Goal: Complete application form

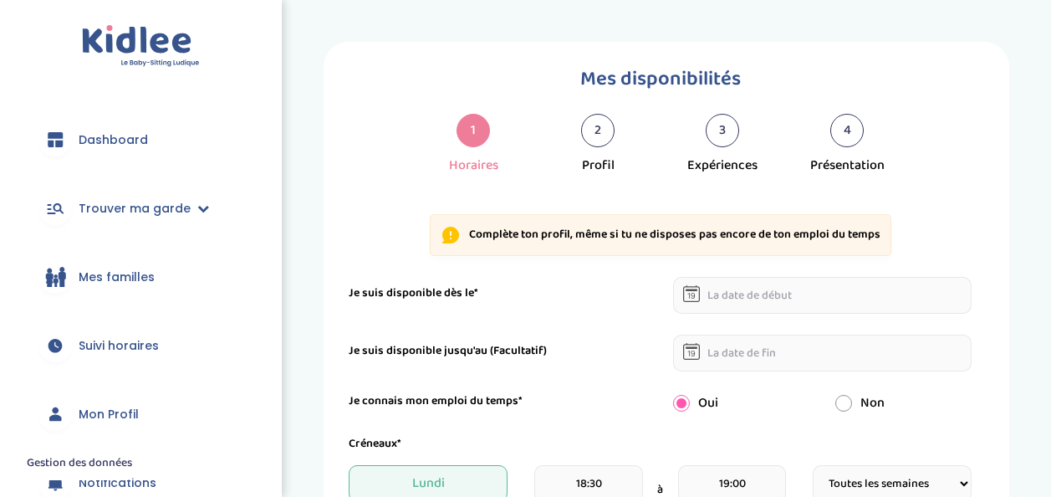
select select "1"
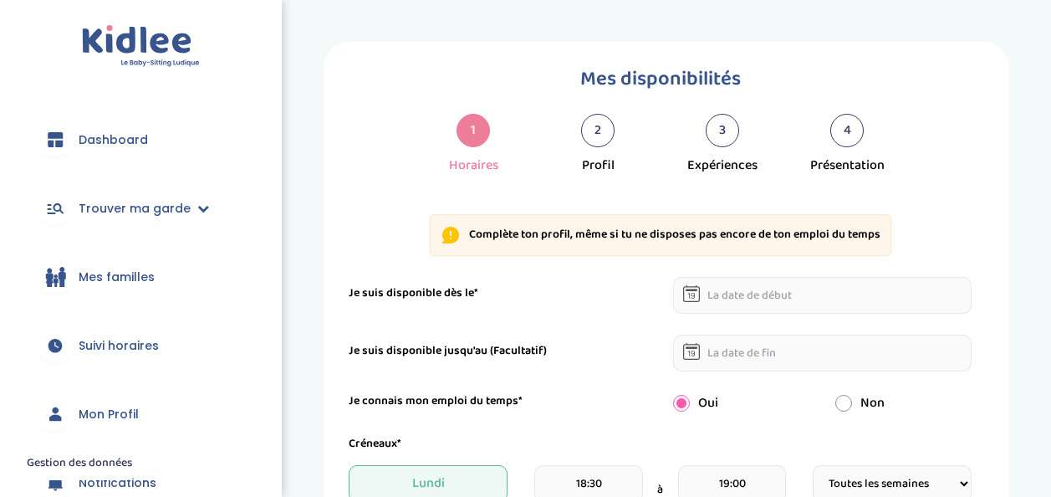
select select "1"
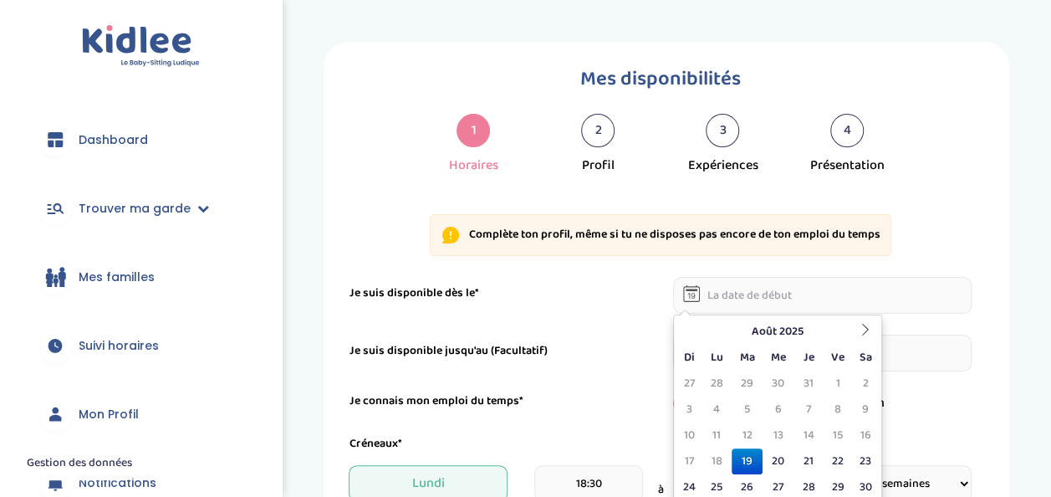
click at [749, 291] on input "text" at bounding box center [822, 295] width 299 height 37
click at [781, 460] on td "20" at bounding box center [778, 461] width 31 height 26
type input "[DATE]"
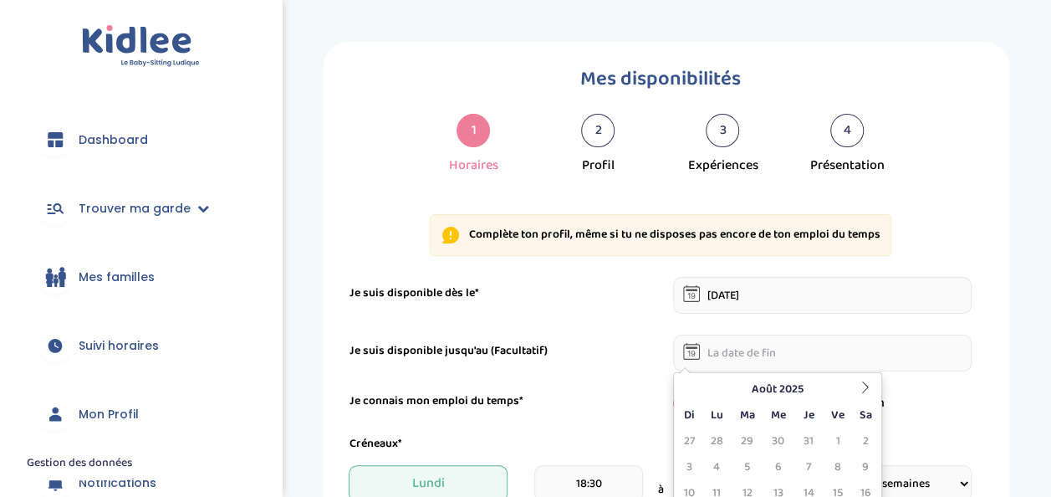
click at [745, 339] on input "text" at bounding box center [822, 353] width 299 height 37
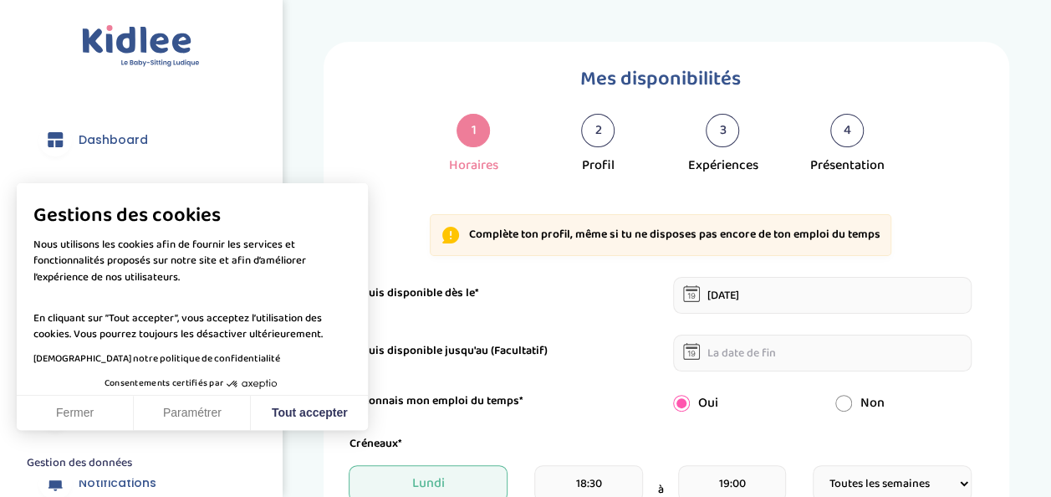
click at [629, 338] on div "Je suis disponible jusqu'au (Facultatif)" at bounding box center [660, 353] width 648 height 37
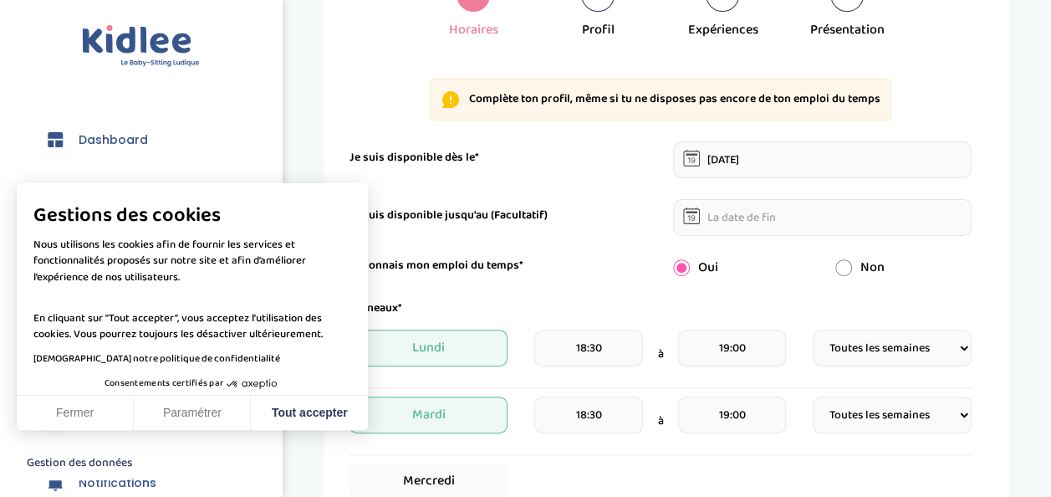
scroll to position [137, 0]
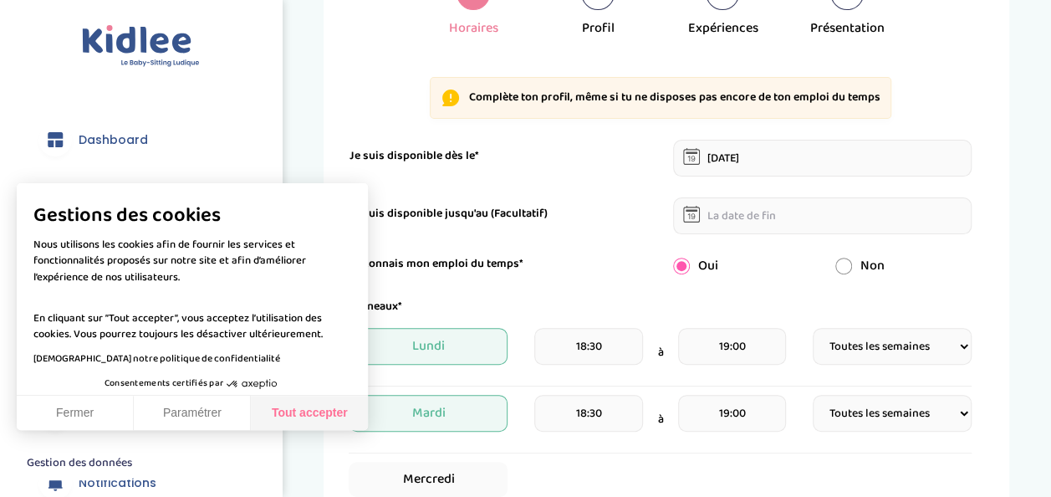
click at [316, 408] on button "Tout accepter" at bounding box center [309, 413] width 117 height 35
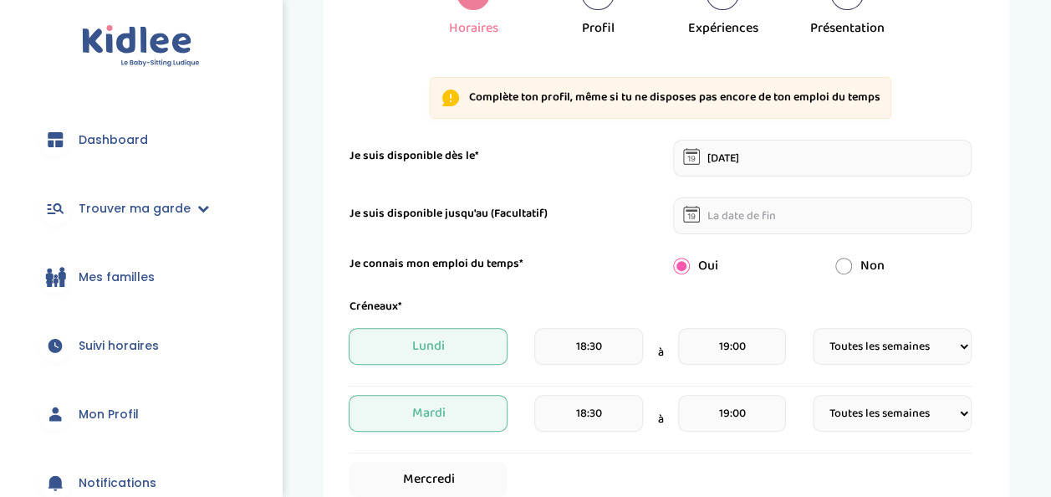
click at [843, 269] on input "radio" at bounding box center [844, 266] width 17 height 17
radio input "true"
radio input "false"
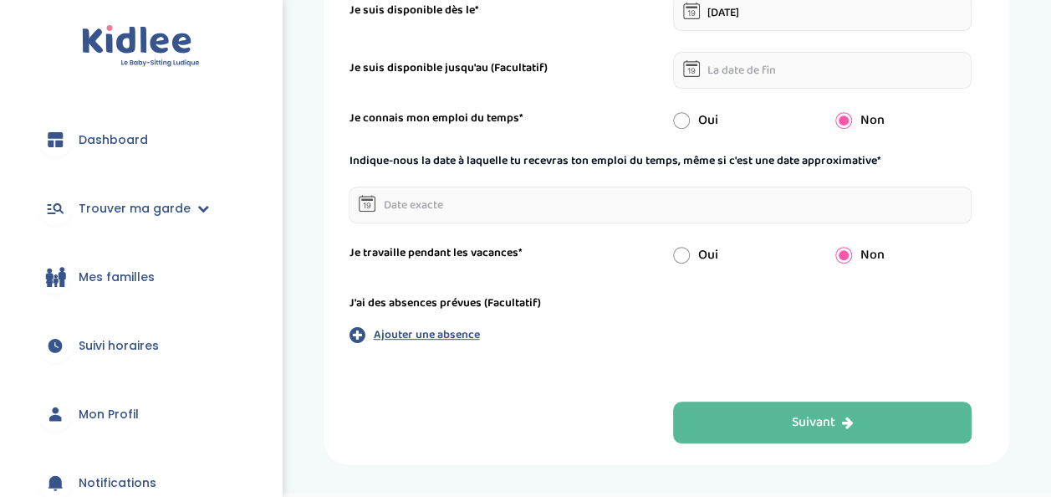
scroll to position [289, 0]
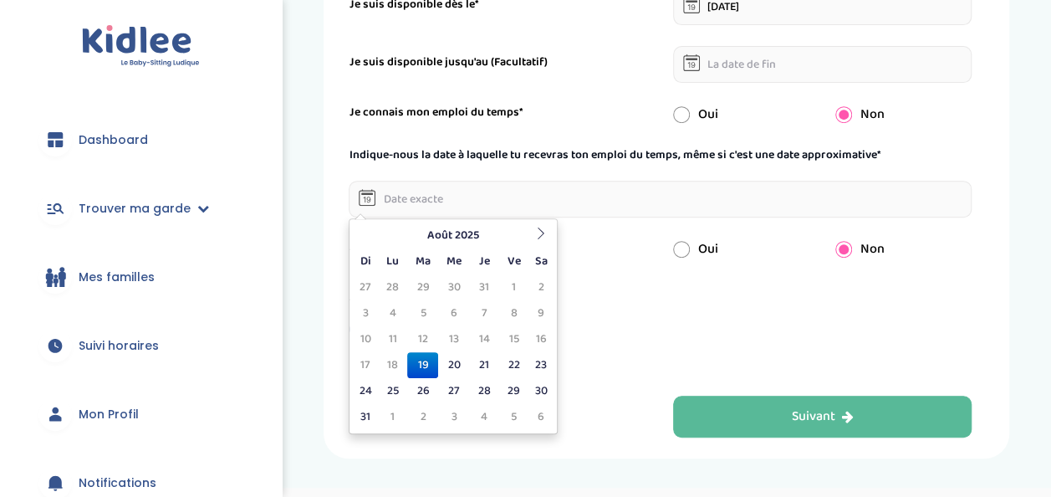
click at [505, 201] on input "text" at bounding box center [660, 199] width 623 height 37
click at [539, 237] on icon at bounding box center [541, 234] width 12 height 12
click at [388, 310] on td "8" at bounding box center [392, 313] width 29 height 26
click at [504, 199] on input "08-09-2025" at bounding box center [660, 199] width 623 height 37
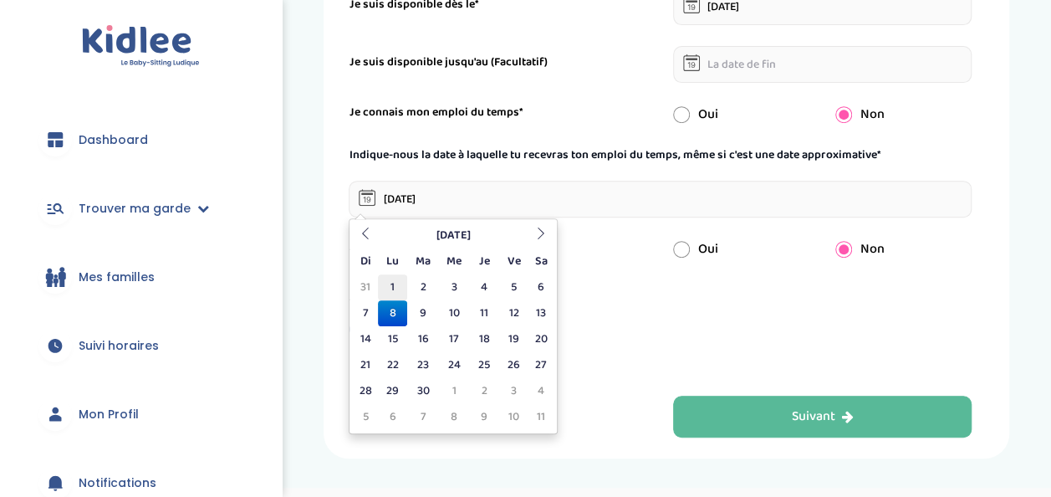
click at [394, 287] on td "1" at bounding box center [392, 287] width 29 height 26
type input "01-09-2025"
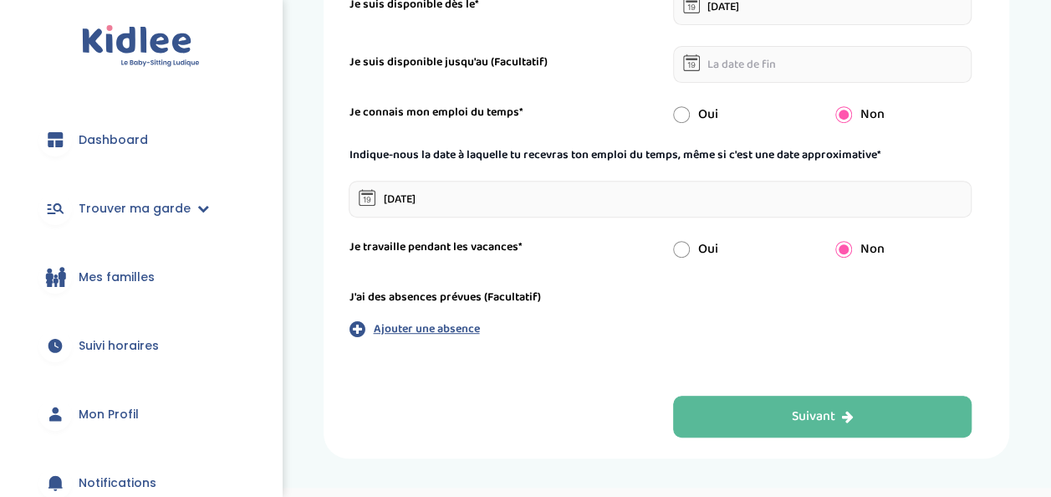
click at [690, 257] on div "Oui" at bounding box center [742, 249] width 162 height 20
click at [683, 244] on input "radio" at bounding box center [681, 249] width 17 height 17
radio input "true"
radio input "false"
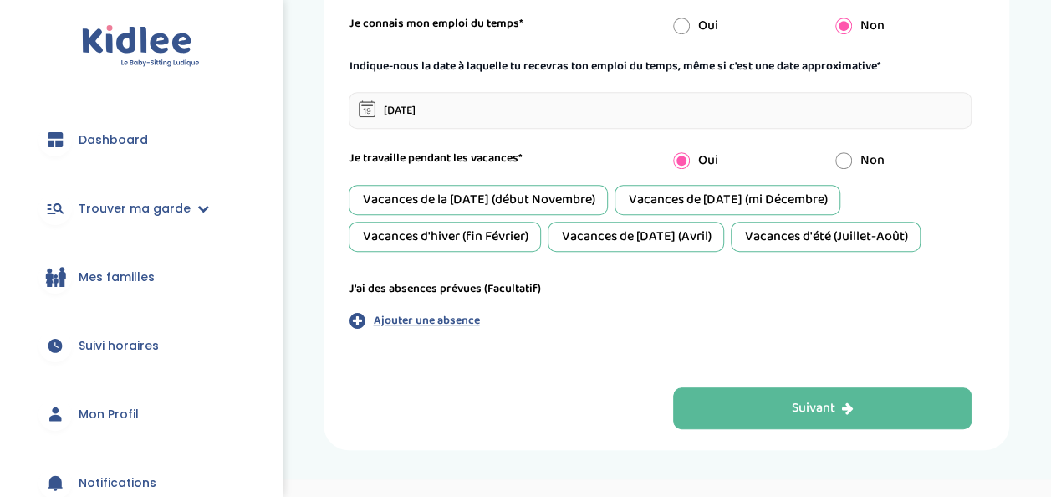
scroll to position [378, 0]
click at [571, 196] on div "Vacances de la Toussaint (début Novembre)" at bounding box center [478, 199] width 259 height 30
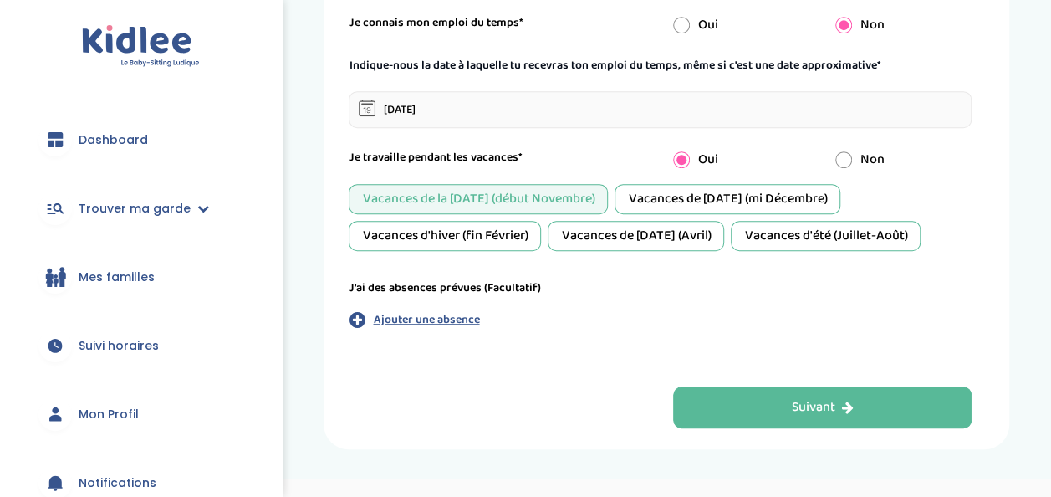
drag, startPoint x: 495, startPoint y: 221, endPoint x: 723, endPoint y: 221, distance: 227.5
click at [723, 221] on div "Vacances de la Toussaint (début Novembre) Vacances de Noël (mi Décembre) Vacanc…" at bounding box center [660, 217] width 623 height 67
click at [723, 221] on div "Vacances de Pâques (Avril)" at bounding box center [636, 236] width 177 height 30
click at [546, 231] on div "Vacances de la Toussaint (début Novembre) Vacances de Noël (mi Décembre) Vacanc…" at bounding box center [660, 217] width 623 height 67
drag, startPoint x: 520, startPoint y: 234, endPoint x: 856, endPoint y: 156, distance: 344.5
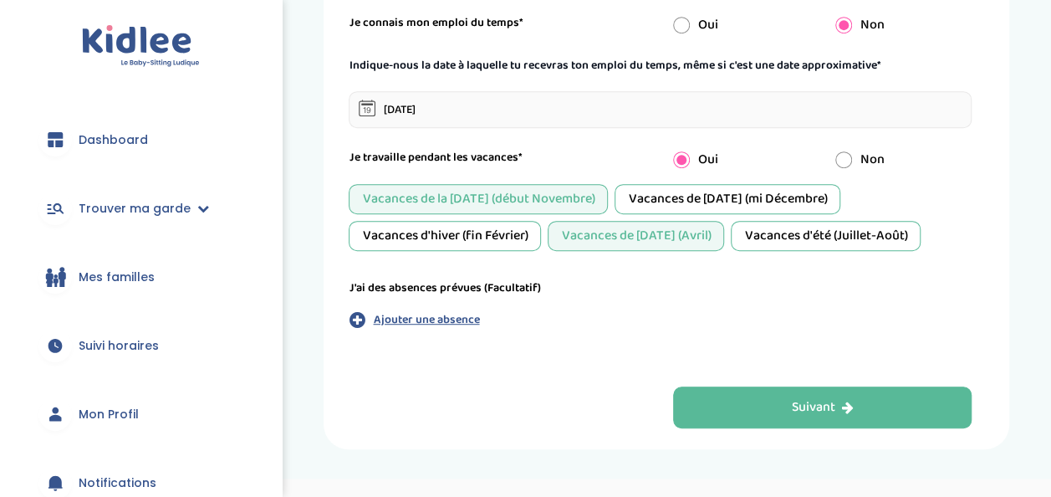
click at [856, 156] on div "Je travaille pendant les vacances* Oui Non Vacances de la Toussaint (début Nove…" at bounding box center [660, 200] width 623 height 102
click at [703, 204] on div "Vacances de Noël (mi Décembre)" at bounding box center [728, 199] width 226 height 30
click at [499, 234] on div "Vacances d'hiver (fin Février)" at bounding box center [445, 236] width 192 height 30
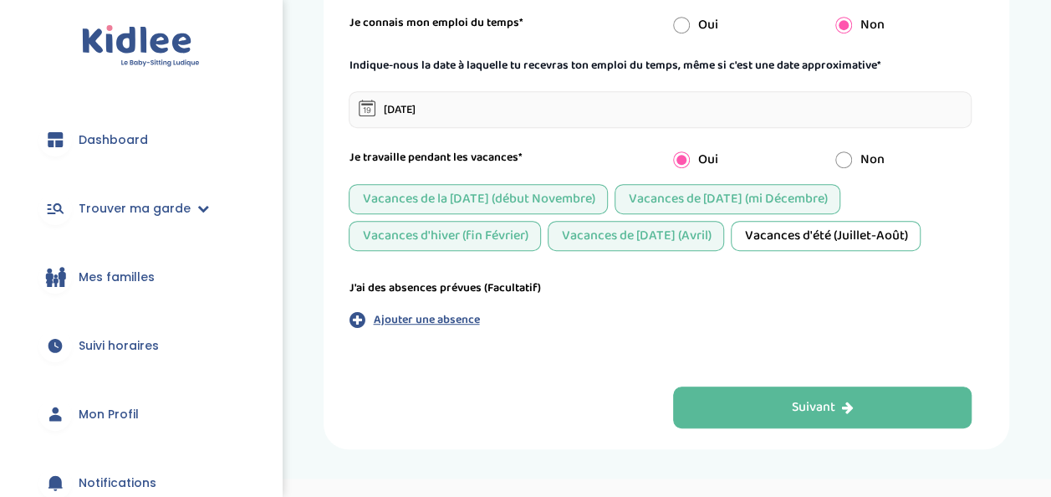
click at [822, 228] on div "Vacances d'été (Juillet-Août)" at bounding box center [826, 236] width 190 height 30
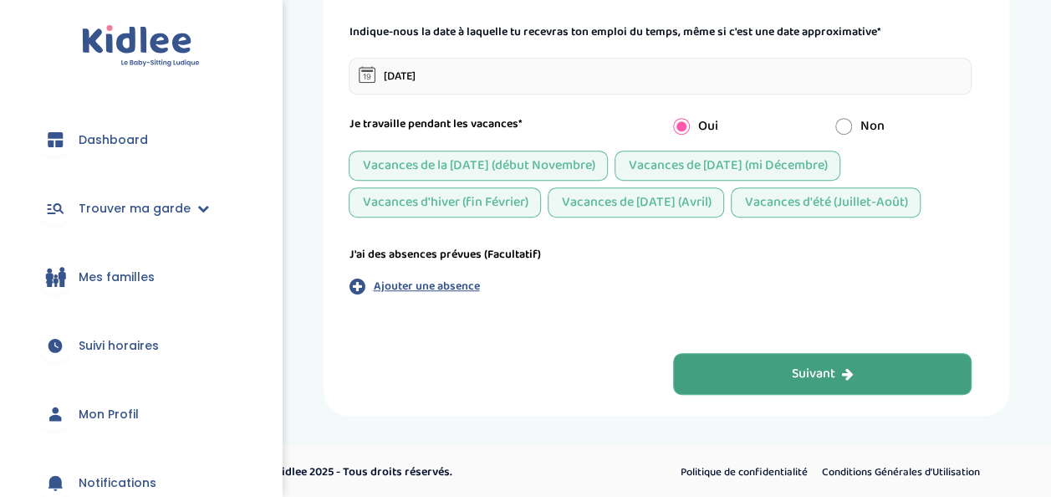
click at [783, 378] on button "Suivant" at bounding box center [822, 374] width 299 height 42
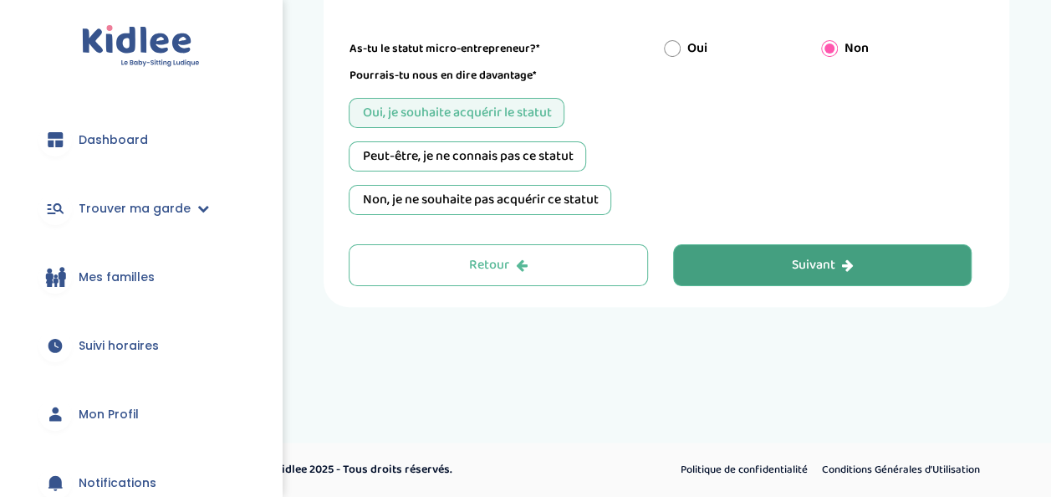
scroll to position [63, 0]
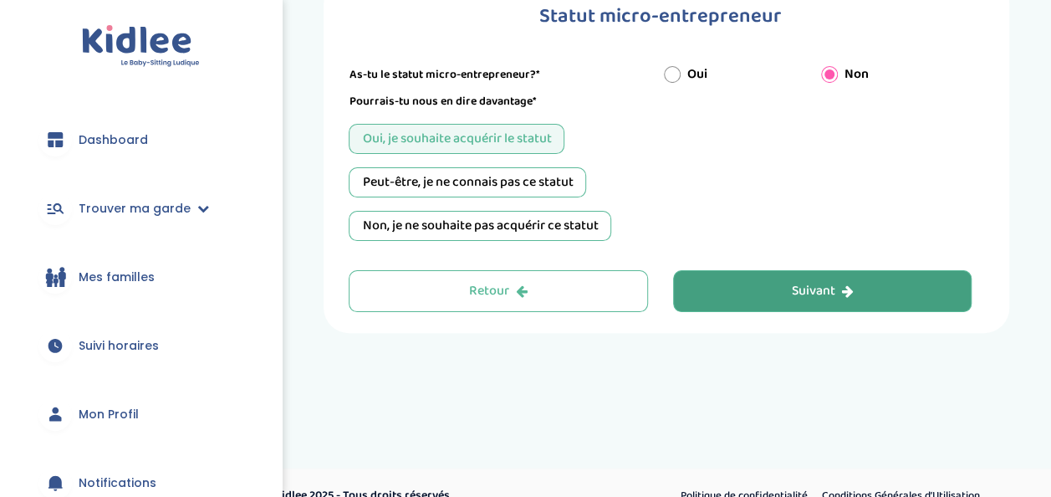
click at [732, 274] on button "Suivant" at bounding box center [822, 291] width 299 height 42
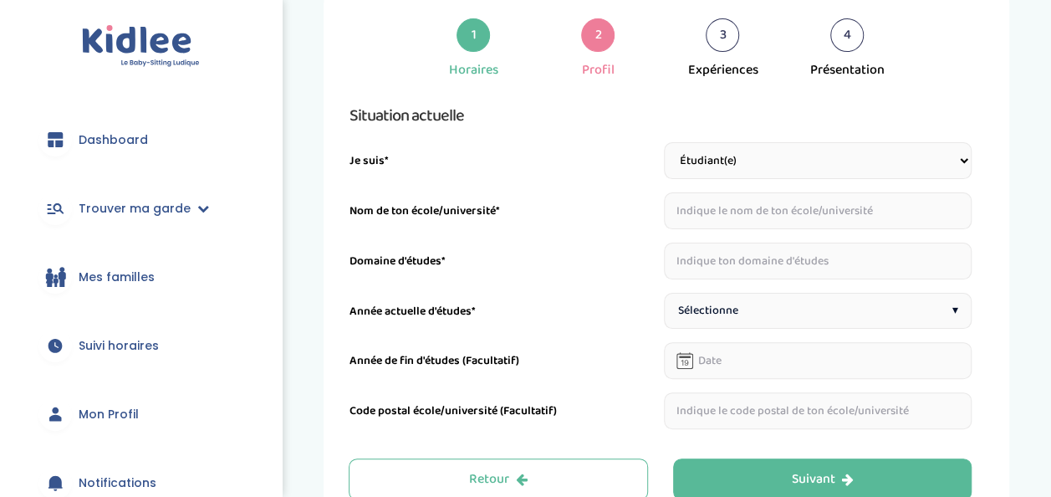
click at [734, 210] on input "text" at bounding box center [818, 210] width 309 height 37
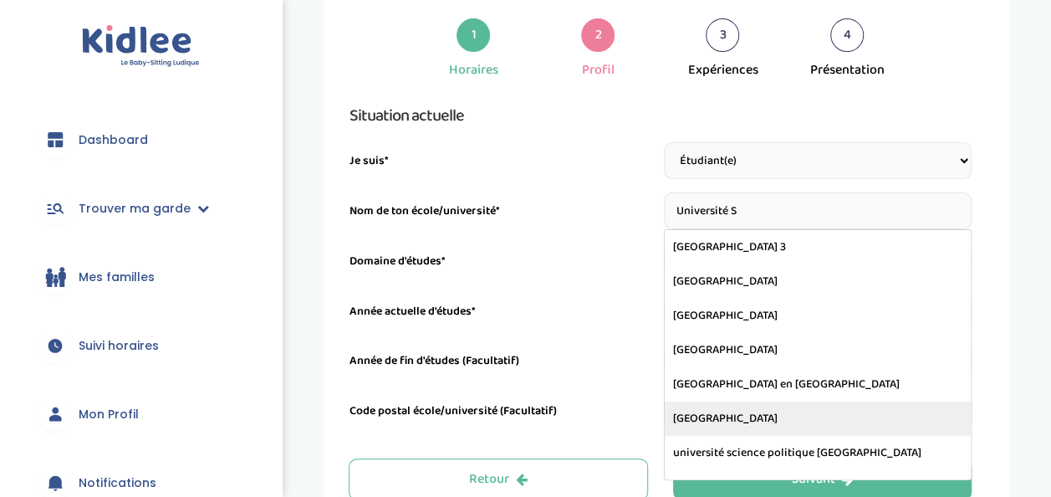
type input "Université sorbonne paris nord"
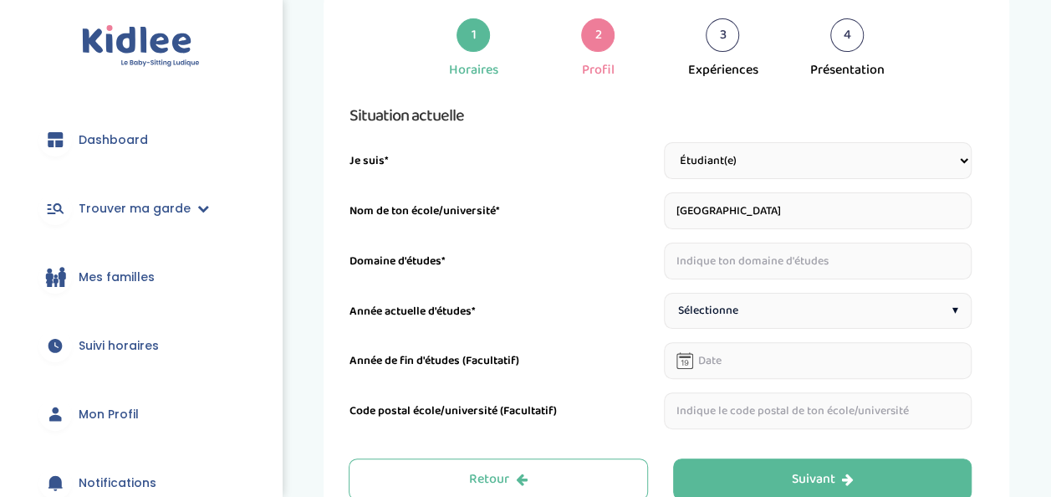
click at [770, 269] on input "text" at bounding box center [818, 261] width 309 height 37
type input "Gestion des Entreprises et des administrations"
click at [763, 304] on div "Sélectionne ▾" at bounding box center [818, 311] width 309 height 36
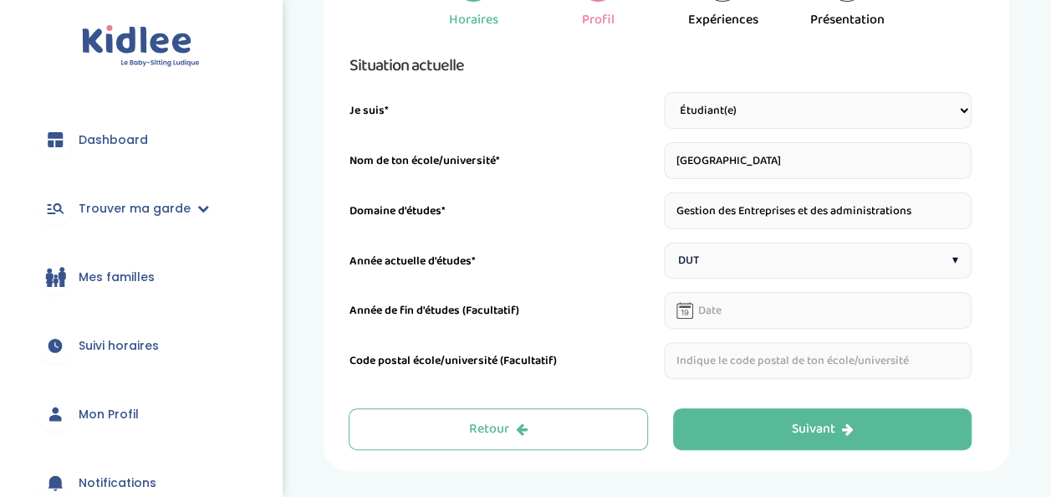
click at [720, 263] on div "DUT ▾" at bounding box center [818, 261] width 309 height 36
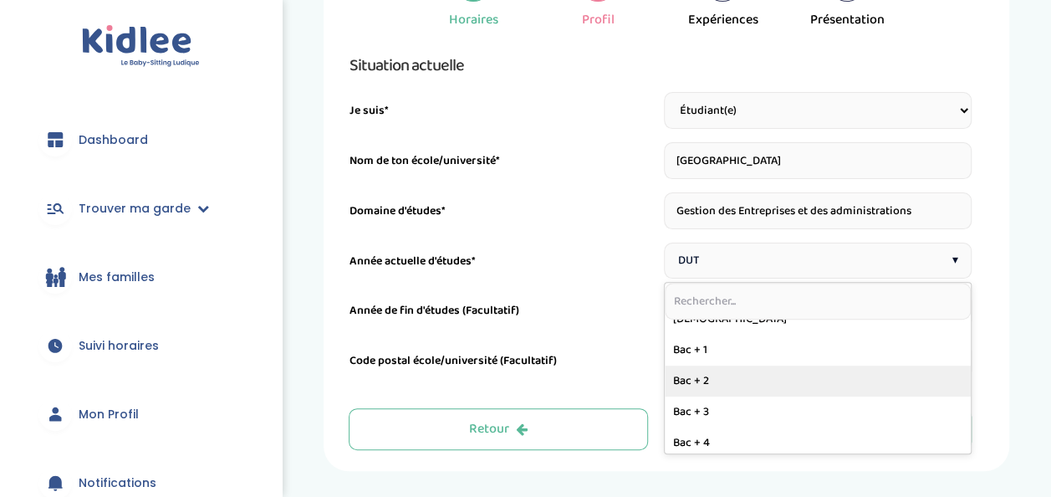
scroll to position [205, 0]
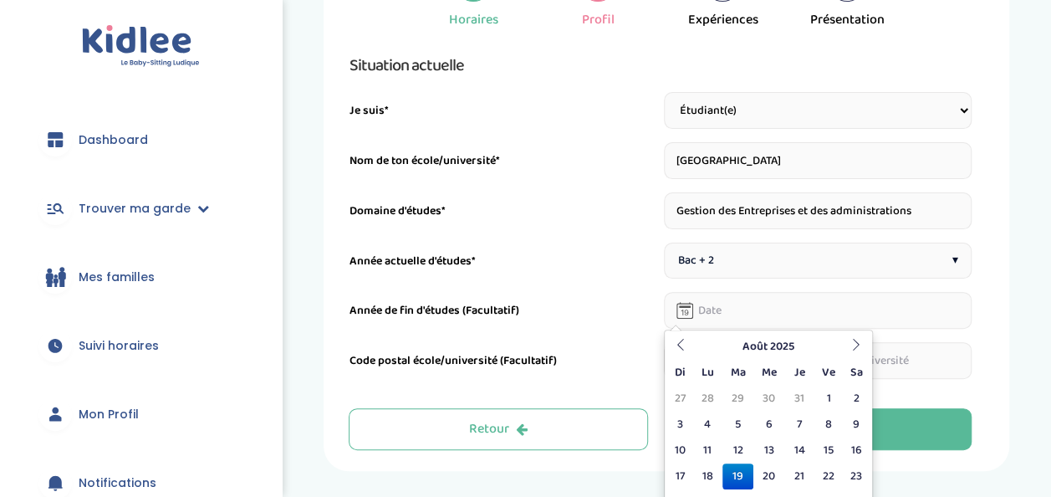
click at [716, 304] on input "text" at bounding box center [818, 310] width 309 height 37
click at [863, 340] on th at bounding box center [856, 347] width 25 height 26
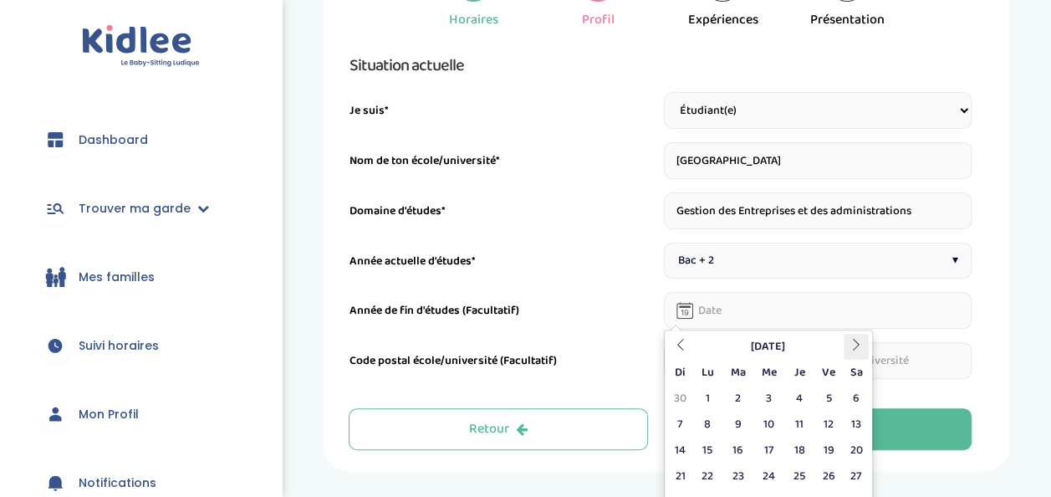
click at [863, 340] on th at bounding box center [856, 347] width 25 height 26
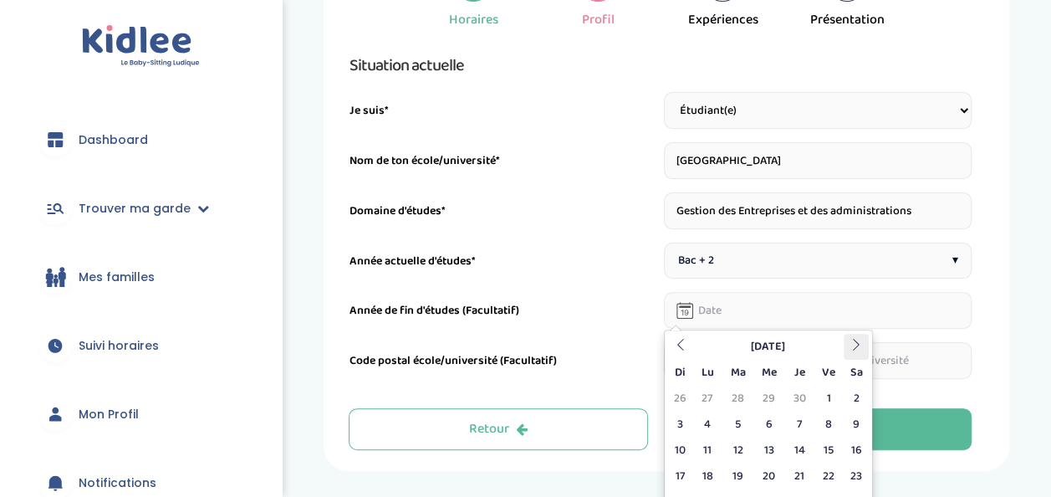
click at [866, 346] on th at bounding box center [856, 347] width 25 height 26
click at [773, 351] on th "Juin 2026" at bounding box center [768, 347] width 151 height 26
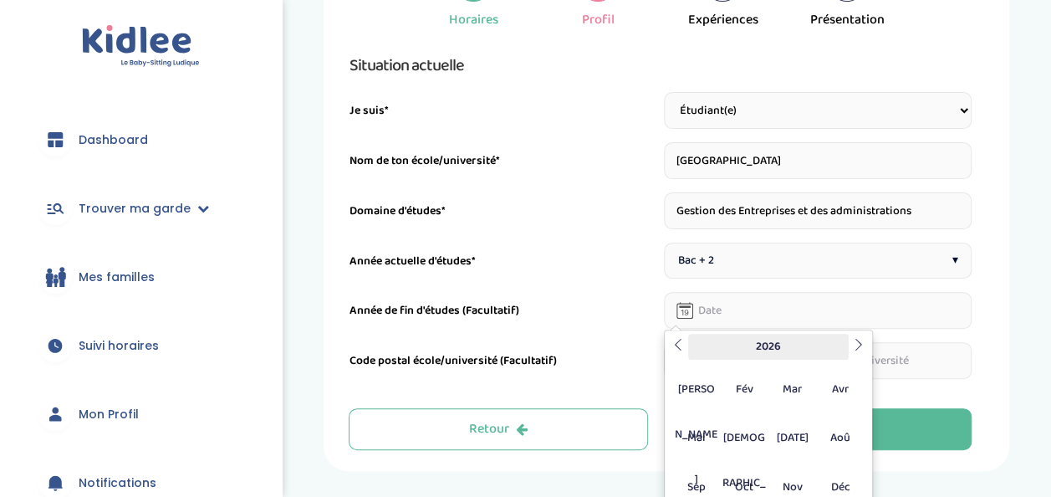
click at [786, 349] on th "2026" at bounding box center [768, 347] width 161 height 26
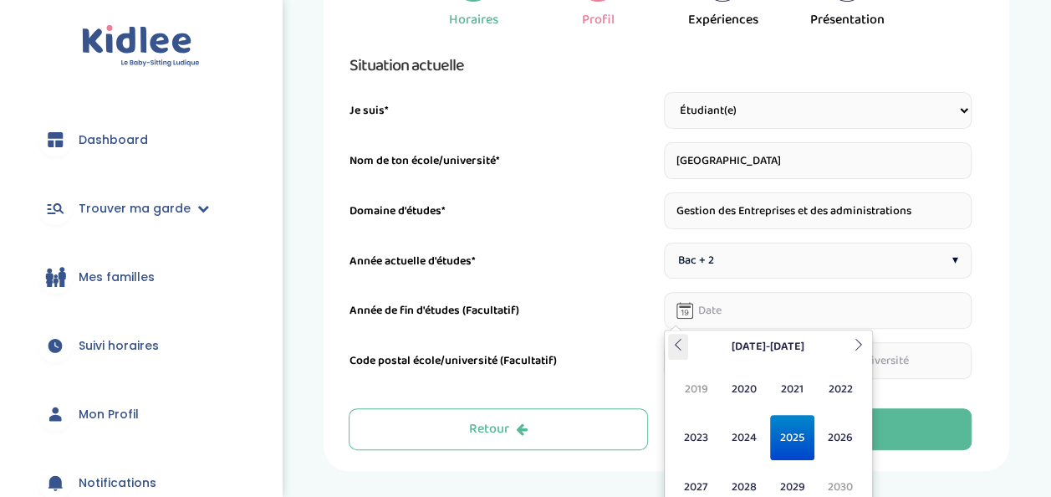
click at [674, 343] on icon at bounding box center [679, 345] width 12 height 12
click at [864, 348] on icon at bounding box center [859, 345] width 12 height 12
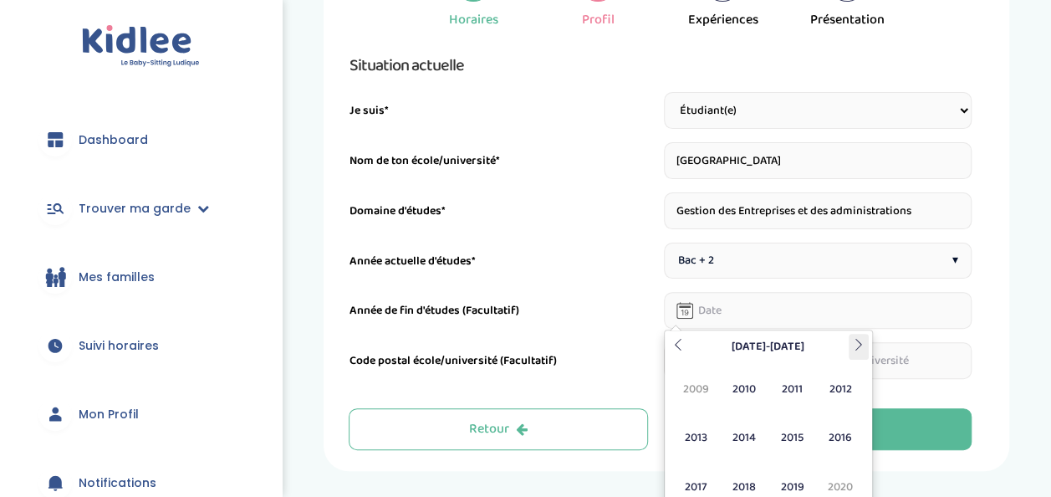
click at [864, 348] on icon at bounding box center [859, 345] width 12 height 12
click at [679, 350] on th at bounding box center [678, 347] width 20 height 26
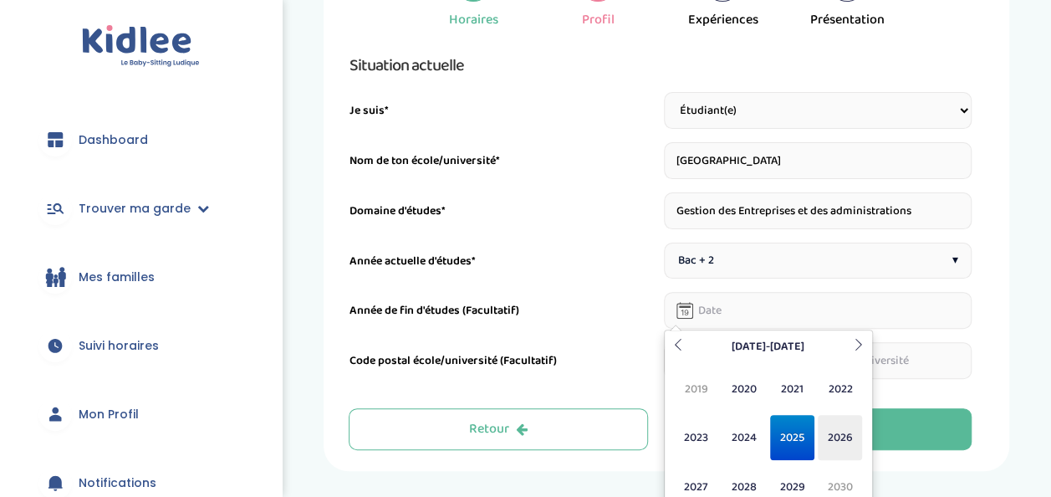
click at [840, 433] on span "2026" at bounding box center [840, 437] width 44 height 45
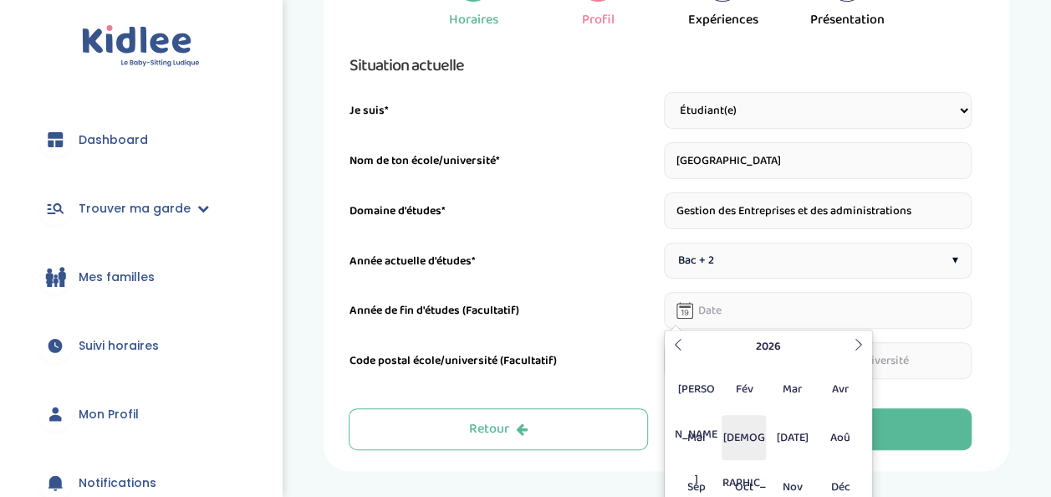
click at [743, 448] on span "Jui" at bounding box center [744, 437] width 44 height 45
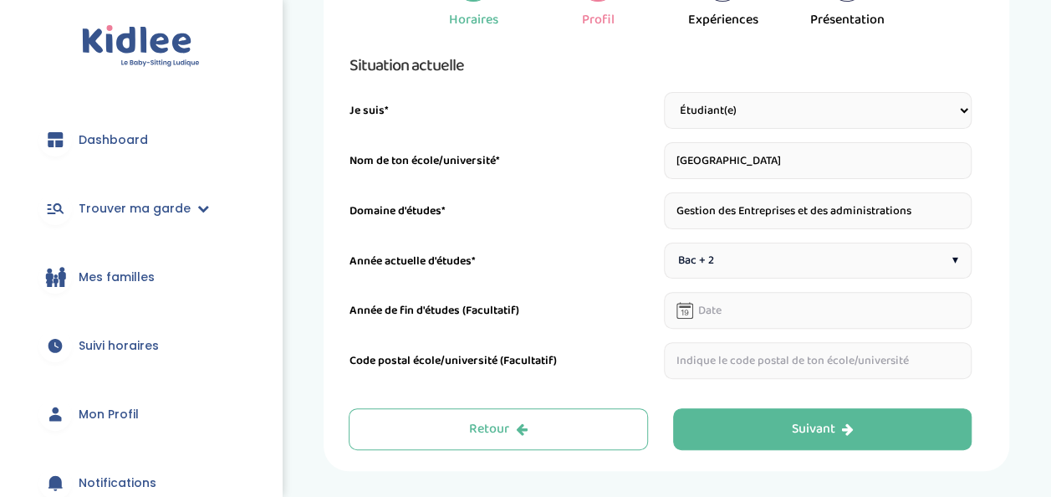
click at [583, 296] on div "Année de fin d'études (Facultatif)" at bounding box center [660, 310] width 623 height 37
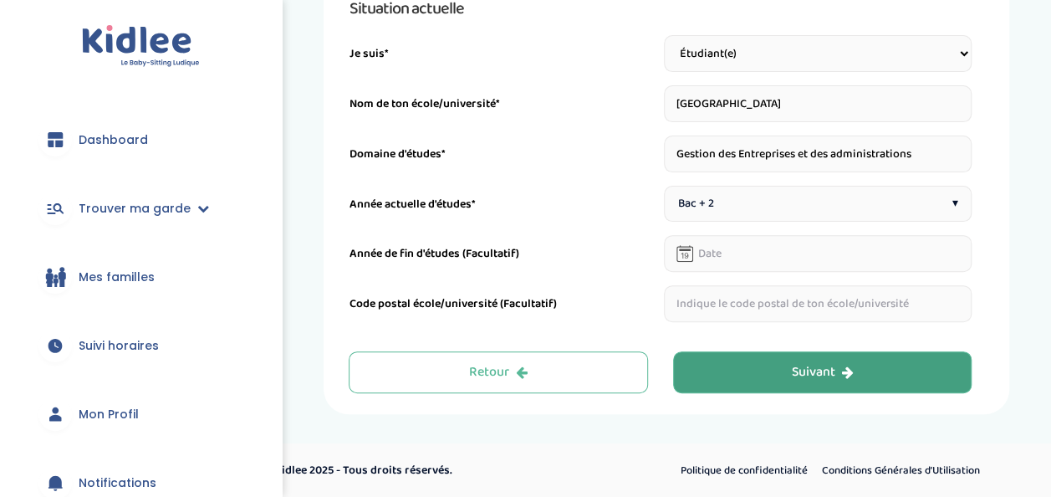
click at [754, 366] on button "Suivant" at bounding box center [822, 372] width 299 height 42
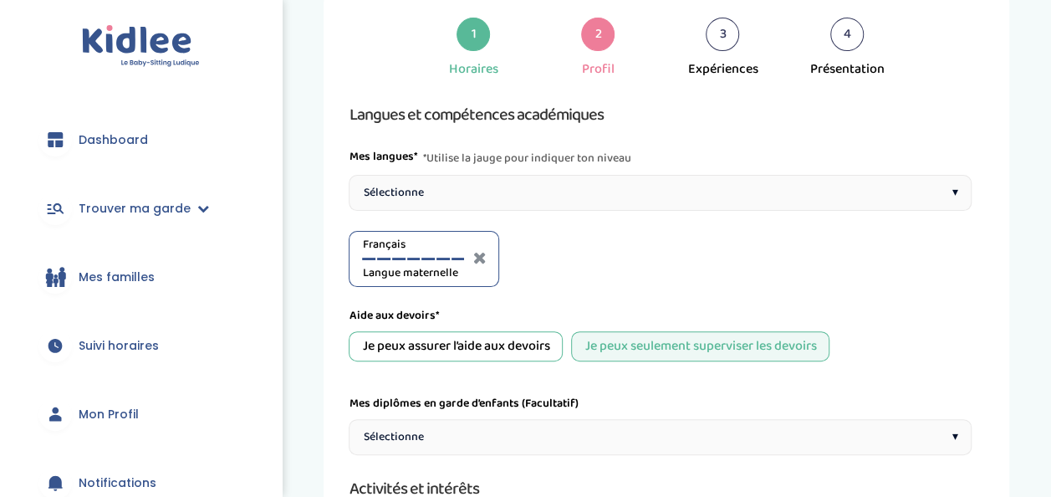
scroll to position [63, 0]
click at [508, 192] on div "Sélectionne ▾" at bounding box center [660, 194] width 623 height 36
click at [584, 259] on div "Anglais A1" at bounding box center [572, 260] width 102 height 46
click at [591, 255] on div "Anglais A1" at bounding box center [572, 260] width 102 height 46
click at [582, 258] on div at bounding box center [587, 259] width 13 height 3
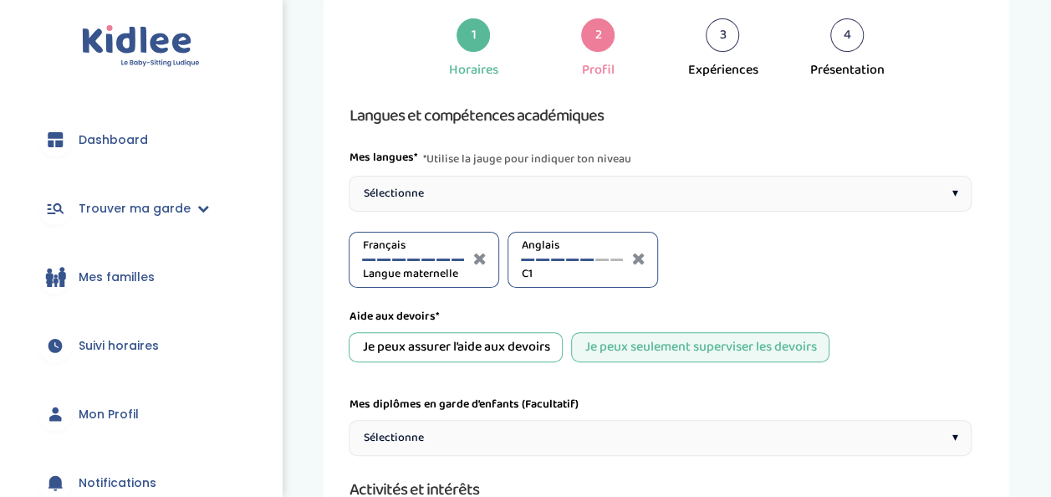
click at [570, 255] on div "Anglais C1" at bounding box center [572, 260] width 102 height 46
click at [570, 258] on div at bounding box center [572, 259] width 13 height 3
click at [473, 194] on div "Sélectionne ▾" at bounding box center [660, 194] width 623 height 36
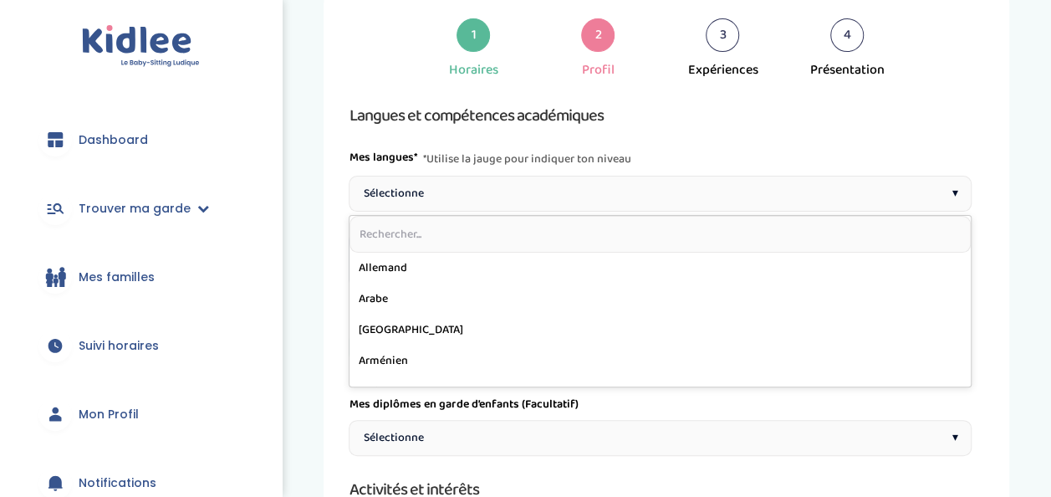
click at [670, 417] on div "Mes diplômes en garde d’enfants (Facultatif) Sélectionne ▾" at bounding box center [660, 426] width 623 height 60
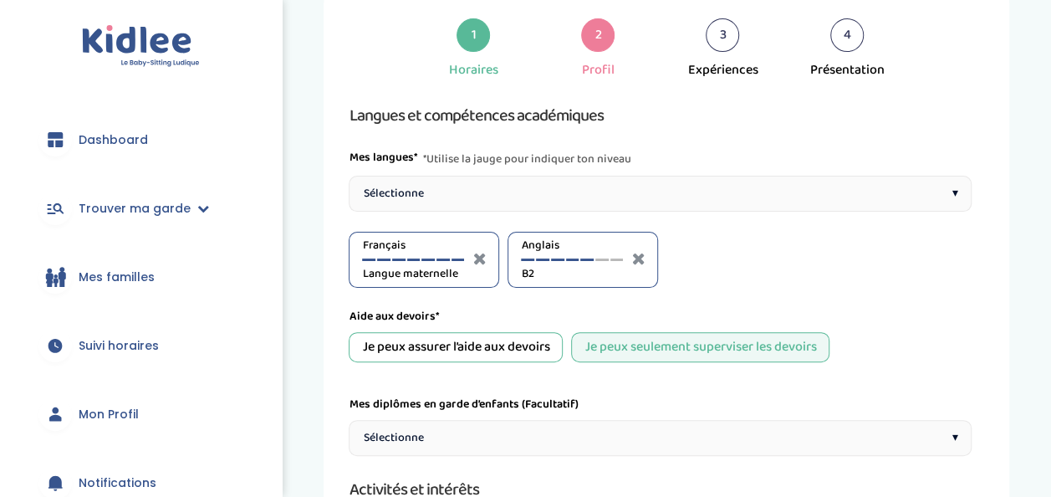
click at [585, 258] on div at bounding box center [587, 259] width 13 height 3
click at [534, 193] on div "Sélectionne ▾" at bounding box center [660, 194] width 623 height 36
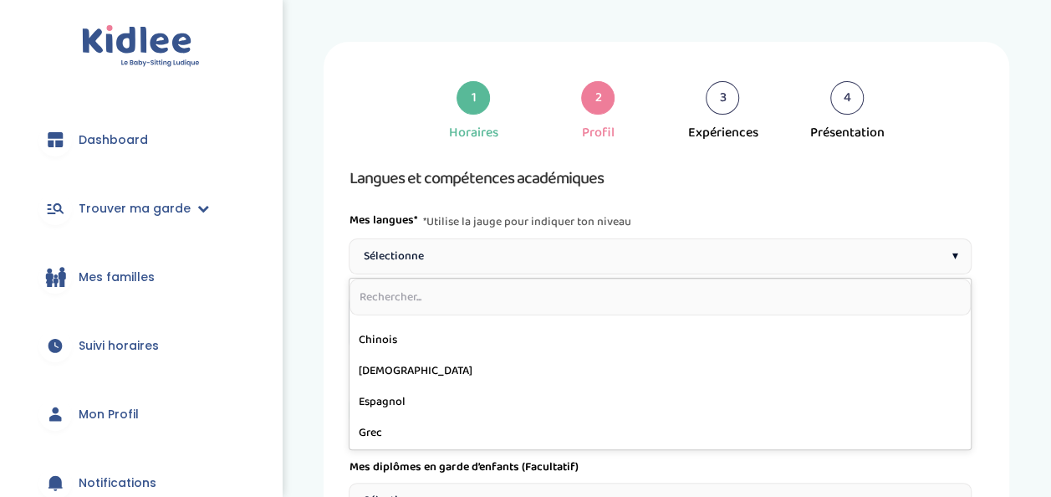
scroll to position [145, 0]
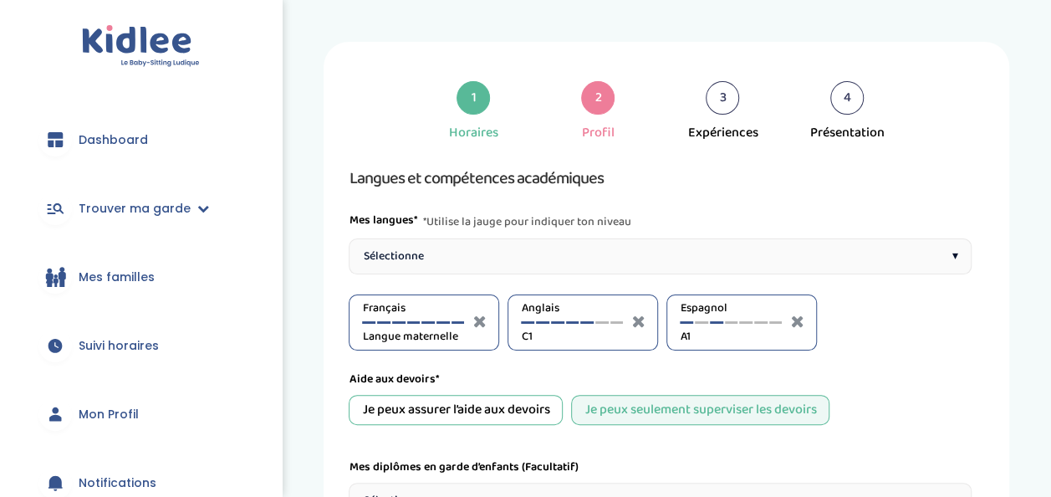
click at [717, 321] on div at bounding box center [716, 322] width 13 height 3
click at [730, 321] on div at bounding box center [731, 322] width 13 height 3
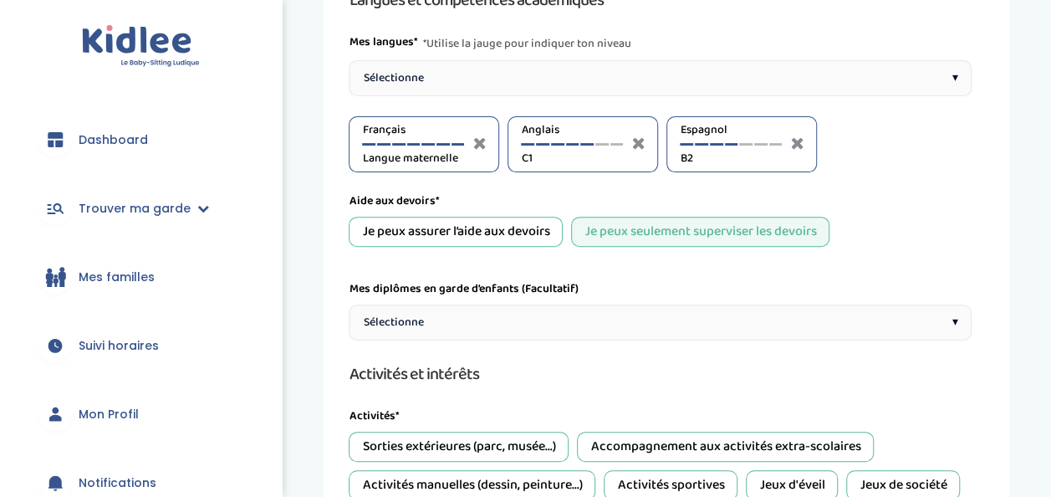
scroll to position [196, 0]
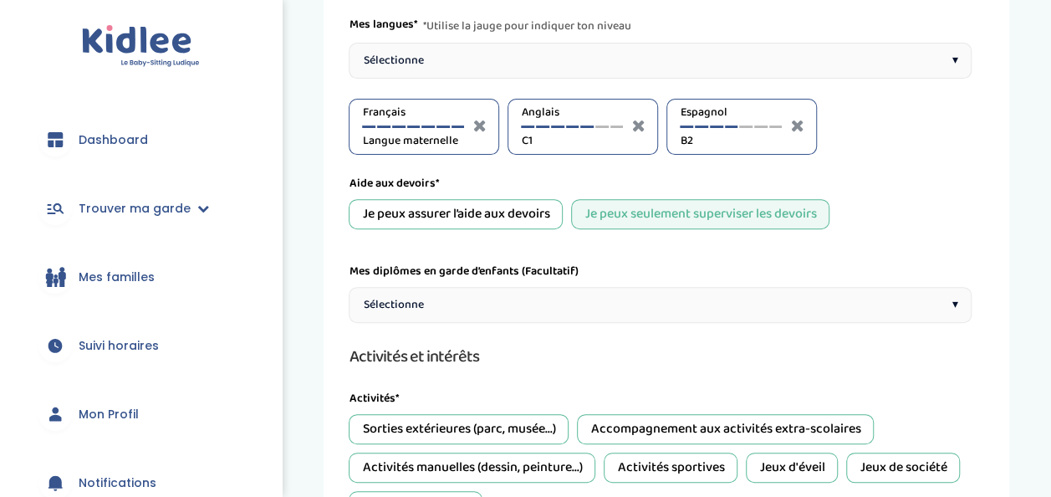
click at [526, 214] on div "Je peux assurer l’aide aux devoirs" at bounding box center [456, 214] width 214 height 30
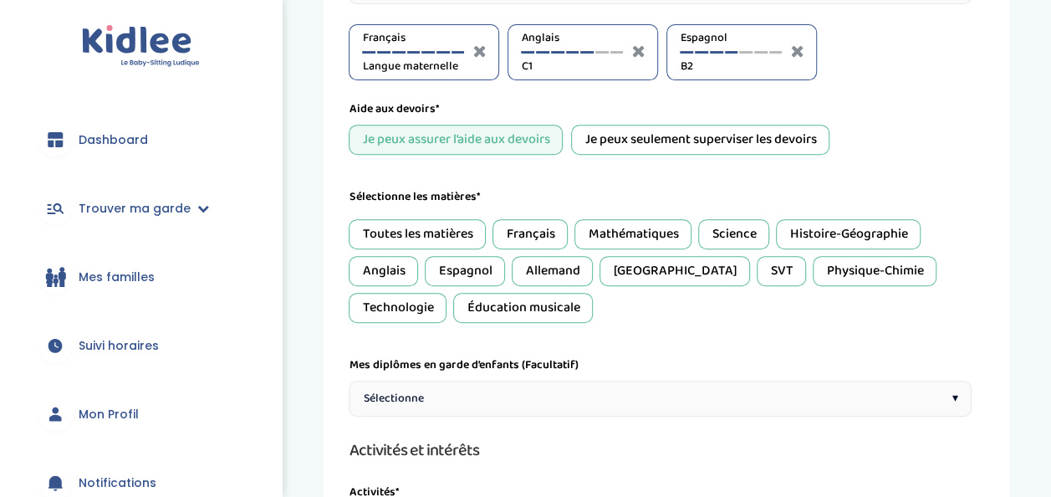
scroll to position [271, 0]
click at [470, 231] on div "Toutes les matières" at bounding box center [417, 233] width 137 height 30
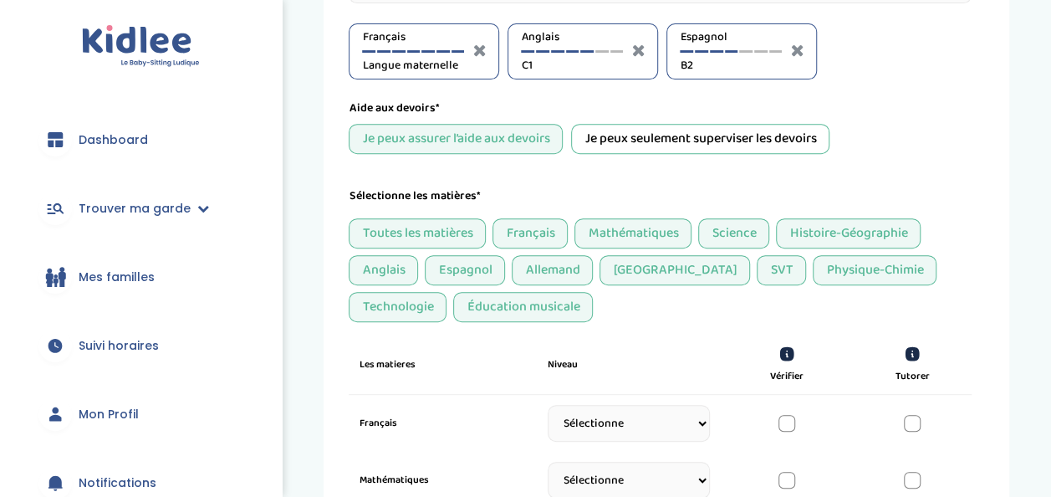
click at [549, 268] on div "Allemand" at bounding box center [552, 270] width 81 height 30
click at [627, 269] on div "Italien" at bounding box center [675, 270] width 151 height 30
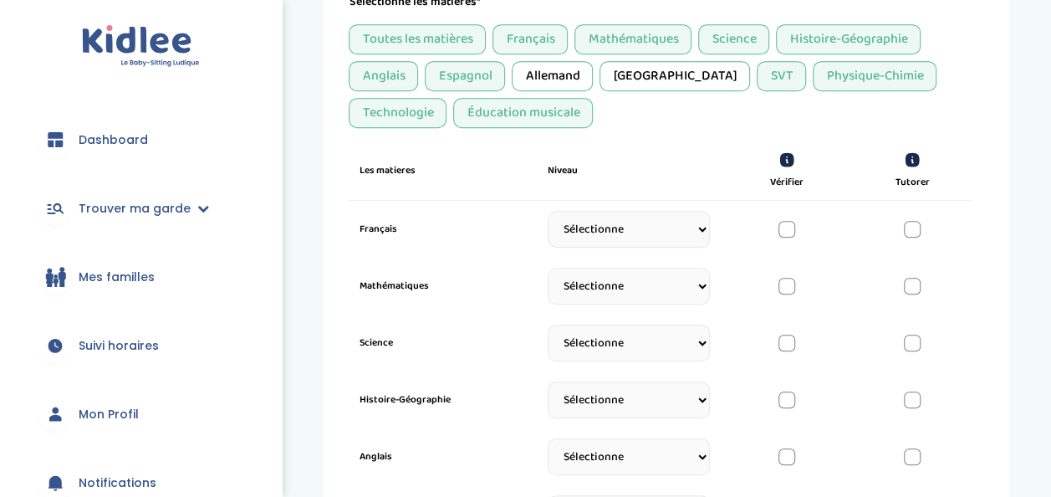
scroll to position [466, 0]
click at [649, 217] on select "Sélectionne CP CE1 CE2 CM1 CM2 6eme 5eme 4eme 3eme Seconde Prémière Terminale" at bounding box center [629, 228] width 162 height 37
select select "3eme"
click at [548, 214] on select "Sélectionne CP CE1 CE2 CM1 CM2 6eme 5eme 4eme 3eme Seconde Prémière Terminale" at bounding box center [629, 228] width 162 height 37
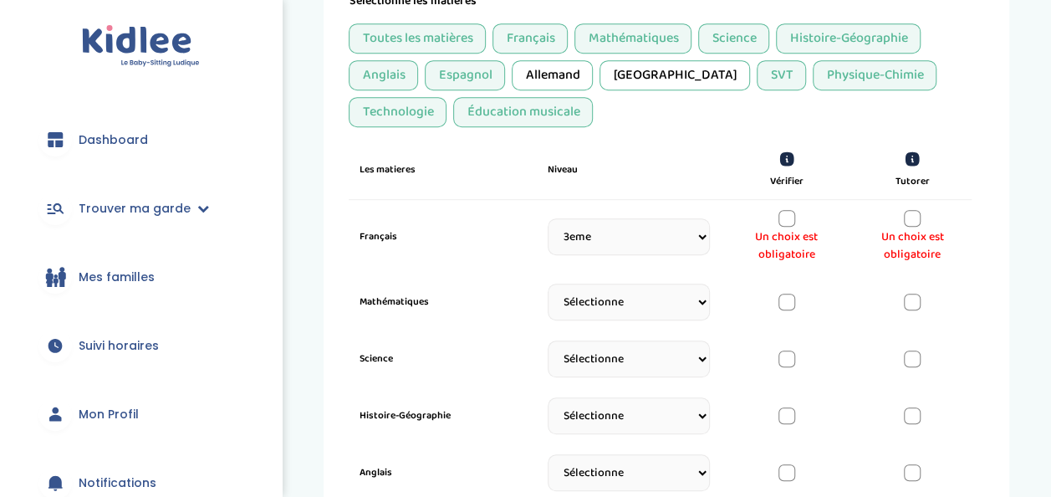
click at [789, 210] on div at bounding box center [787, 218] width 17 height 17
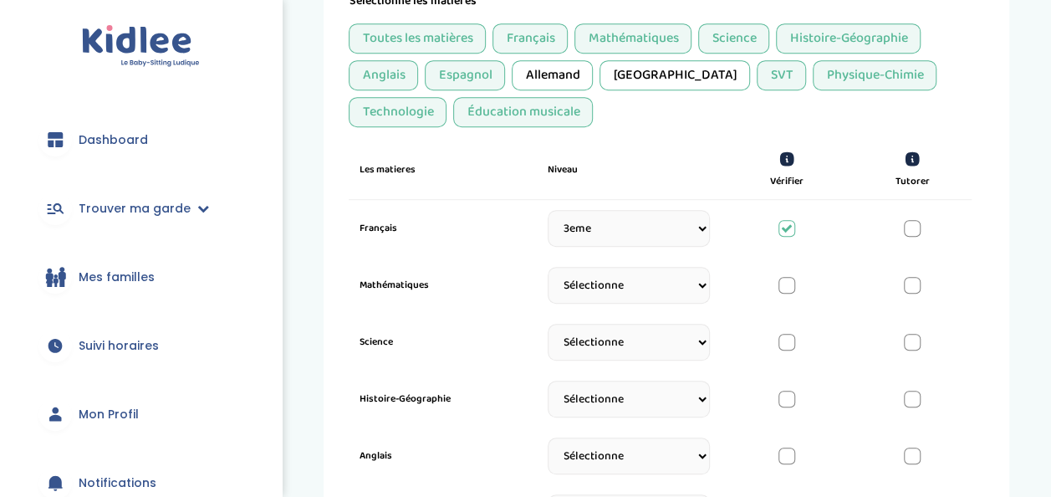
click at [908, 230] on div at bounding box center [912, 228] width 17 height 17
click at [644, 293] on select "Sélectionne CP CE1 CE2 CM1 CM2 6eme 5eme 4eme 3eme Seconde Prémière Terminale" at bounding box center [629, 285] width 162 height 37
select select "3eme"
click at [548, 271] on select "Sélectionne CP CE1 CE2 CM1 CM2 6eme 5eme 4eme 3eme Seconde Prémière Terminale" at bounding box center [629, 285] width 162 height 37
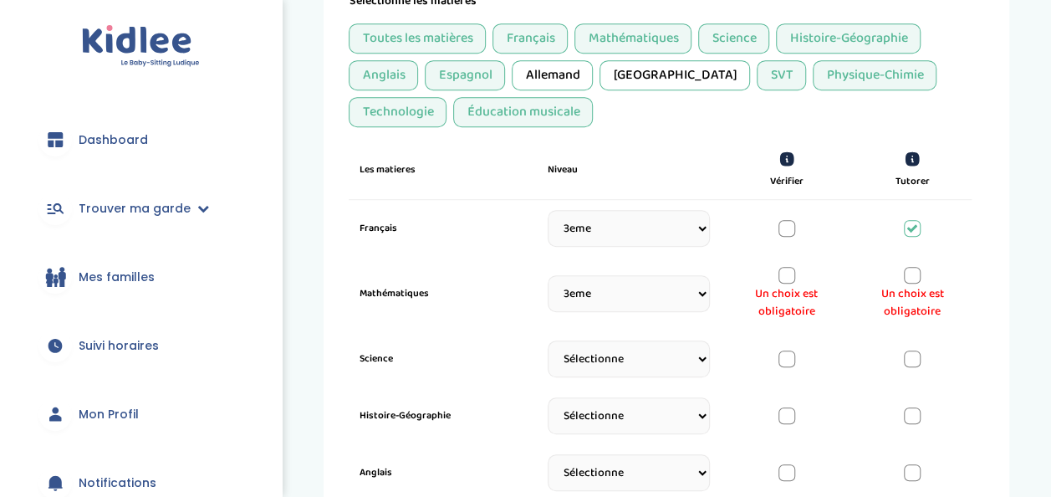
click at [913, 274] on div at bounding box center [912, 275] width 17 height 17
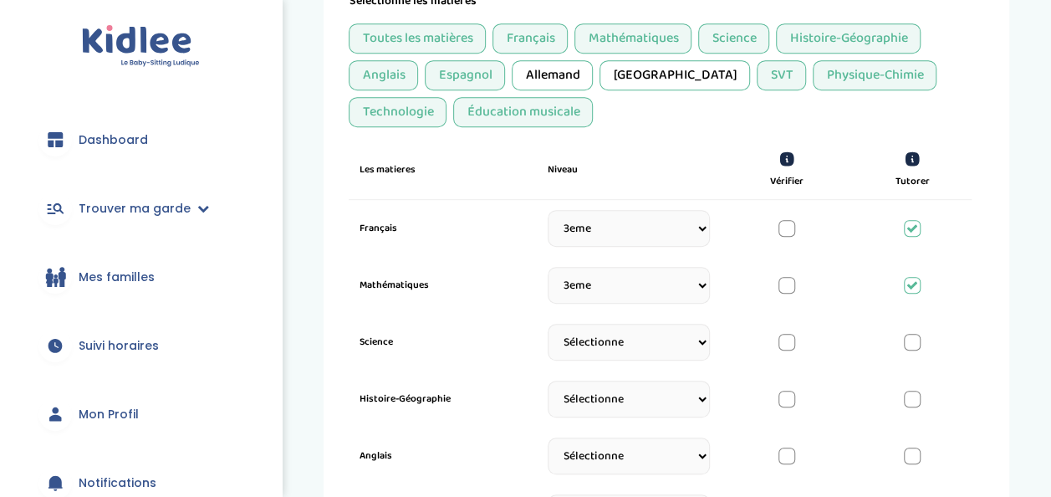
scroll to position [554, 0]
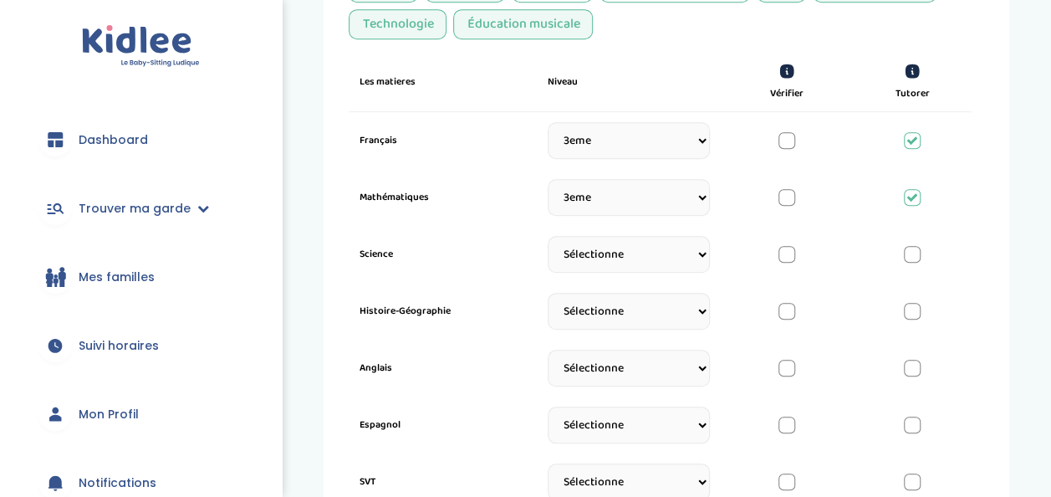
click at [645, 243] on select "Sélectionne CP CE1 CE2 CM1 CM2 6eme 5eme 4eme 3eme Seconde Prémière Terminale" at bounding box center [629, 254] width 162 height 37
select select "Seconde"
click at [548, 240] on select "Sélectionne CP CE1 CE2 CM1 CM2 6eme 5eme 4eme 3eme Seconde Prémière Terminale" at bounding box center [629, 254] width 162 height 37
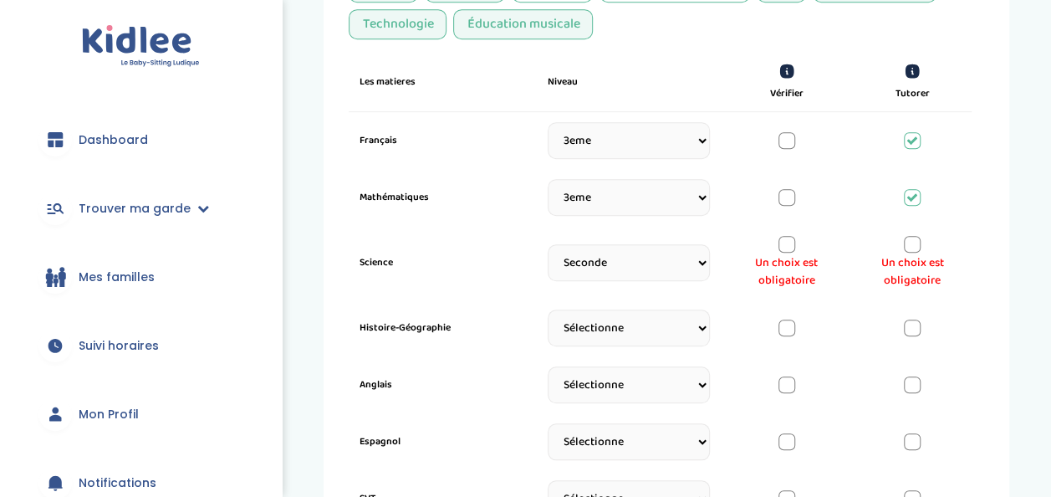
click at [786, 241] on div at bounding box center [787, 244] width 17 height 17
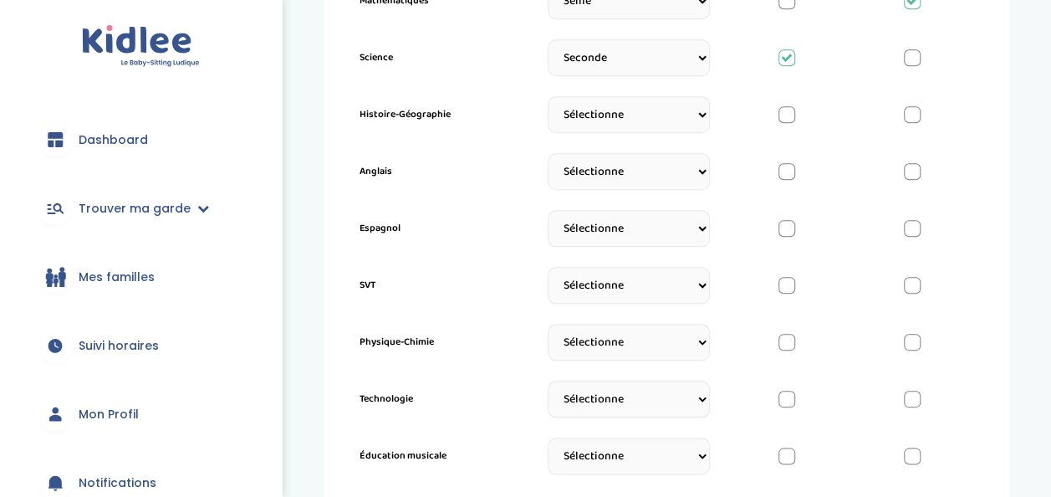
scroll to position [753, 0]
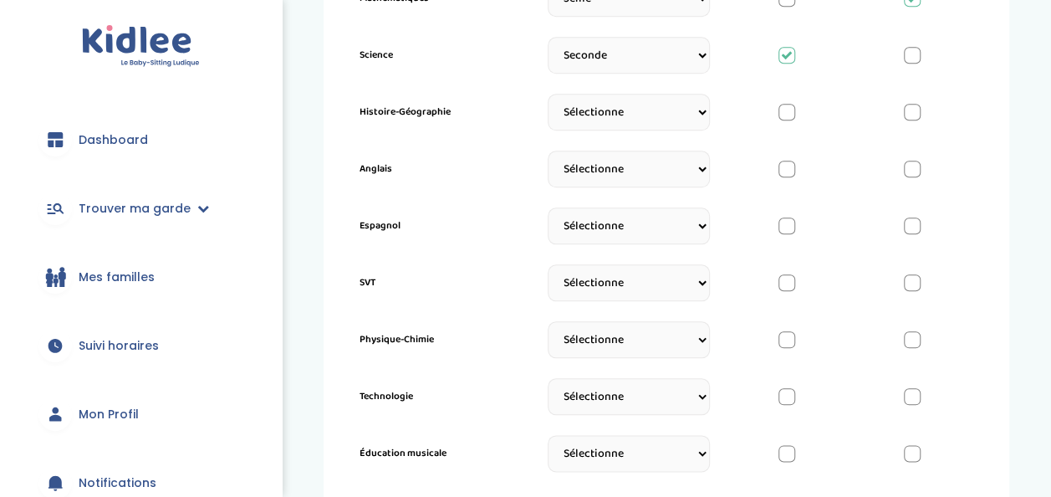
click at [632, 99] on select "Sélectionne CP CE1 CE2 CM1 CM2 6eme 5eme 4eme 3eme Seconde Prémière Terminale" at bounding box center [629, 112] width 162 height 37
select select "Terminale"
click at [548, 98] on select "Sélectionne CP CE1 CE2 CM1 CM2 6eme 5eme 4eme 3eme Seconde Prémière Terminale" at bounding box center [629, 112] width 162 height 37
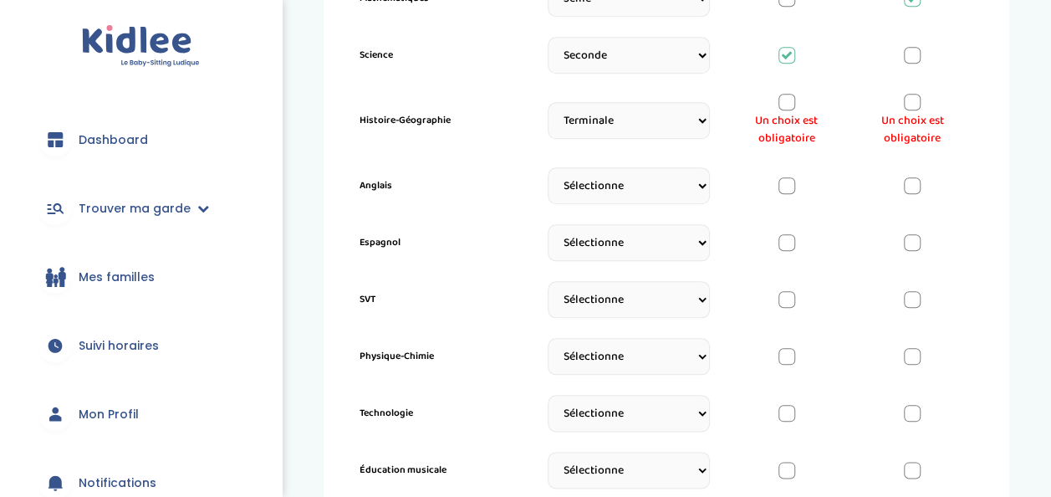
click at [915, 100] on div at bounding box center [912, 102] width 17 height 17
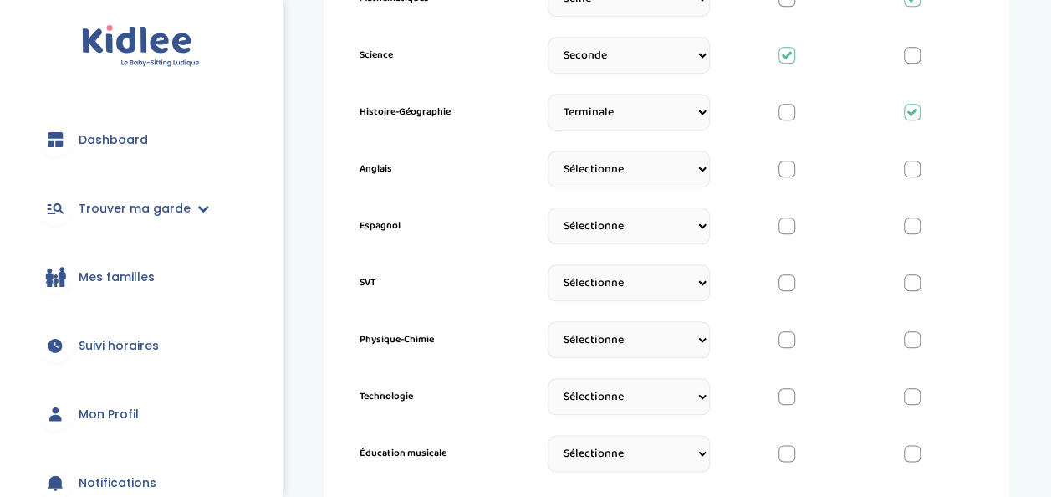
click at [622, 165] on select "Sélectionne CP CE1 CE2 CM1 CM2 6eme 5eme 4eme 3eme Seconde Prémière Terminale" at bounding box center [629, 169] width 162 height 37
select select "Terminale"
click at [548, 155] on select "Sélectionne CP CE1 CE2 CM1 CM2 6eme 5eme 4eme 3eme Seconde Prémière Terminale" at bounding box center [629, 169] width 162 height 37
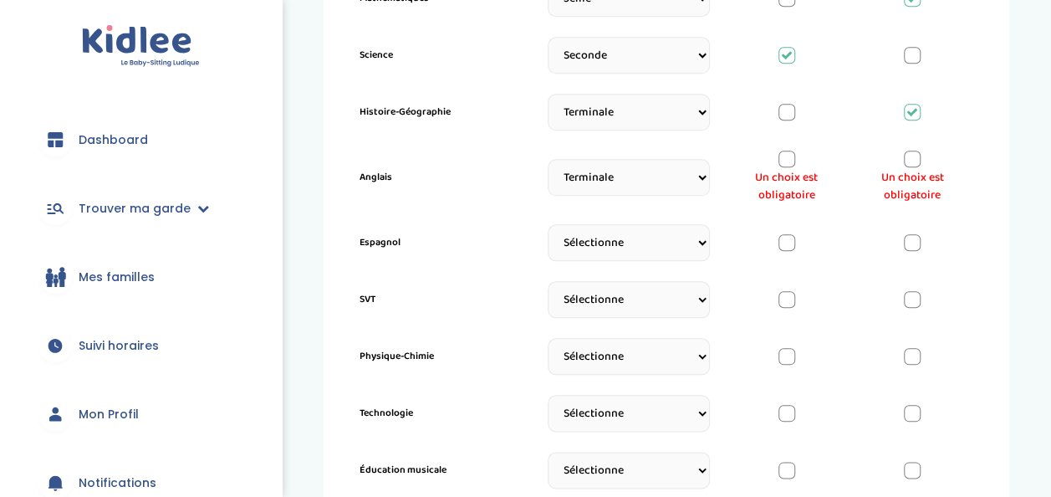
click at [908, 154] on div at bounding box center [912, 159] width 17 height 17
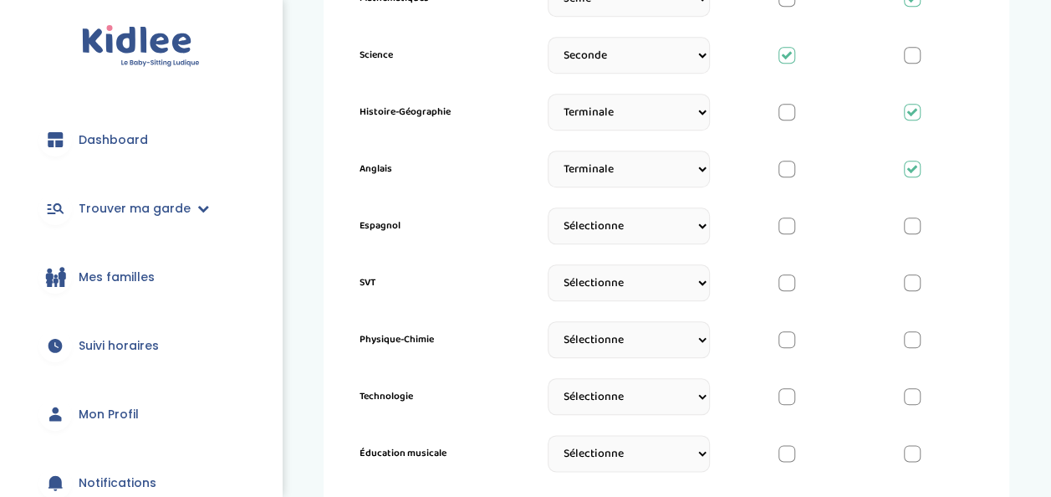
click at [644, 225] on select "Sélectionne CP CE1 CE2 CM1 CM2 6eme 5eme 4eme 3eme Seconde Prémière Terminale" at bounding box center [629, 225] width 162 height 37
click at [548, 212] on select "Sélectionne CP CE1 CE2 CM1 CM2 6eme 5eme 4eme 3eme Seconde Prémière Terminale" at bounding box center [629, 225] width 162 height 37
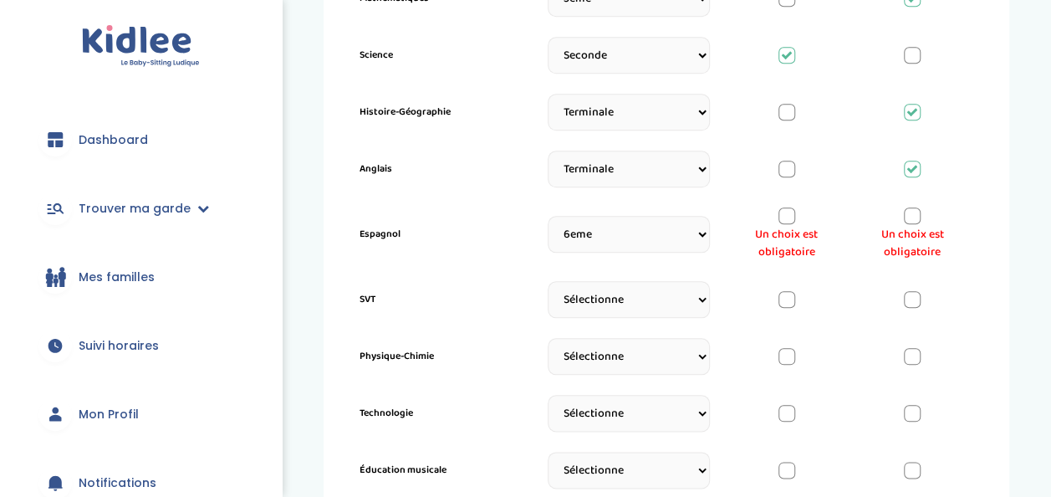
click at [788, 217] on div at bounding box center [787, 215] width 17 height 17
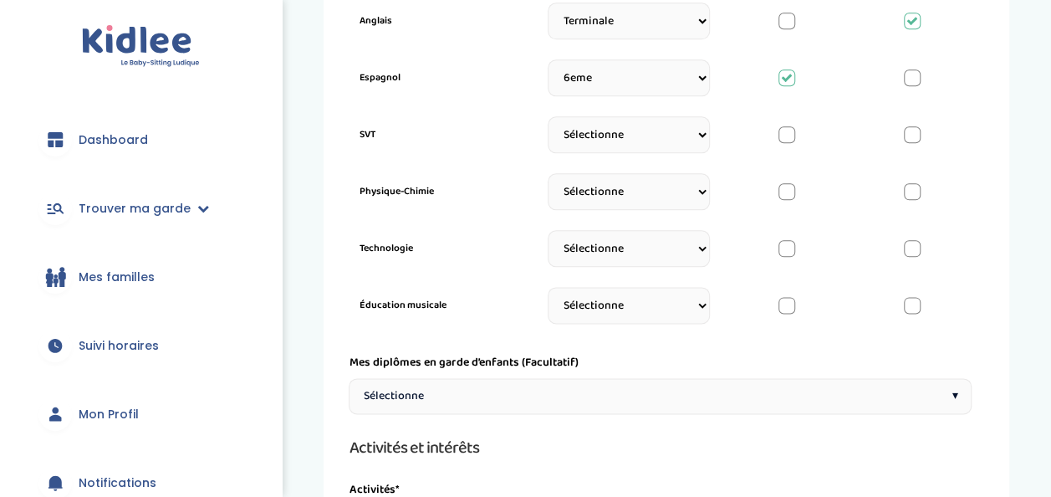
scroll to position [903, 0]
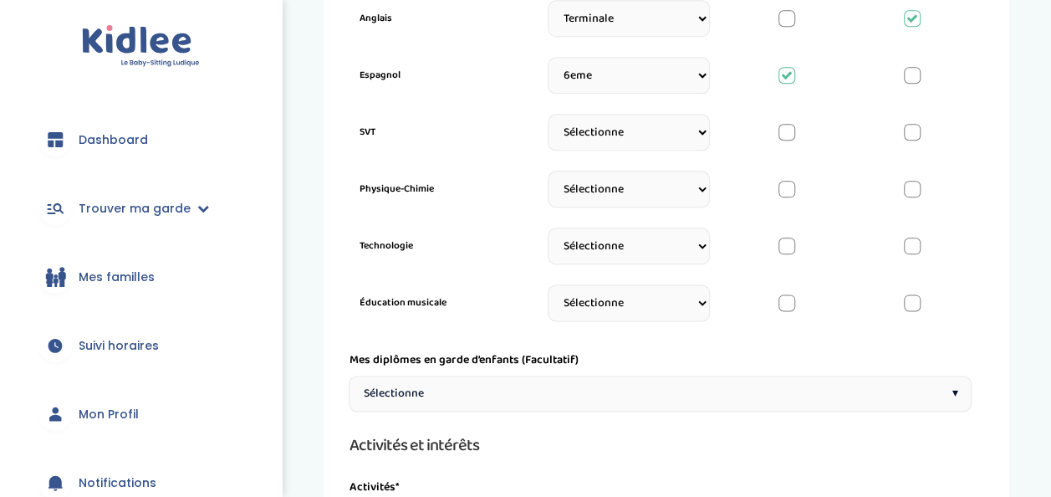
click at [644, 75] on select "Sélectionne CP CE1 CE2 CM1 CM2 6eme 5eme 4eme 3eme Seconde Prémière Terminale" at bounding box center [629, 75] width 162 height 37
select select "3eme"
click at [548, 57] on select "Sélectionne CP CE1 CE2 CM1 CM2 6eme 5eme 4eme 3eme Seconde Prémière Terminale" at bounding box center [629, 75] width 162 height 37
click at [614, 329] on div "Langues et compétences académiques Mes langues* *Utilise la jauge pour indiquer…" at bounding box center [660, 93] width 623 height 1664
click at [614, 132] on select "Sélectionne CP CE1 CE2 CM1 CM2 6eme 5eme 4eme 3eme Seconde Prémière Terminale" at bounding box center [629, 132] width 162 height 37
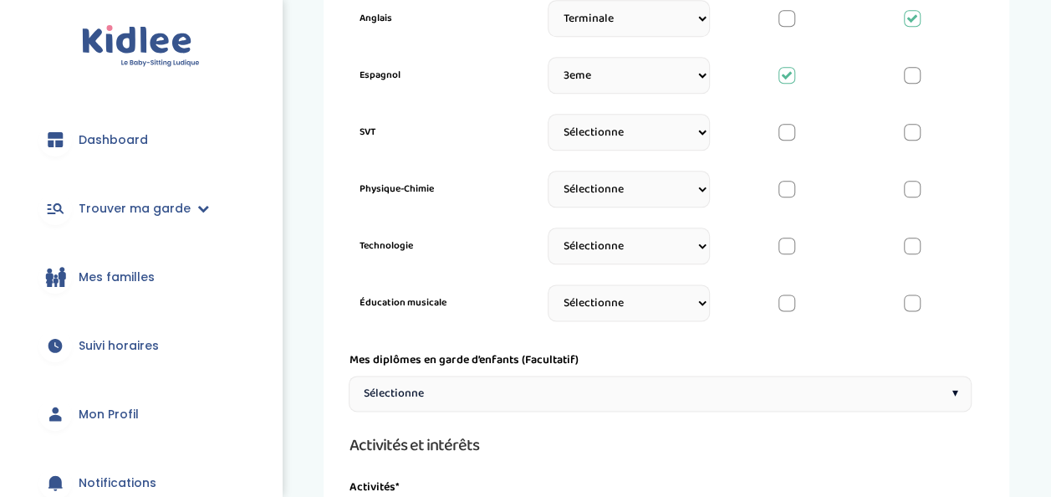
select select "3eme"
click at [548, 118] on select "Sélectionne CP CE1 CE2 CM1 CM2 6eme 5eme 4eme 3eme Seconde Prémière Terminale" at bounding box center [629, 132] width 162 height 37
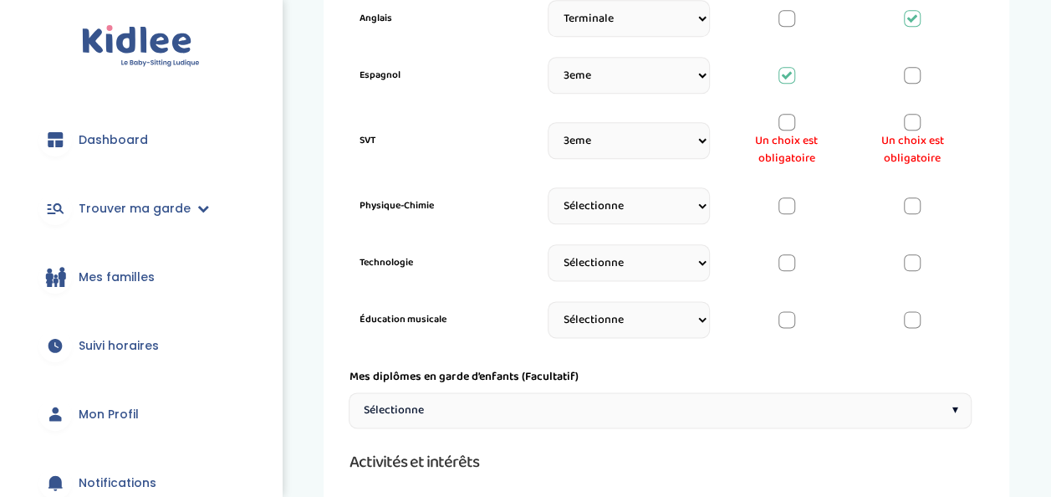
click at [782, 119] on div at bounding box center [787, 122] width 17 height 17
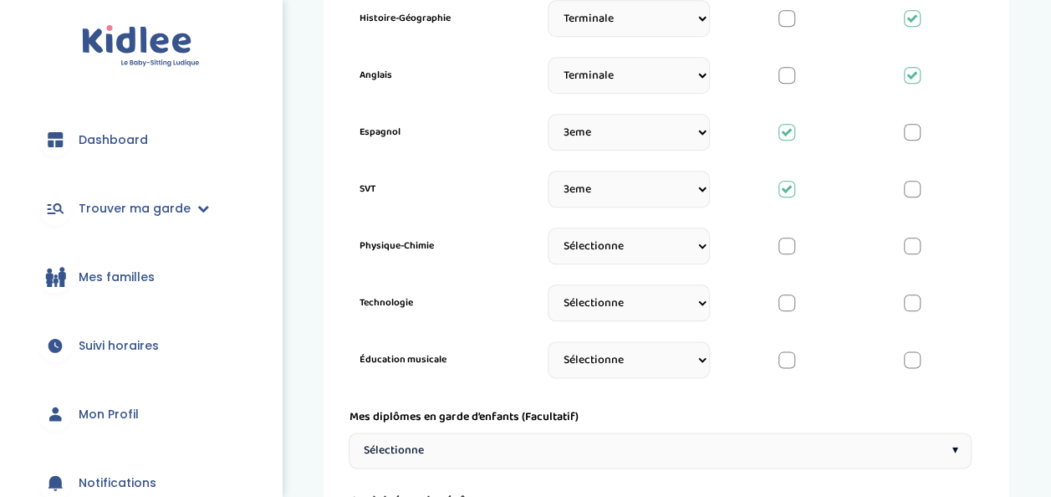
scroll to position [850, 0]
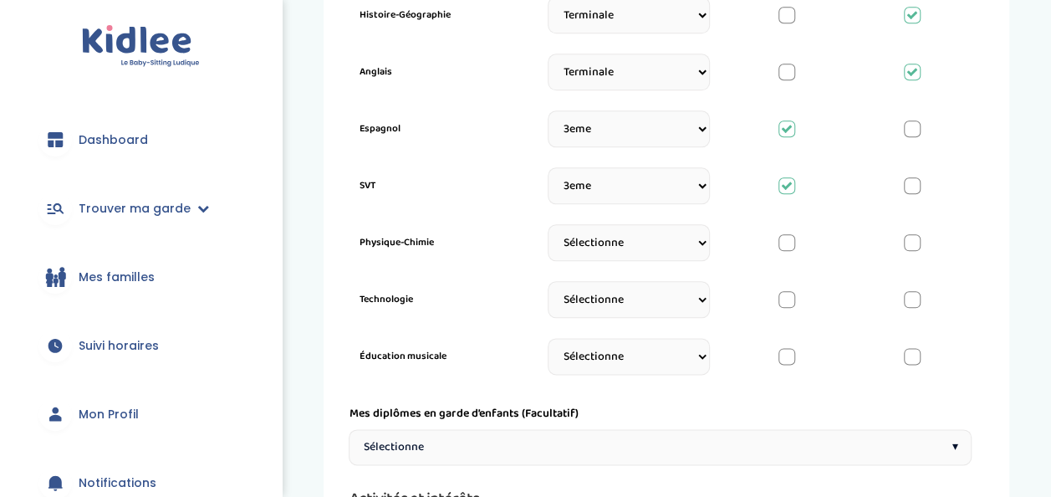
click at [639, 238] on select "Sélectionne CP CE1 CE2 CM1 CM2 6eme 5eme 4eme 3eme Seconde Prémière Terminale" at bounding box center [629, 242] width 162 height 37
select select "Seconde"
click at [548, 228] on select "Sélectionne CP CE1 CE2 CM1 CM2 6eme 5eme 4eme 3eme Seconde Prémière Terminale" at bounding box center [629, 242] width 162 height 37
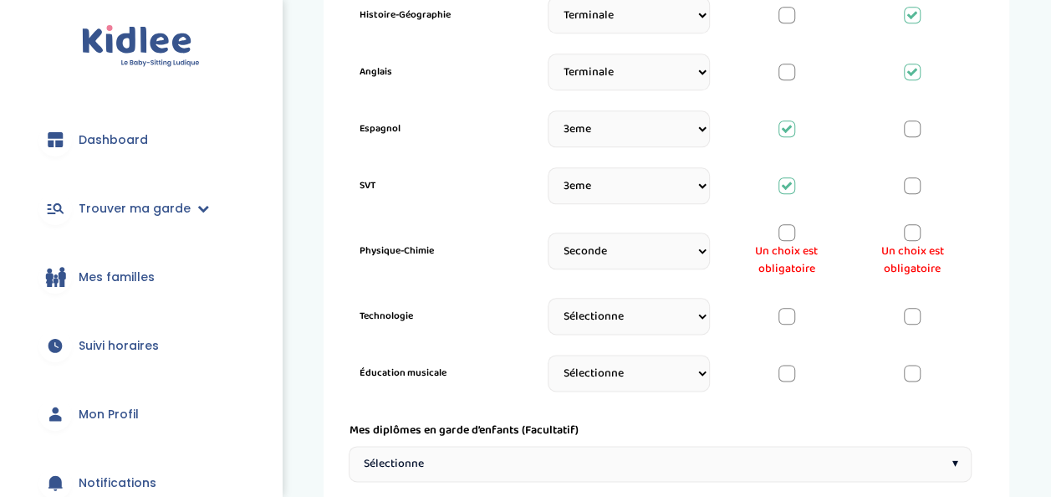
click at [918, 228] on div at bounding box center [912, 232] width 17 height 17
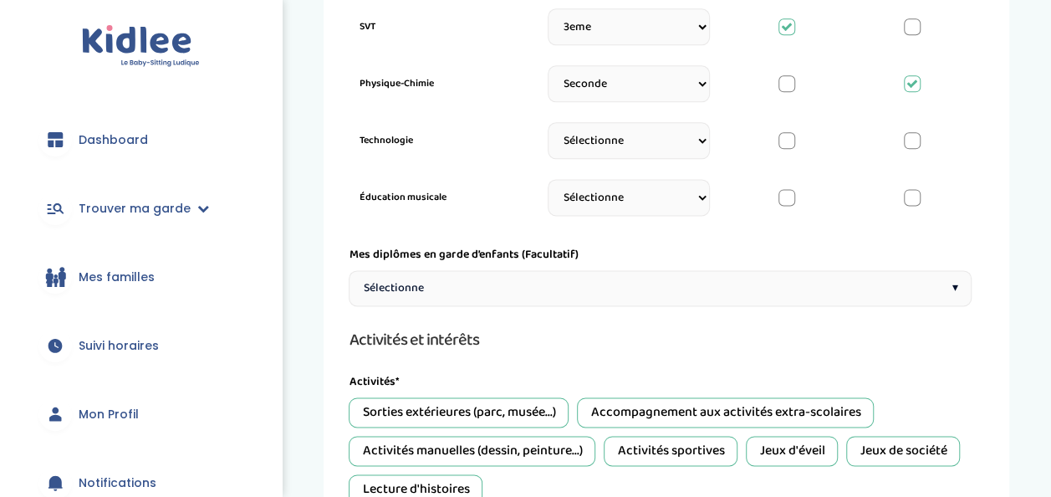
scroll to position [972, 0]
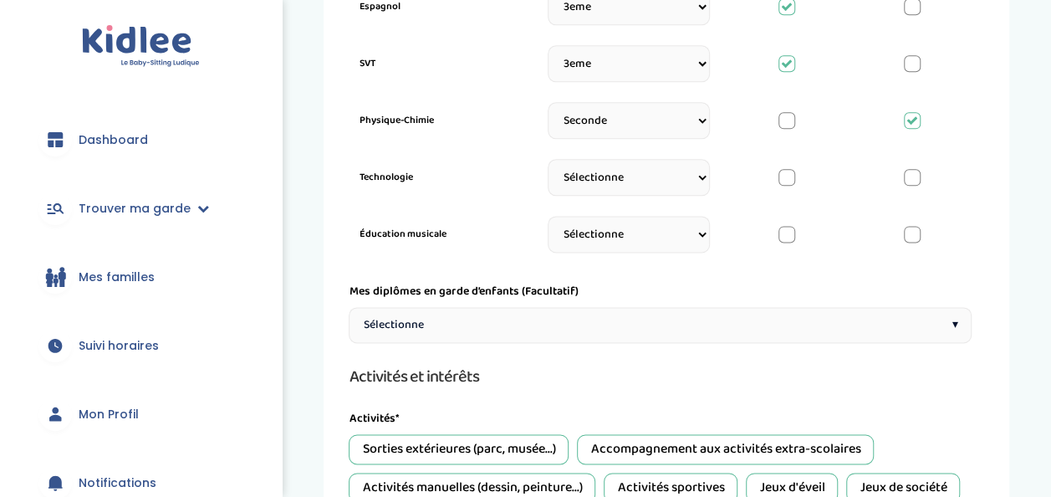
click at [641, 186] on select "Sélectionne CP CE1 CE2 CM1 CM2 6eme 5eme 4eme 3eme Seconde Prémière Terminale" at bounding box center [629, 177] width 162 height 37
select select "3eme"
click at [548, 163] on select "Sélectionne CP CE1 CE2 CM1 CM2 6eme 5eme 4eme 3eme Seconde Prémière Terminale" at bounding box center [629, 177] width 162 height 37
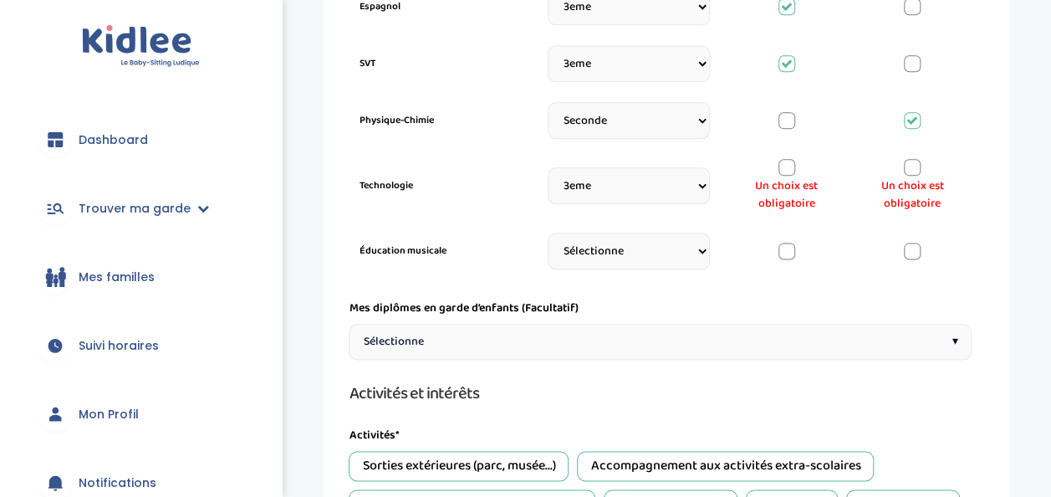
click at [785, 167] on div at bounding box center [787, 167] width 17 height 17
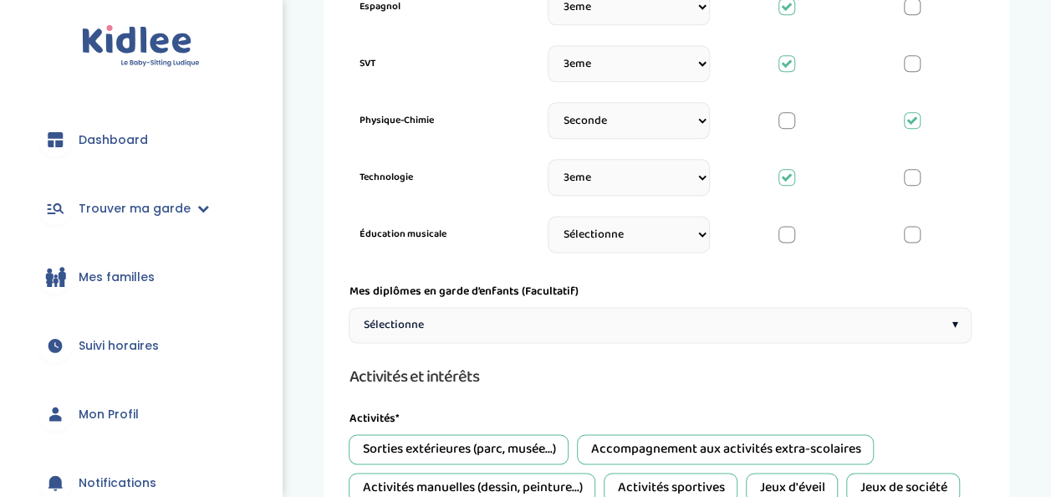
click at [622, 231] on select "Sélectionne CP CE1 CE2 CM1 CM2 6eme 5eme 4eme 3eme Seconde Prémière Terminale" at bounding box center [629, 234] width 162 height 37
select select "Terminale"
click at [548, 220] on select "Sélectionne CP CE1 CE2 CM1 CM2 6eme 5eme 4eme 3eme Seconde Prémière Terminale" at bounding box center [629, 234] width 162 height 37
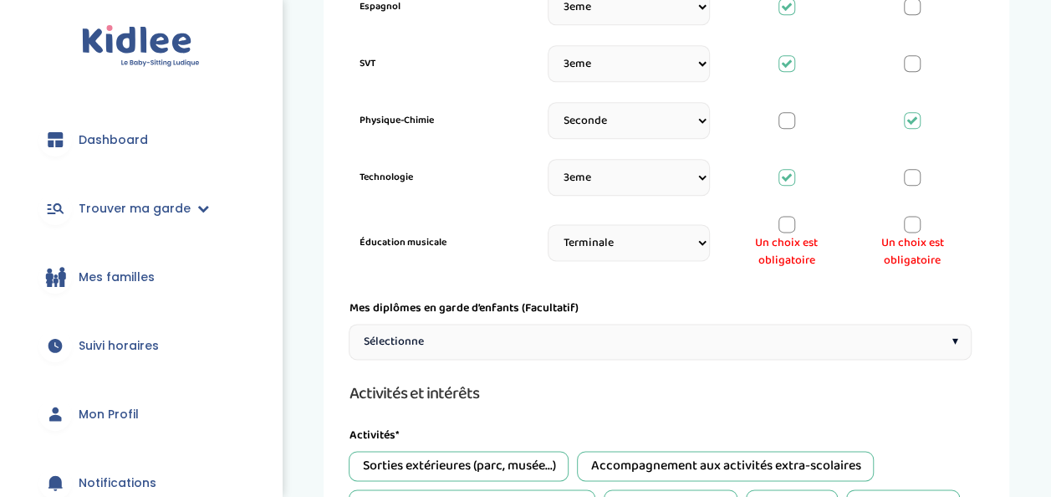
click at [795, 223] on div "Un choix est obligatoire" at bounding box center [787, 243] width 100 height 54
click at [781, 216] on div at bounding box center [787, 224] width 17 height 17
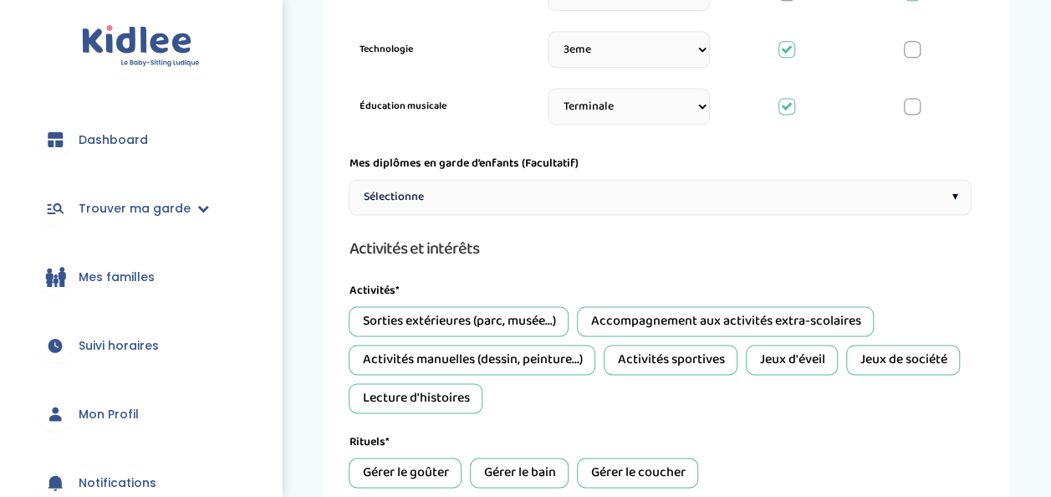
scroll to position [1093, 0]
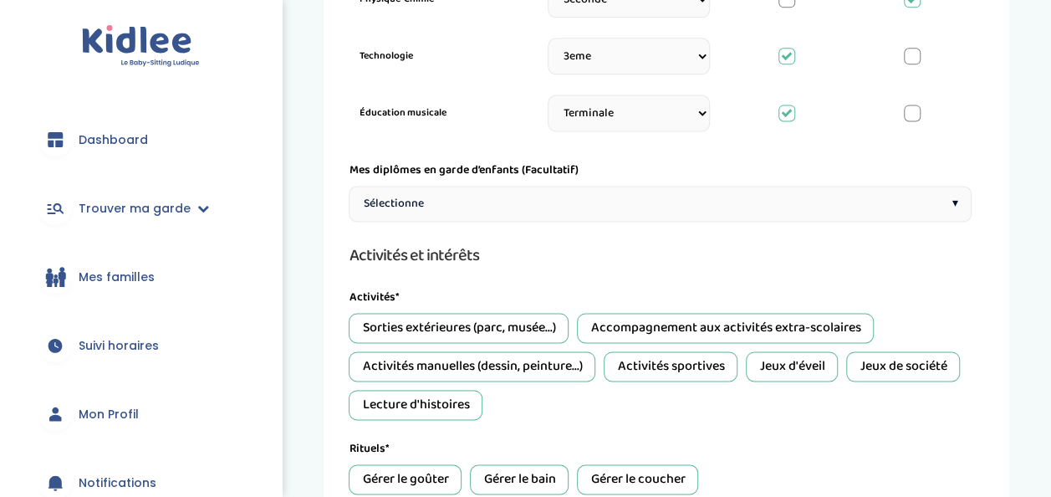
click at [570, 192] on div "Sélectionne ▾" at bounding box center [660, 204] width 623 height 36
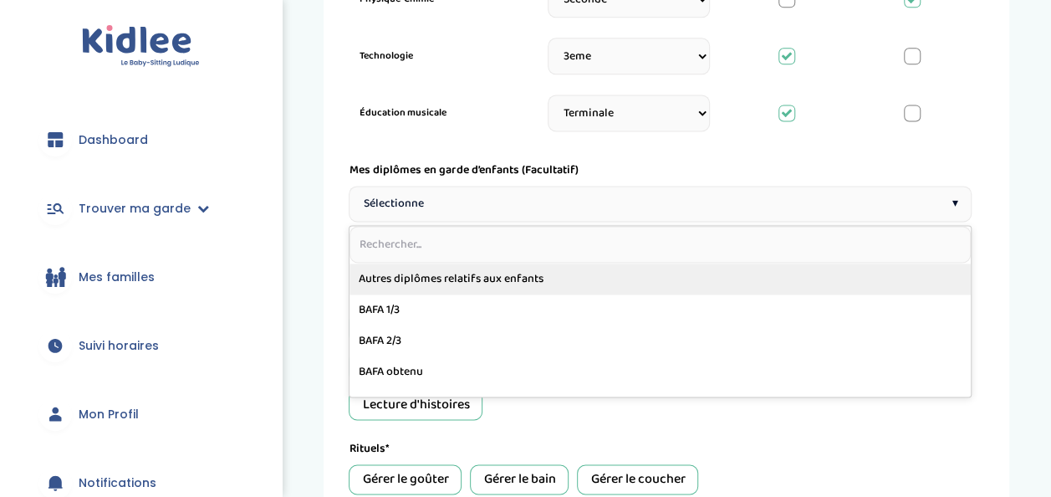
scroll to position [114, 0]
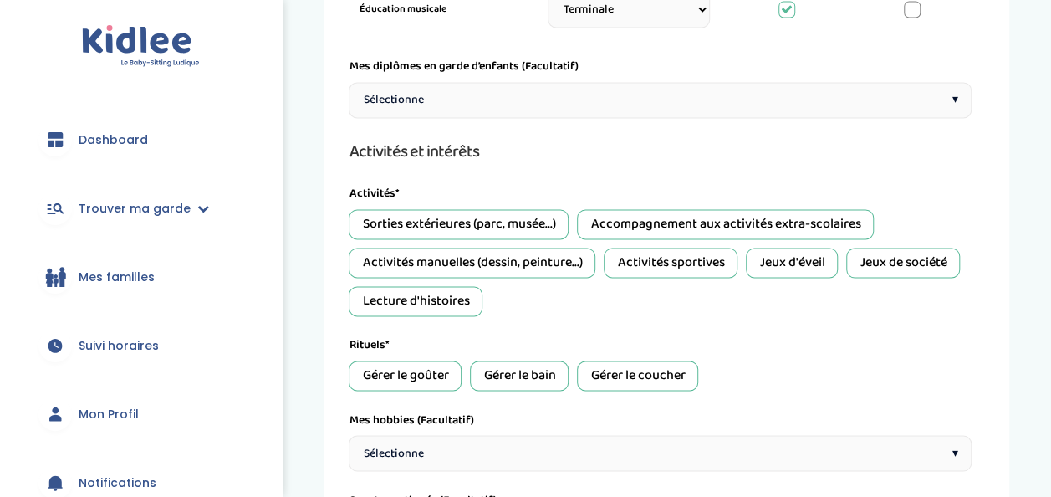
scroll to position [1198, 0]
click at [515, 216] on div "Sorties extérieures (parc, musée...)" at bounding box center [459, 223] width 220 height 30
click at [637, 218] on div "Accompagnement aux activités extra-scolaires" at bounding box center [725, 223] width 297 height 30
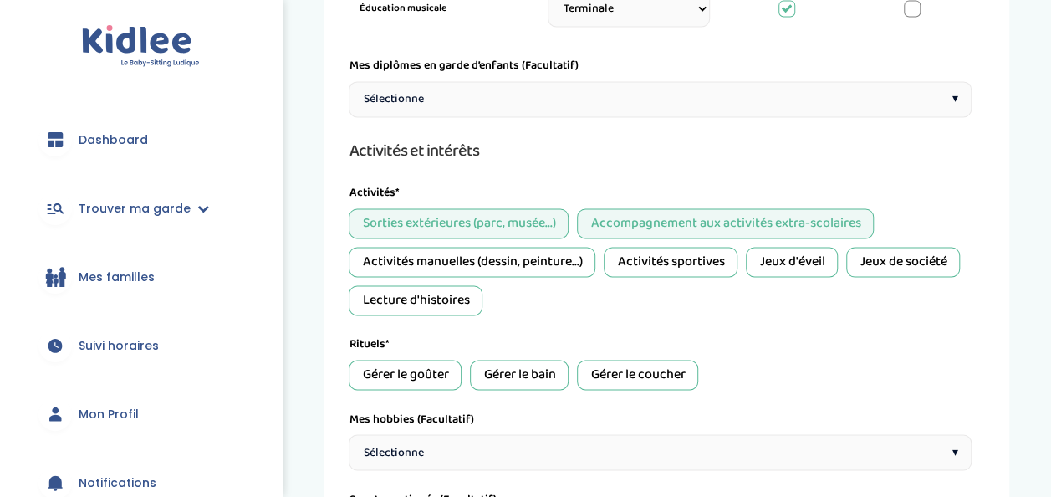
click at [661, 255] on div "Activités sportives" at bounding box center [671, 262] width 134 height 30
click at [785, 258] on div "Jeux d'éveil" at bounding box center [792, 262] width 92 height 30
click at [882, 262] on div "Jeux de société" at bounding box center [904, 262] width 114 height 30
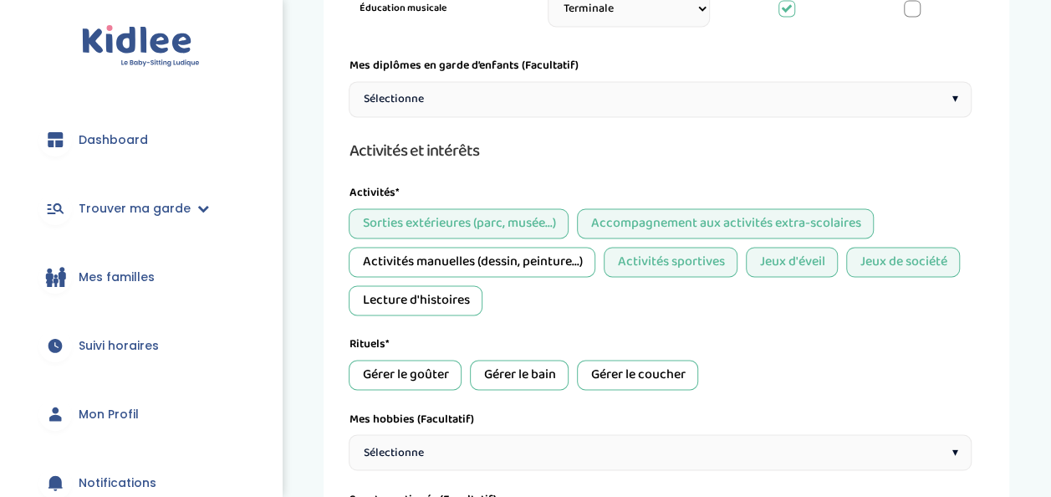
click at [458, 247] on div "Activités manuelles (dessin, peinture...)" at bounding box center [472, 262] width 247 height 30
click at [437, 277] on div "Sorties extérieures (parc, musée...) Accompagnement aux activités extra-scolair…" at bounding box center [660, 261] width 623 height 107
click at [430, 299] on div "Lecture d'histoires" at bounding box center [416, 300] width 134 height 30
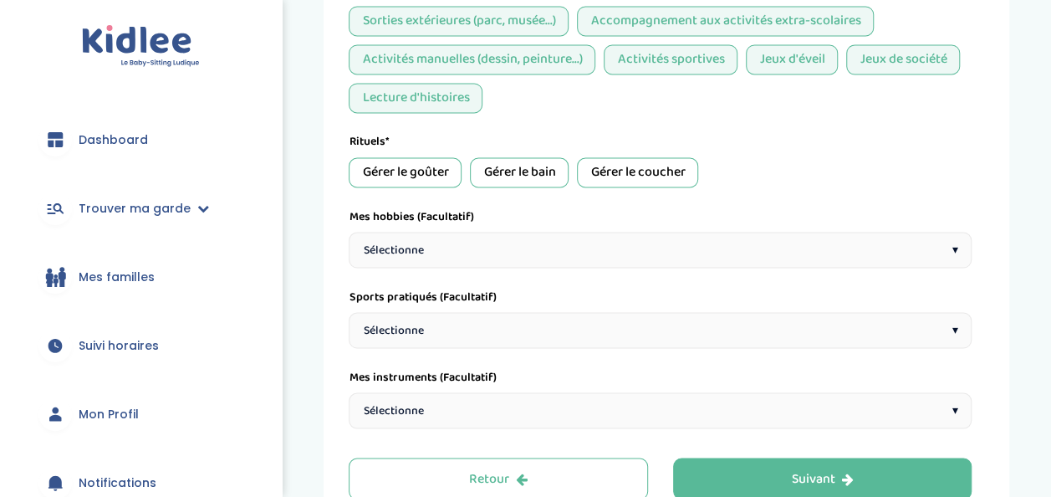
scroll to position [1404, 0]
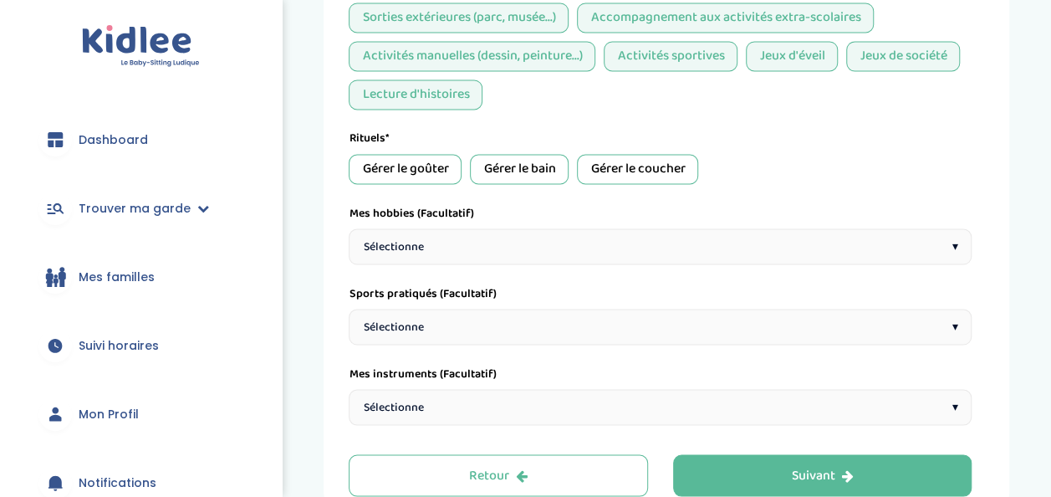
click at [411, 165] on div "Gérer le goûter" at bounding box center [405, 169] width 113 height 30
click at [608, 164] on div "Gérer le coucher" at bounding box center [637, 169] width 121 height 30
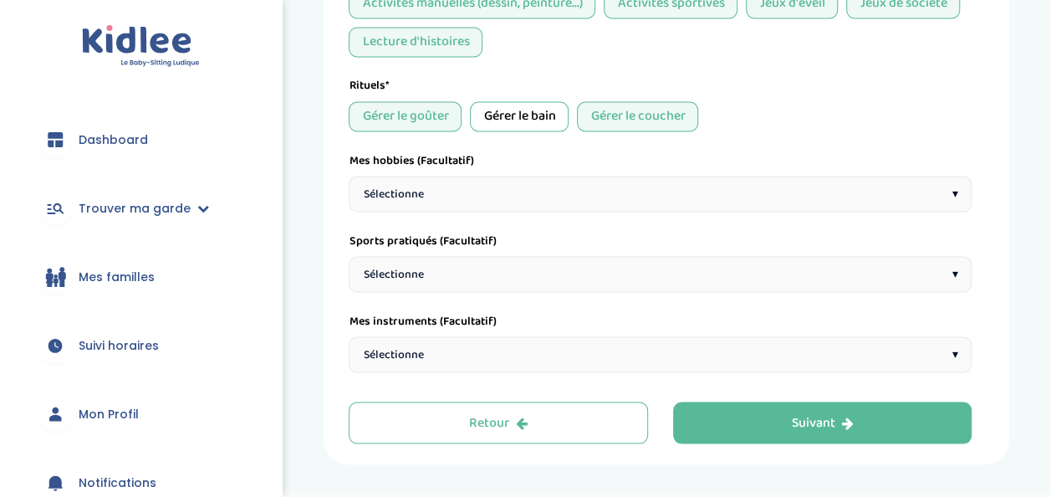
scroll to position [1459, 0]
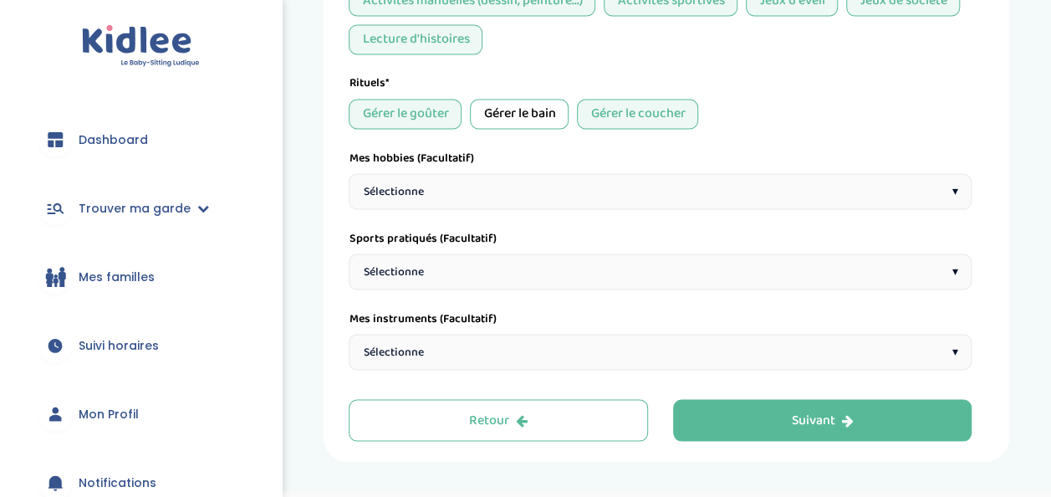
click at [527, 183] on div "Sélectionne ▾" at bounding box center [660, 191] width 623 height 36
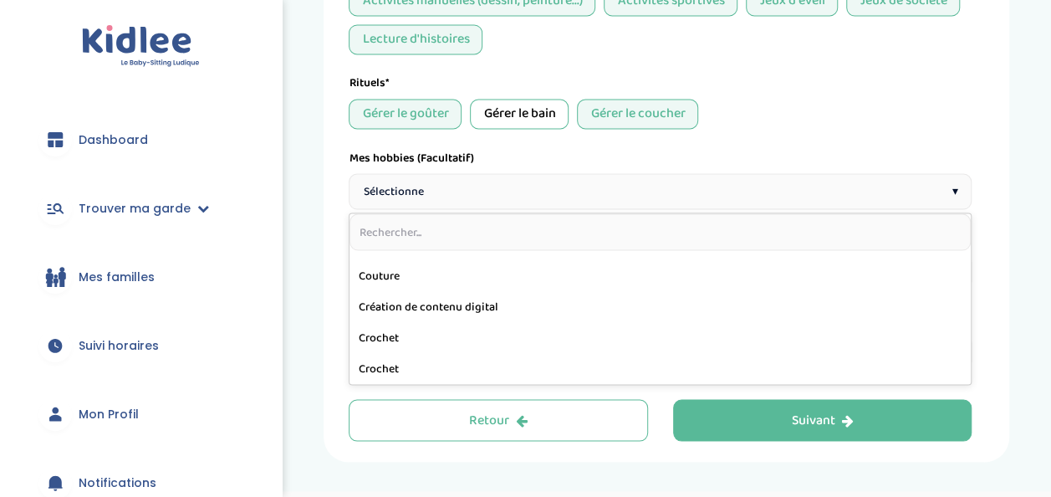
scroll to position [0, 0]
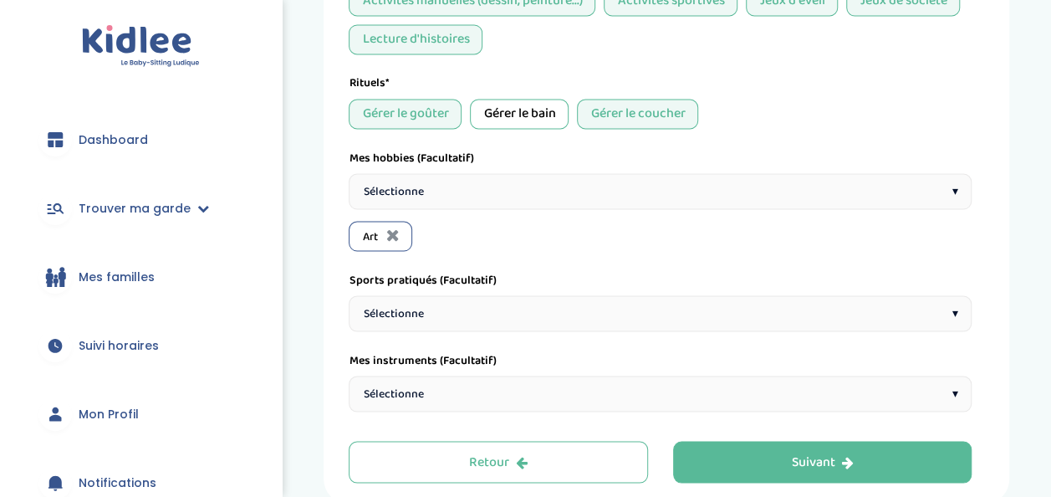
click at [473, 190] on div "Sélectionne ▾" at bounding box center [660, 191] width 623 height 36
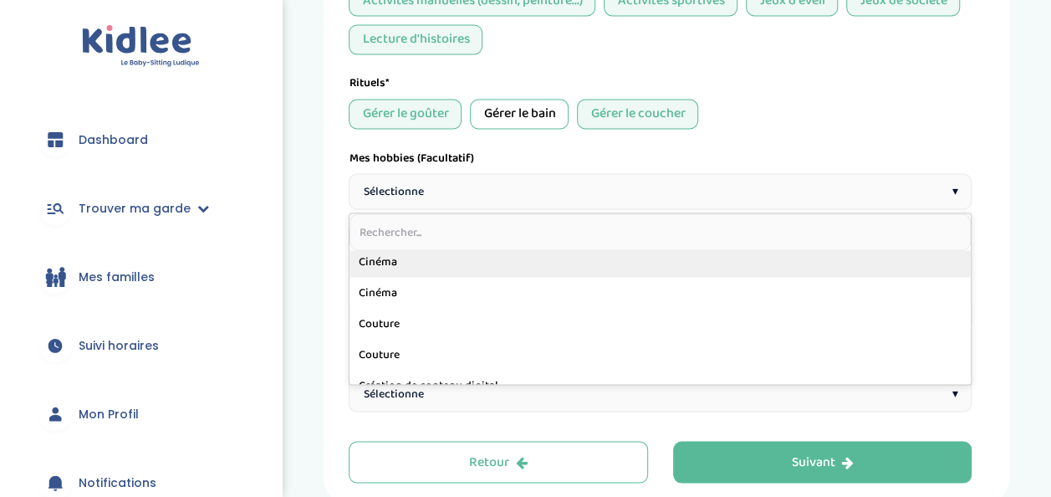
scroll to position [99, 0]
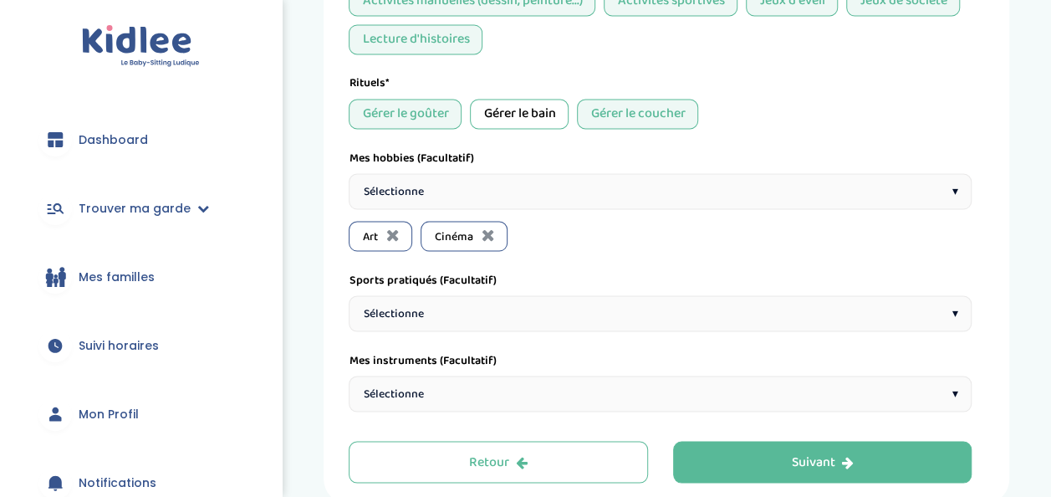
click at [489, 186] on div "Sélectionne ▾" at bounding box center [660, 191] width 623 height 36
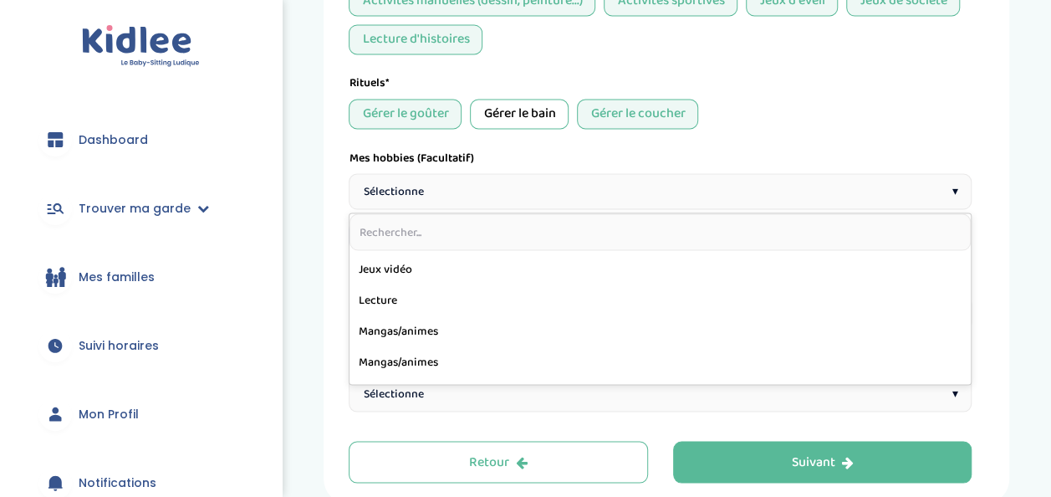
scroll to position [523, 0]
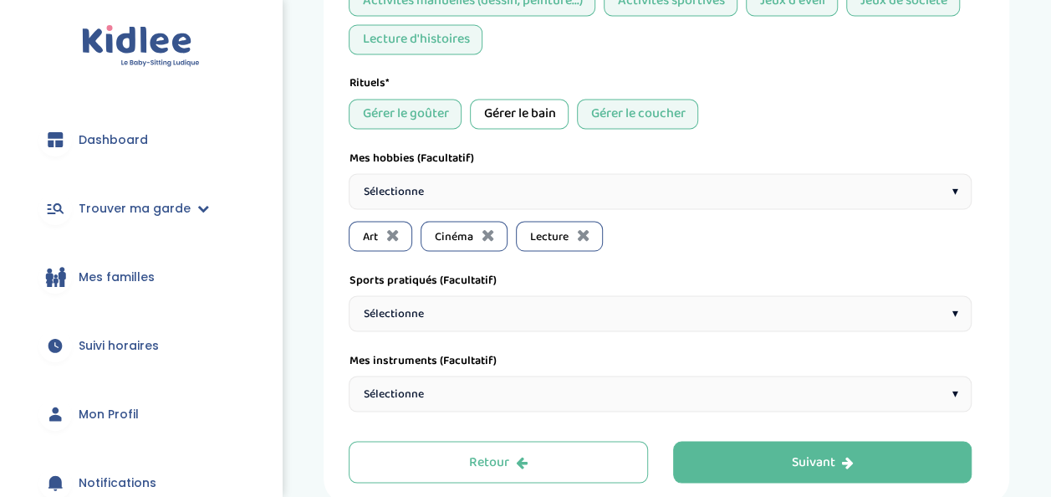
click at [504, 178] on div "Sélectionne ▾" at bounding box center [660, 191] width 623 height 36
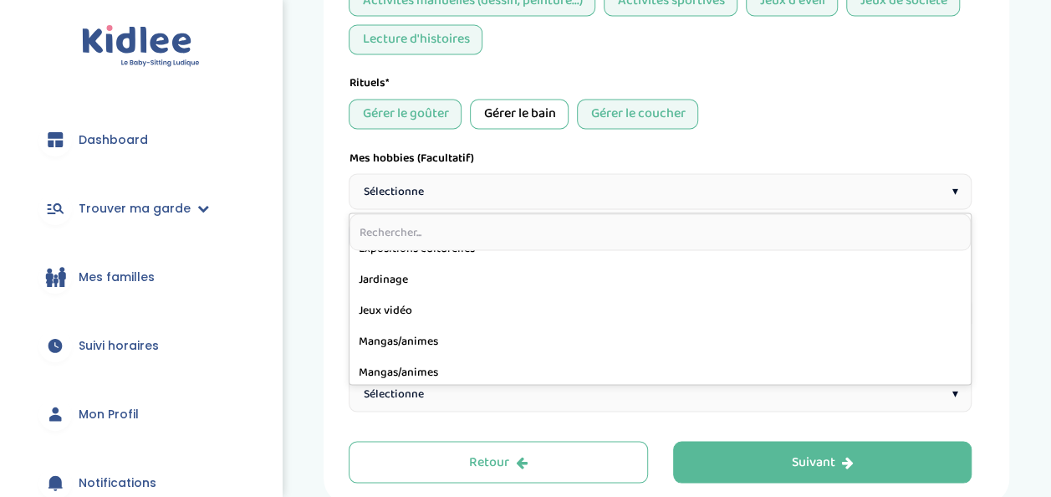
scroll to position [487, 0]
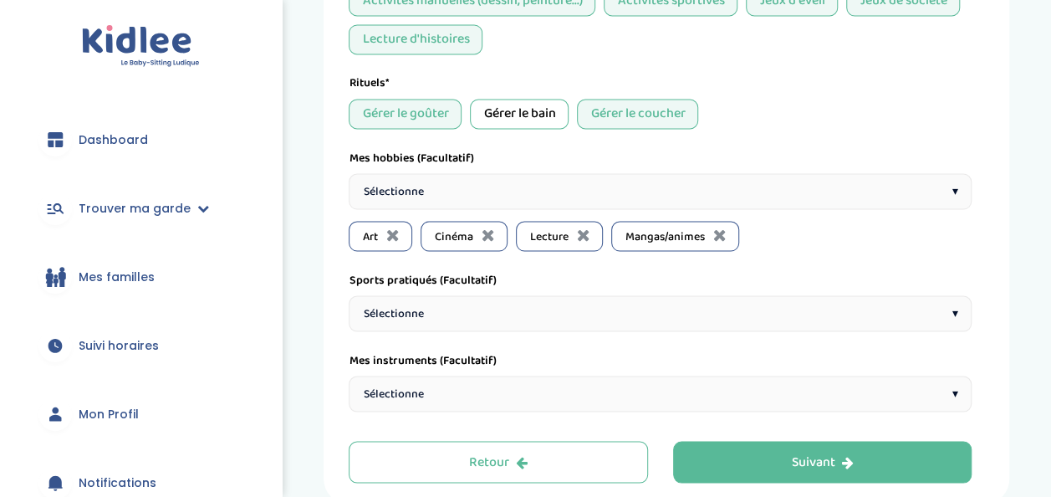
click at [483, 173] on div "Sélectionne ▾" at bounding box center [660, 191] width 623 height 36
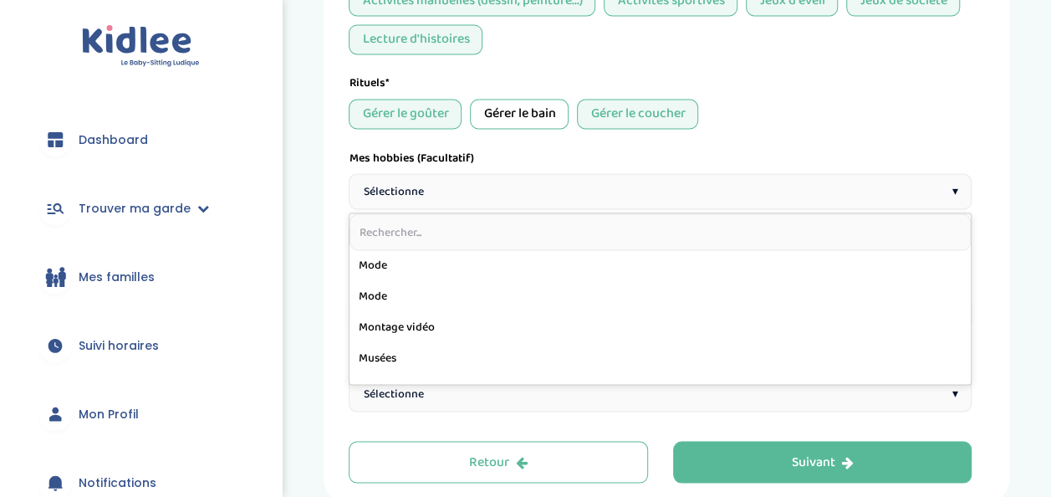
scroll to position [591, 0]
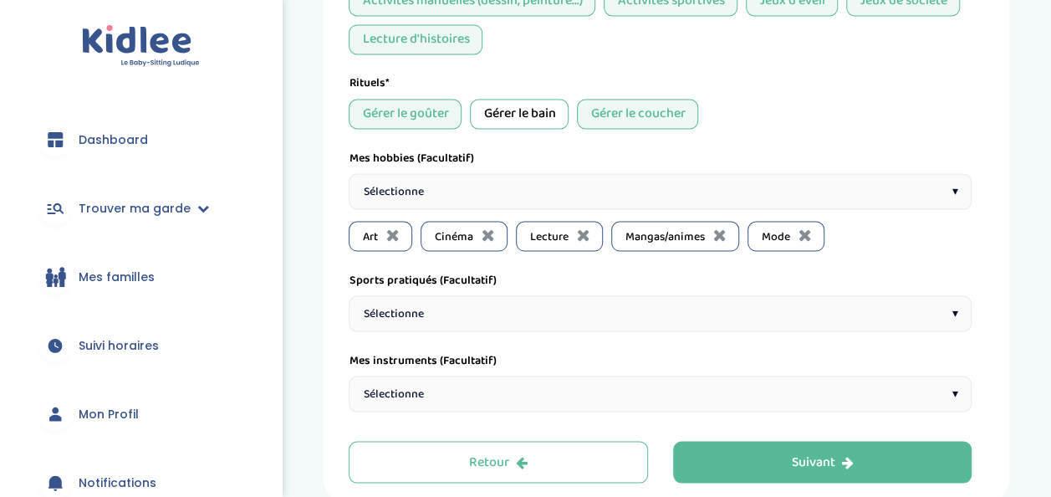
click at [509, 190] on div "Sélectionne ▾" at bounding box center [660, 191] width 623 height 36
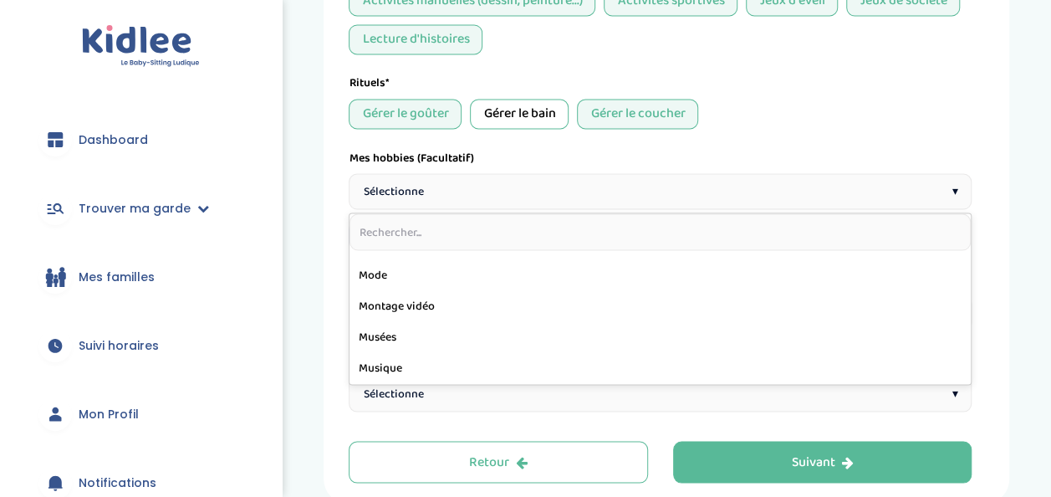
scroll to position [580, 0]
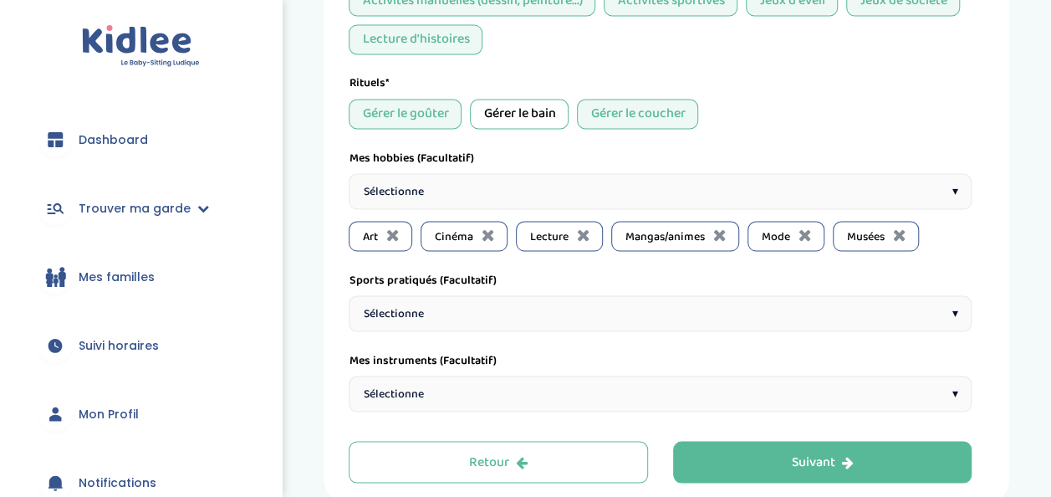
click at [524, 166] on div "Mes hobbies (Facultatif) Sélectionne ▾ Art Cinéma Lecture Mangas/animes Mode Mu…" at bounding box center [660, 200] width 623 height 102
click at [504, 185] on div "Sélectionne ▾" at bounding box center [660, 191] width 623 height 36
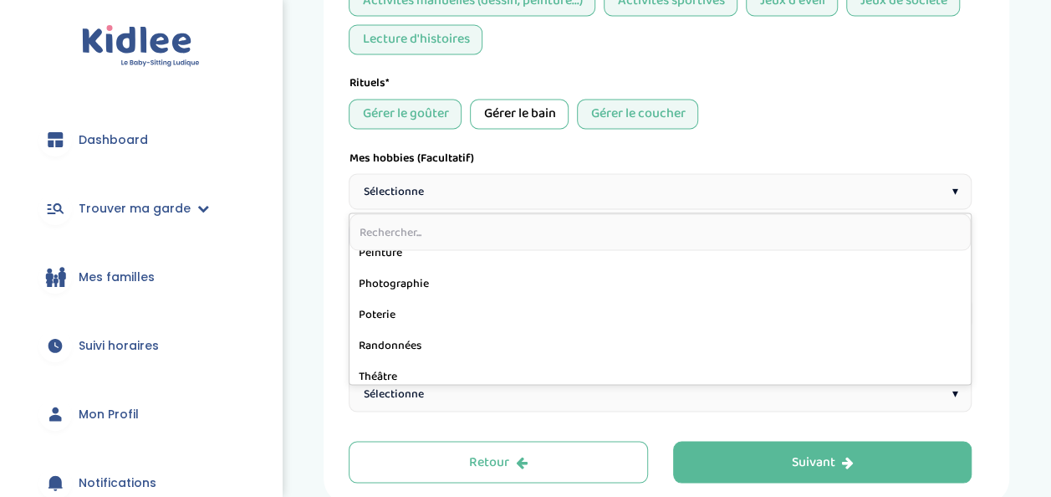
scroll to position [696, 0]
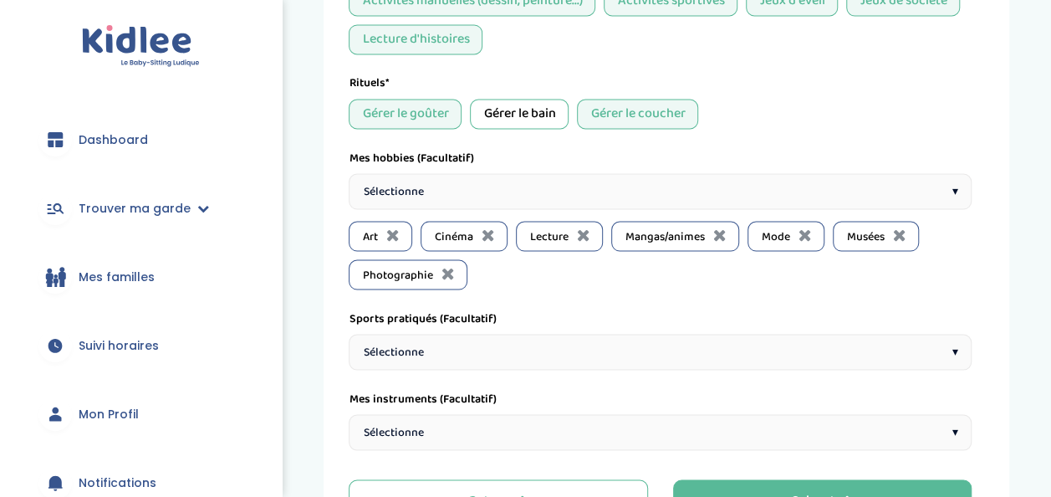
click at [495, 185] on div "Sélectionne ▾" at bounding box center [660, 191] width 623 height 36
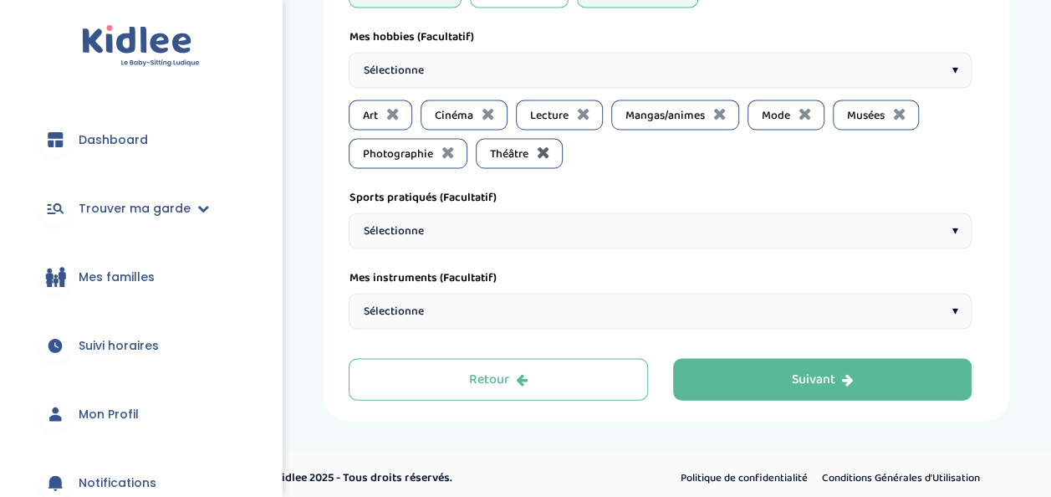
click at [542, 144] on icon at bounding box center [542, 152] width 13 height 17
click at [512, 223] on div "Sélectionne ▾" at bounding box center [660, 231] width 623 height 36
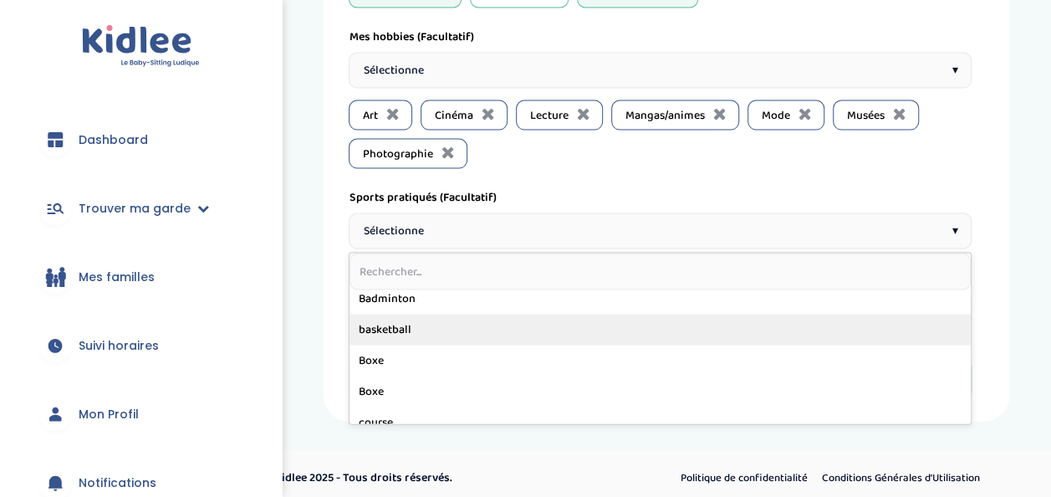
scroll to position [0, 0]
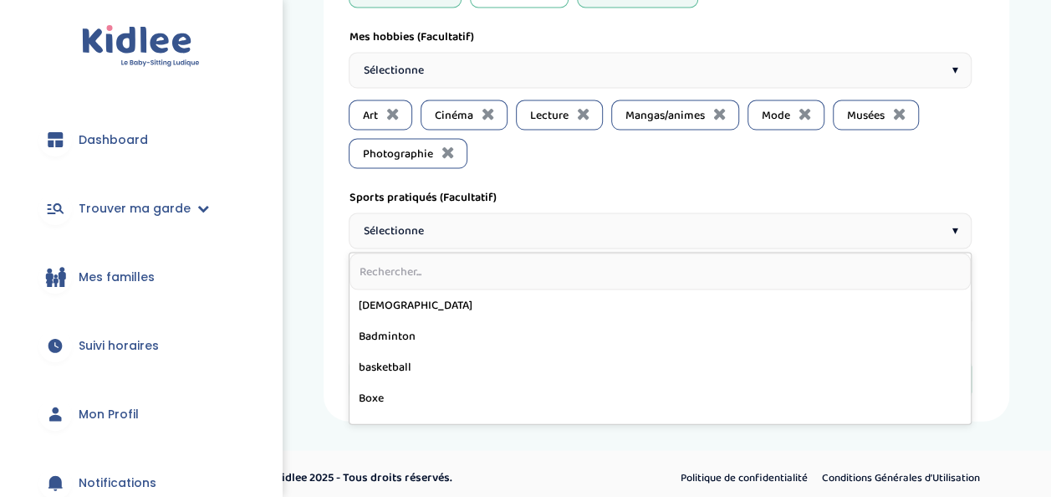
click at [477, 266] on input "text" at bounding box center [661, 271] width 622 height 37
type input "v"
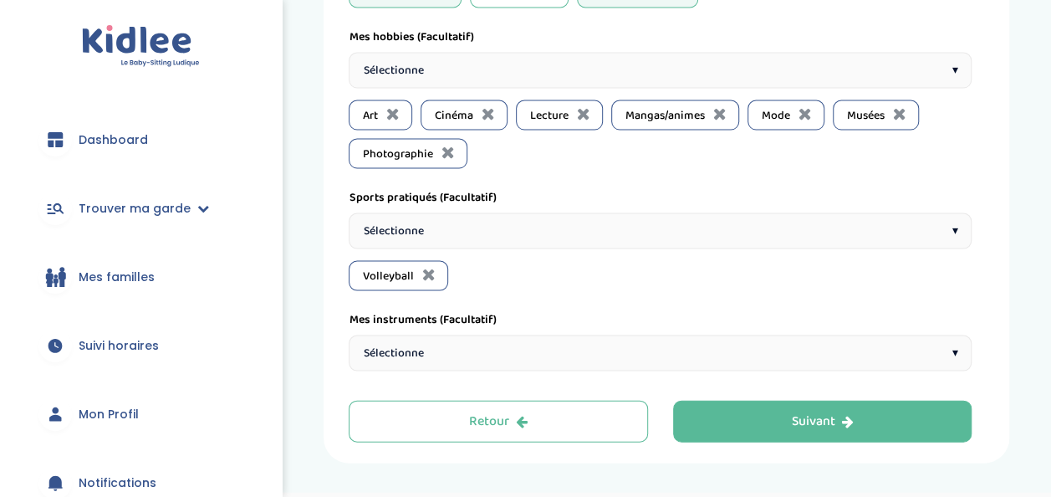
click at [469, 222] on div "Sélectionne ▾" at bounding box center [660, 231] width 623 height 36
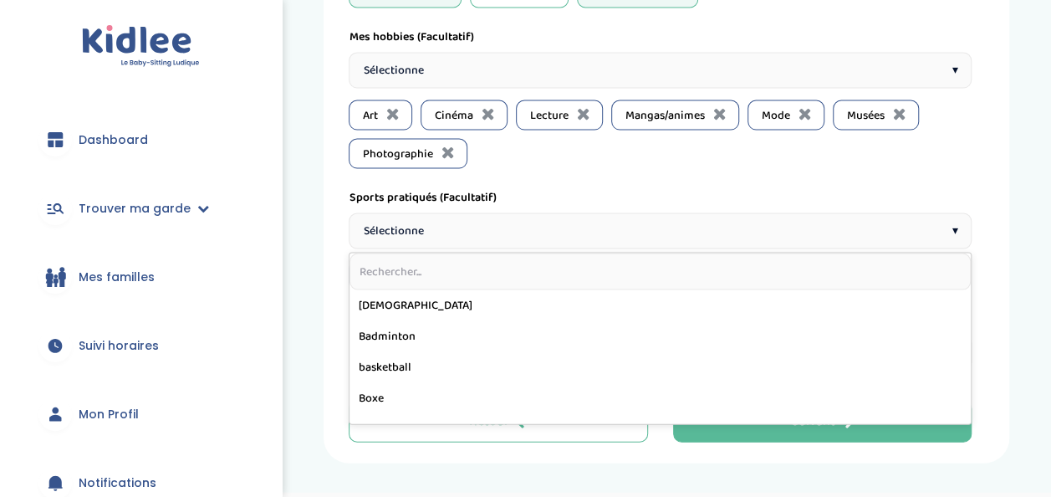
click at [420, 259] on input "text" at bounding box center [661, 271] width 622 height 37
type input "d"
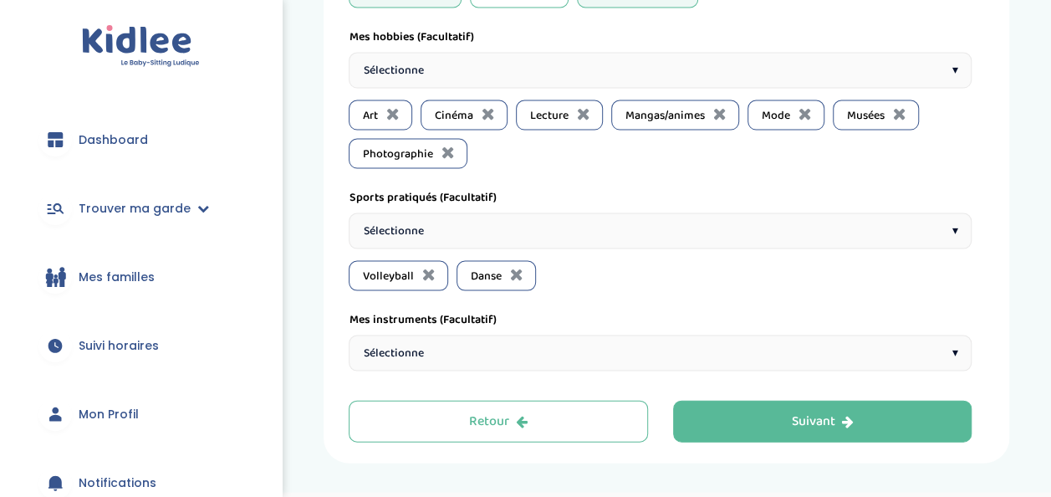
click at [535, 226] on div "Sélectionne ▾" at bounding box center [660, 231] width 623 height 36
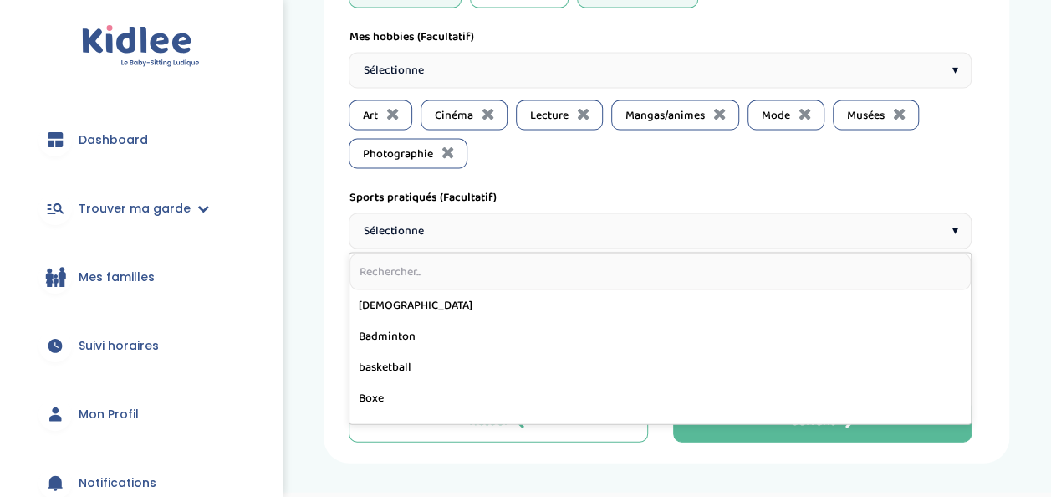
click at [403, 263] on input "text" at bounding box center [661, 271] width 622 height 37
type input "b"
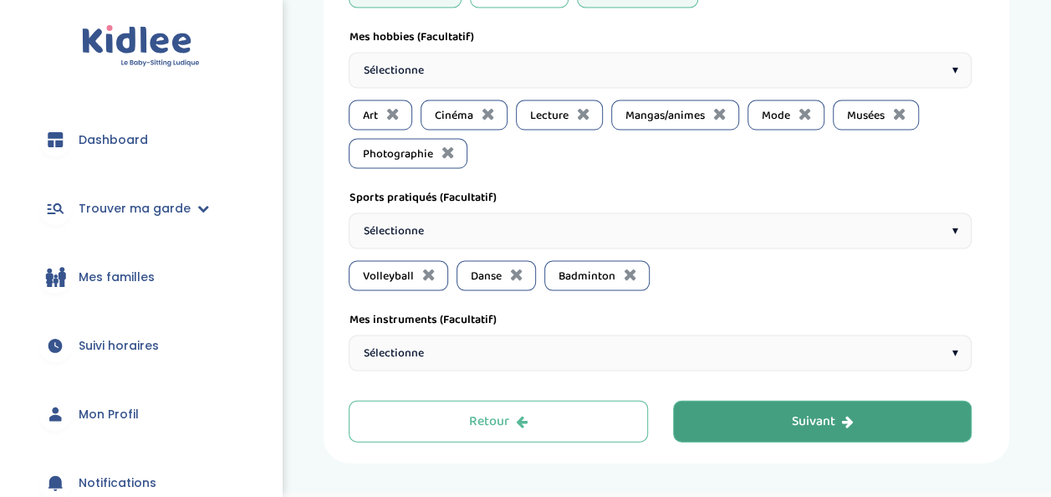
click at [750, 412] on button "Suivant" at bounding box center [822, 422] width 299 height 42
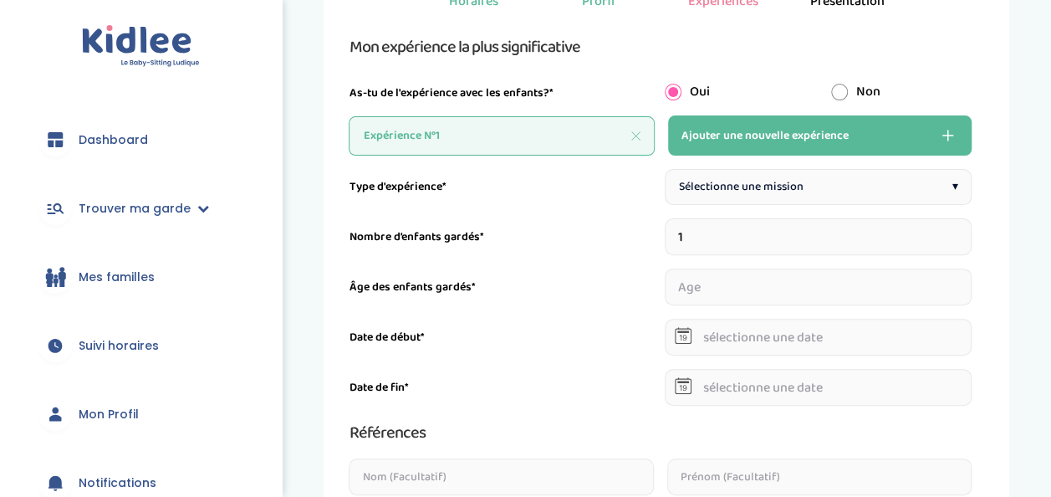
scroll to position [63, 0]
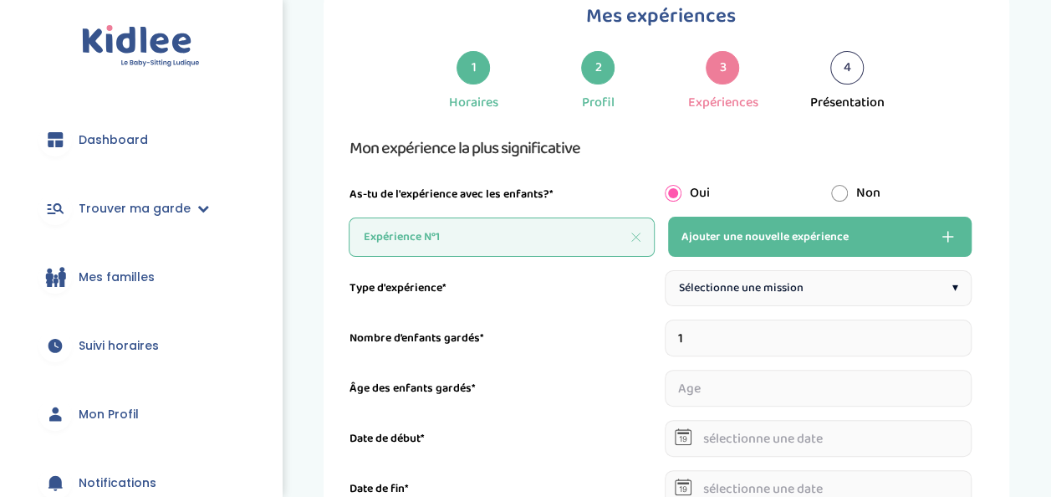
click at [797, 244] on span "Ajouter une nouvelle expérience" at bounding box center [765, 237] width 167 height 20
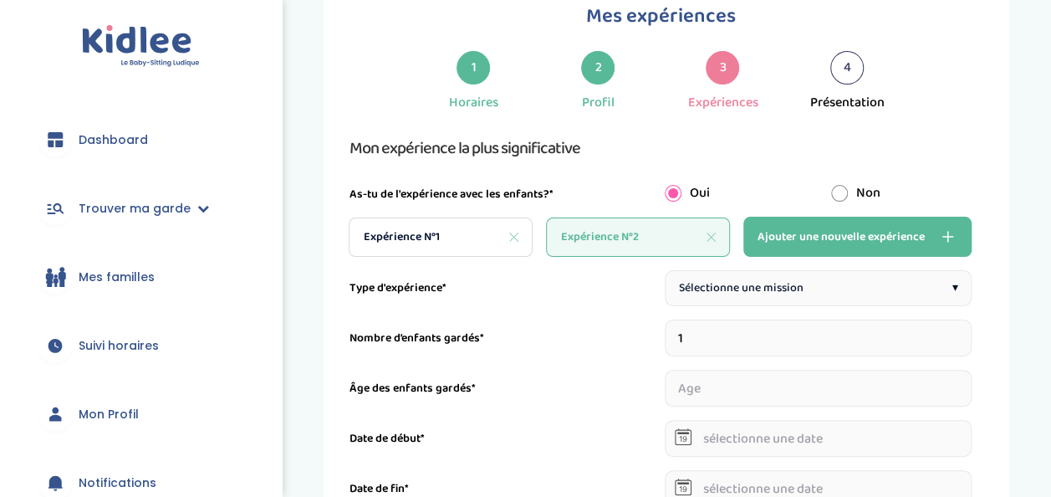
click at [712, 233] on icon at bounding box center [711, 237] width 9 height 9
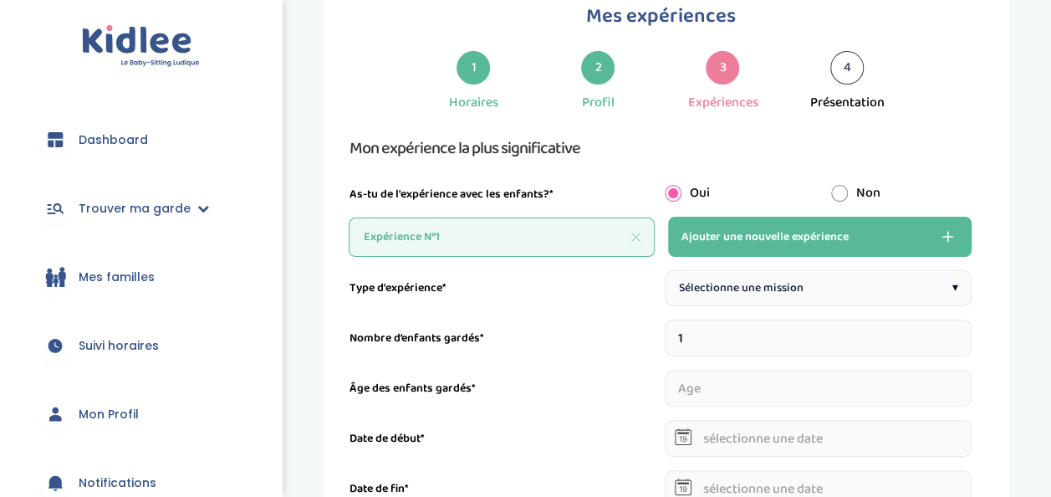
click at [759, 285] on span "Sélectionne une mission" at bounding box center [741, 288] width 125 height 18
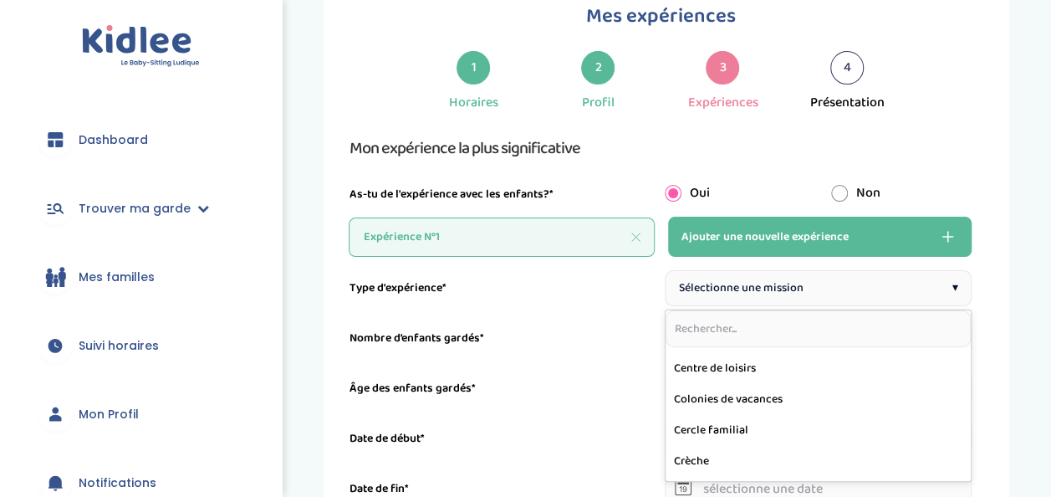
scroll to position [89, 0]
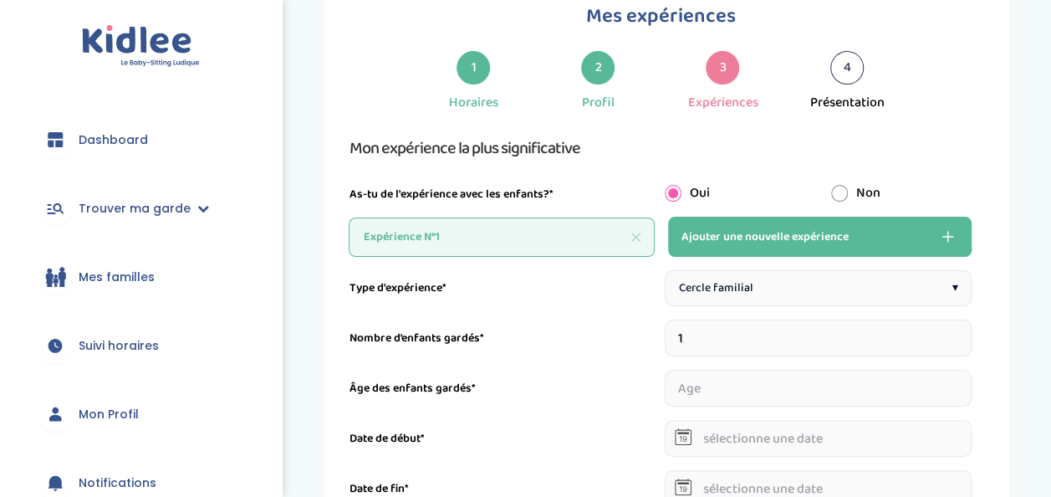
click at [710, 342] on input "1" at bounding box center [819, 338] width 308 height 37
click at [964, 332] on input "2" at bounding box center [819, 338] width 308 height 37
type input "3"
click at [964, 332] on input "3" at bounding box center [819, 338] width 308 height 37
click at [735, 381] on input "number" at bounding box center [712, 388] width 95 height 37
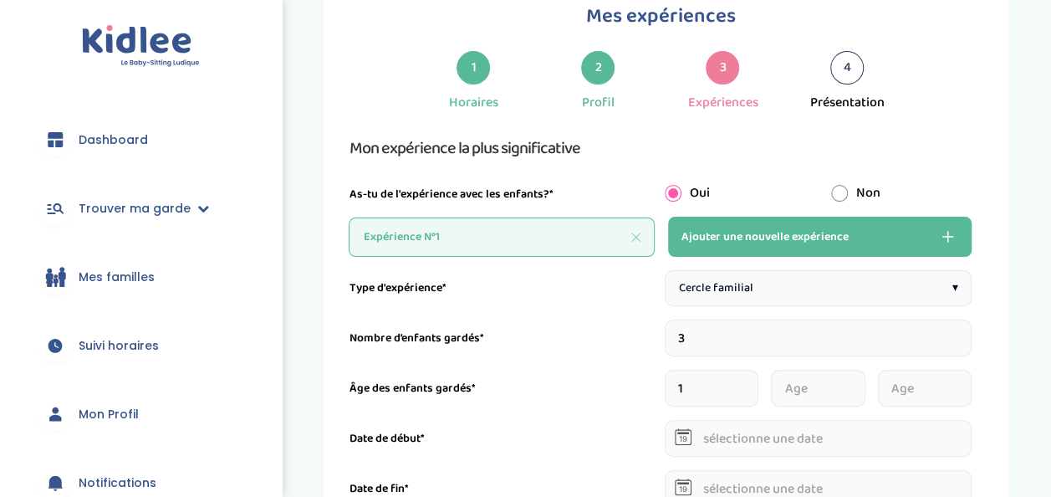
click at [751, 383] on input "1" at bounding box center [712, 388] width 95 height 37
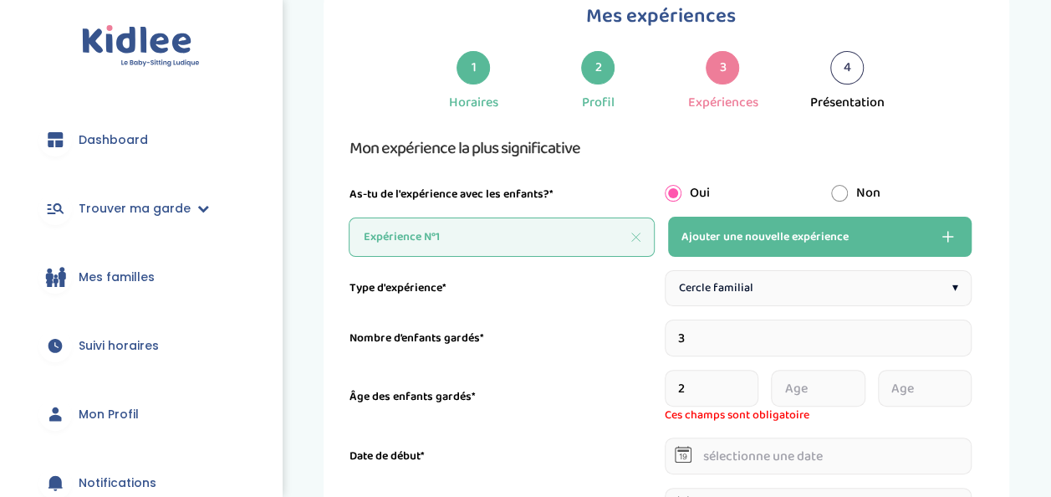
click at [751, 383] on input "2" at bounding box center [712, 388] width 95 height 37
click at [751, 383] on input "3" at bounding box center [712, 388] width 95 height 37
click at [751, 383] on input "4" at bounding box center [712, 388] width 95 height 37
click at [751, 383] on input "5" at bounding box center [712, 388] width 95 height 37
click at [751, 383] on input "6" at bounding box center [712, 388] width 95 height 37
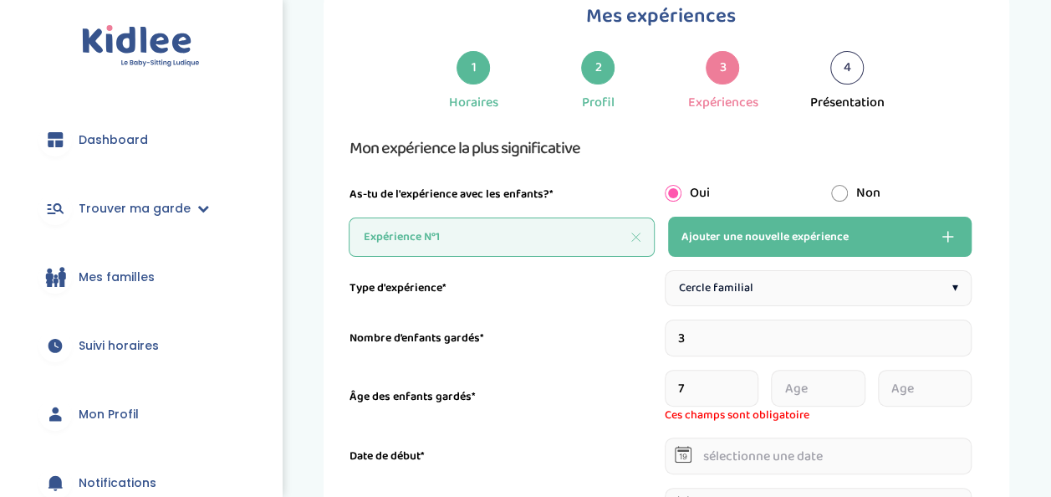
click at [751, 383] on input "7" at bounding box center [712, 388] width 95 height 37
click at [751, 383] on input "8" at bounding box center [712, 388] width 95 height 37
type input "9"
click at [751, 383] on input "9" at bounding box center [712, 388] width 95 height 37
click at [857, 392] on input "0" at bounding box center [818, 388] width 95 height 37
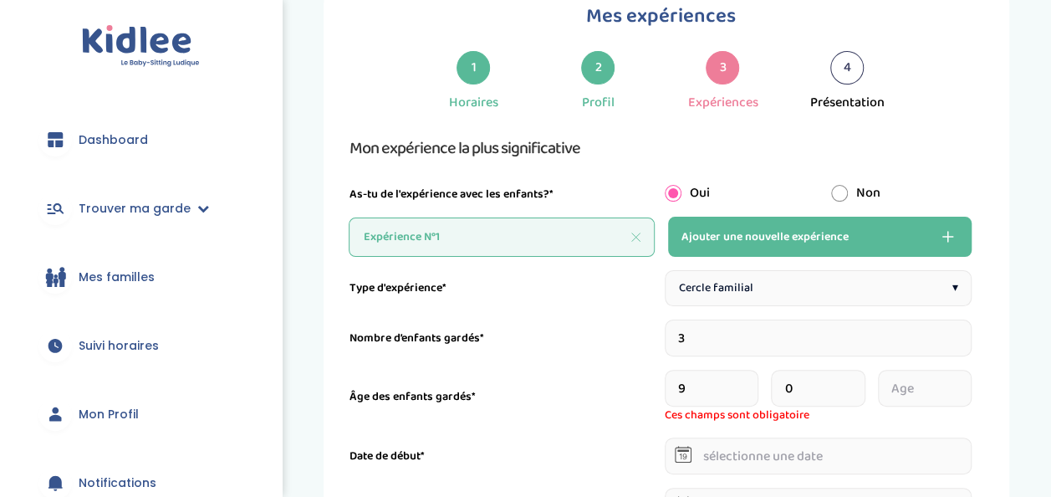
click at [857, 392] on input "0" at bounding box center [818, 388] width 95 height 37
click at [859, 383] on input "1" at bounding box center [818, 388] width 95 height 37
click at [859, 383] on input "2" at bounding box center [818, 388] width 95 height 37
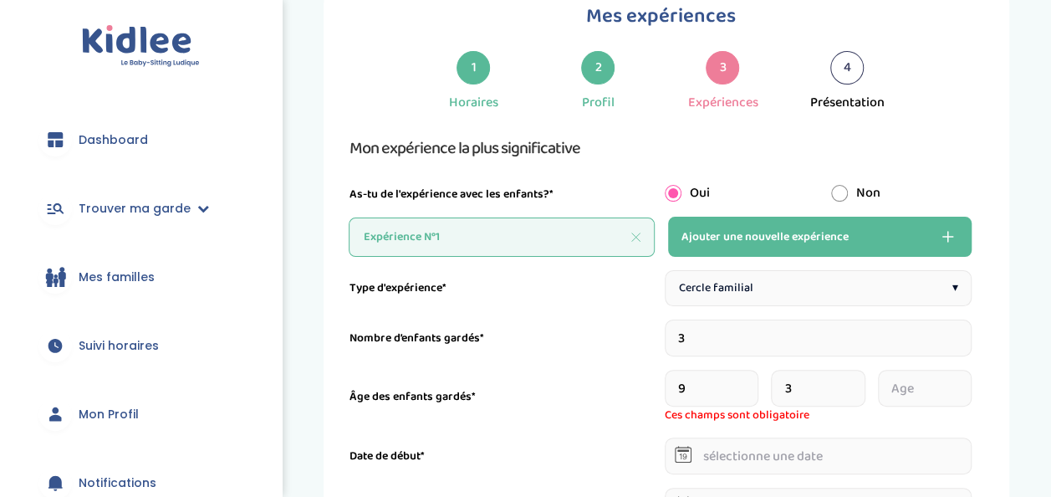
click at [859, 383] on input "3" at bounding box center [818, 388] width 95 height 37
click at [859, 383] on input "4" at bounding box center [818, 388] width 95 height 37
click at [859, 383] on input "5" at bounding box center [818, 388] width 95 height 37
type input "6"
click at [859, 383] on input "6" at bounding box center [818, 388] width 95 height 37
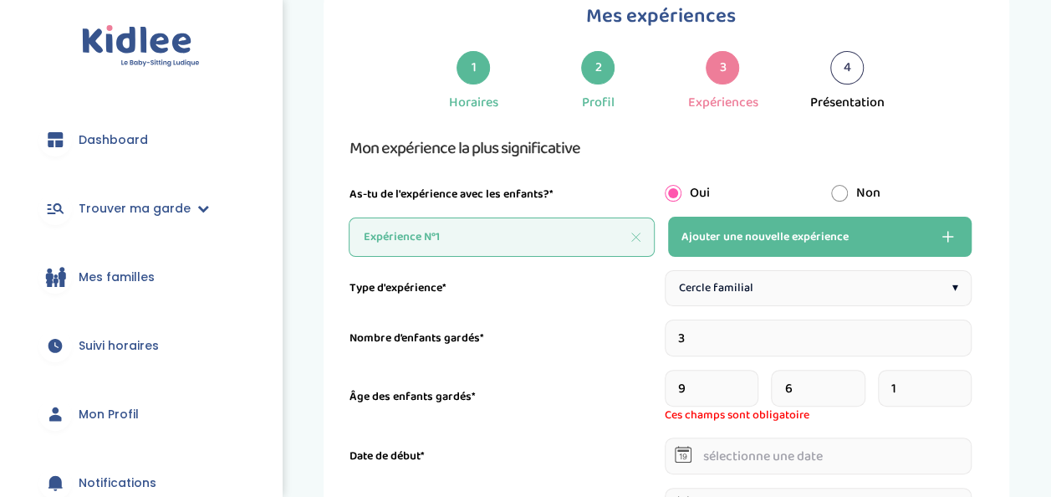
click at [965, 381] on input "1" at bounding box center [925, 388] width 95 height 37
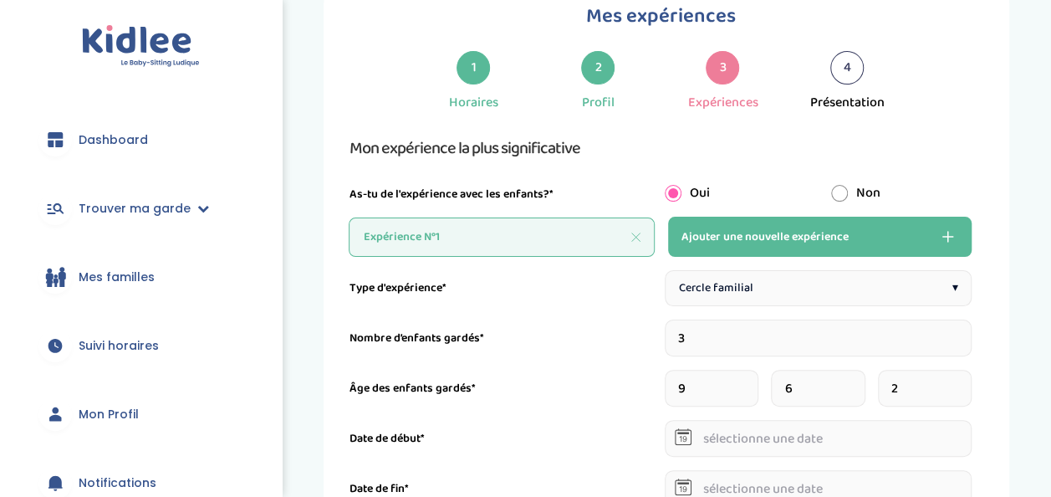
click at [965, 381] on input "2" at bounding box center [925, 388] width 95 height 37
type input "3"
click at [965, 381] on input "3" at bounding box center [925, 388] width 95 height 37
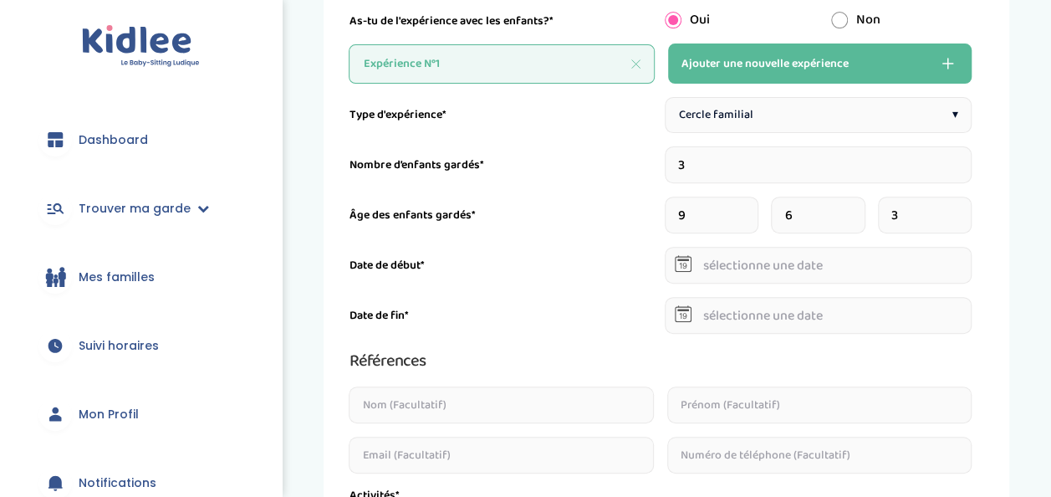
scroll to position [237, 0]
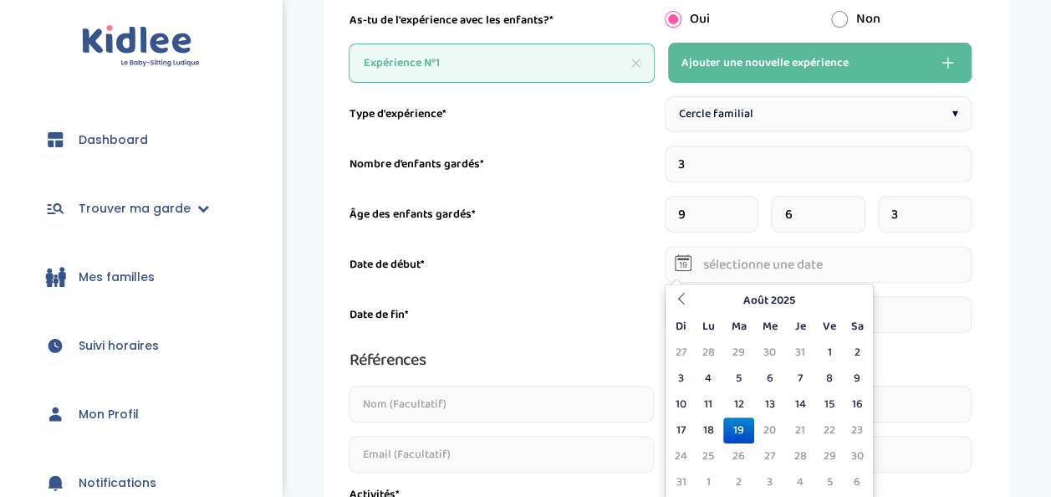
click at [750, 263] on input "text" at bounding box center [819, 264] width 308 height 37
click at [675, 291] on th at bounding box center [681, 301] width 25 height 26
click at [688, 306] on th at bounding box center [681, 301] width 25 height 26
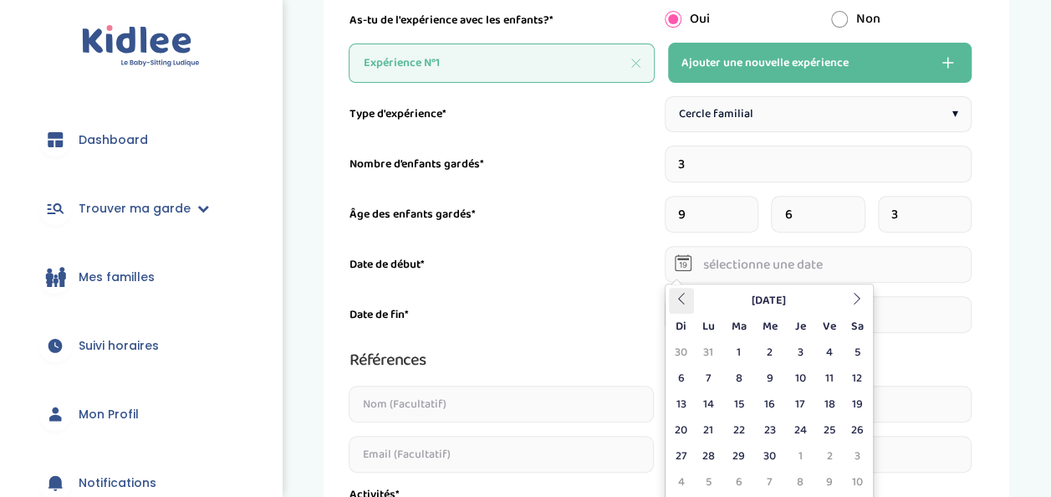
click at [688, 306] on th at bounding box center [681, 301] width 25 height 26
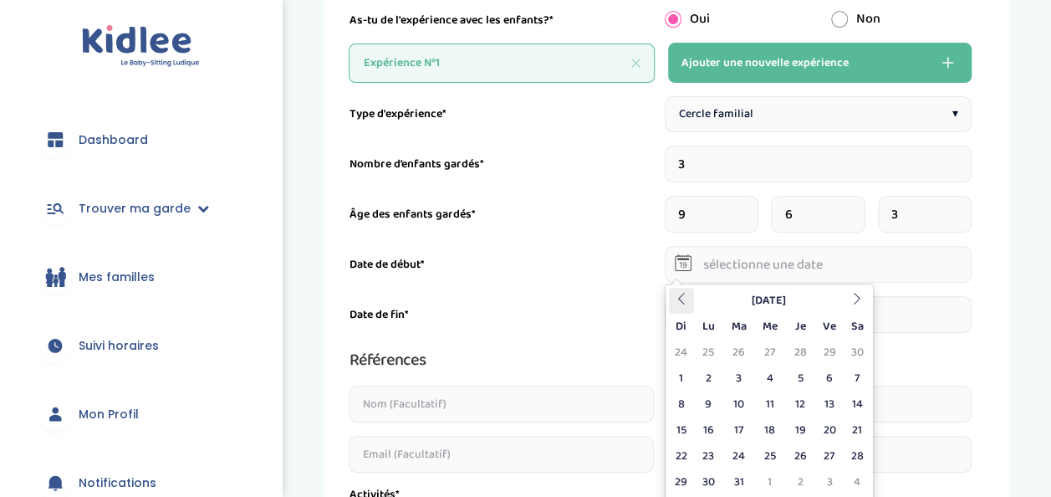
click at [688, 306] on th at bounding box center [681, 301] width 25 height 26
click at [681, 303] on icon at bounding box center [682, 299] width 12 height 12
click at [708, 350] on td "1" at bounding box center [708, 353] width 29 height 26
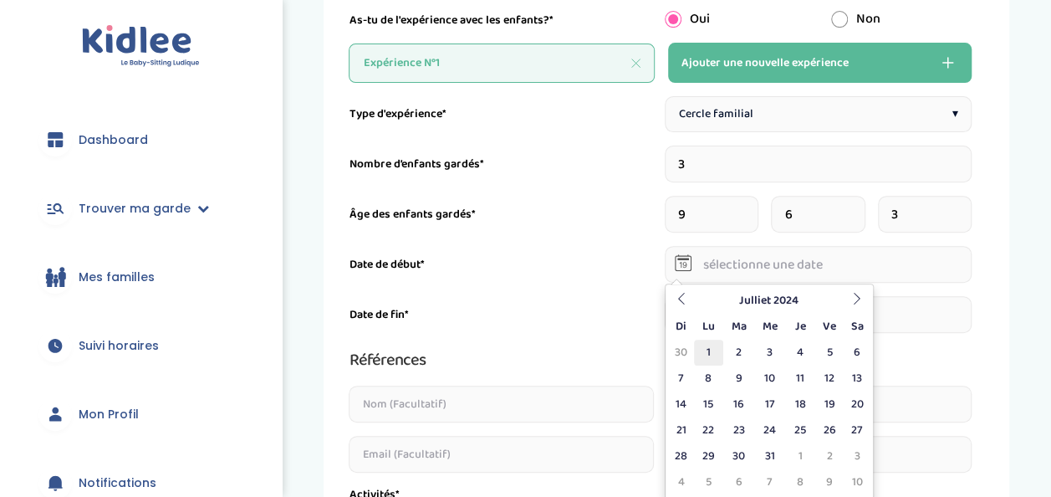
type input "01-07-2024"
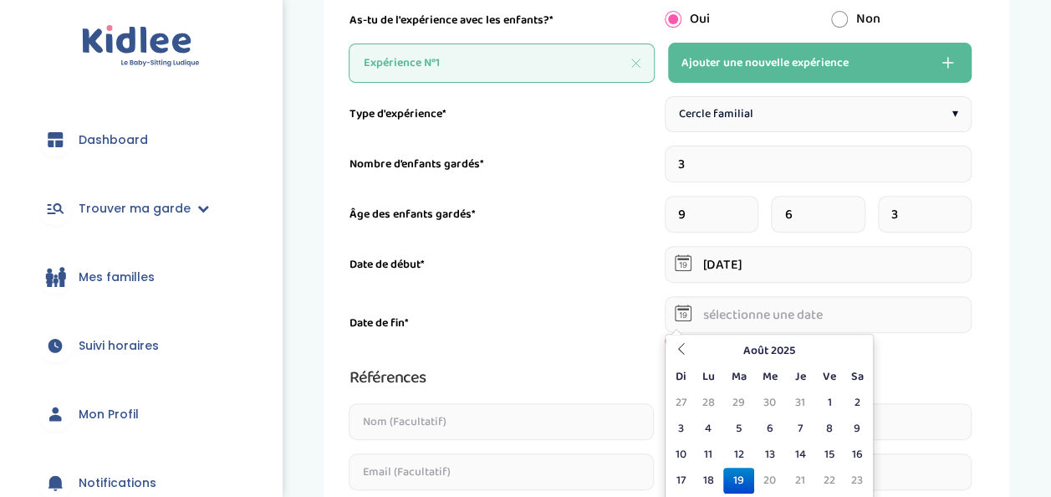
click at [719, 307] on input "text" at bounding box center [819, 314] width 308 height 37
click at [678, 348] on icon at bounding box center [682, 349] width 12 height 12
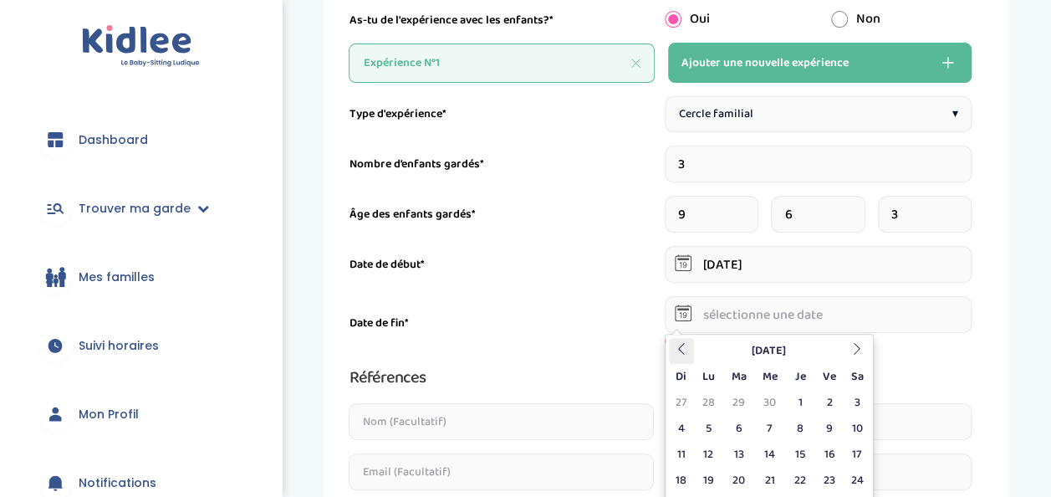
click at [678, 348] on icon at bounding box center [682, 349] width 12 height 12
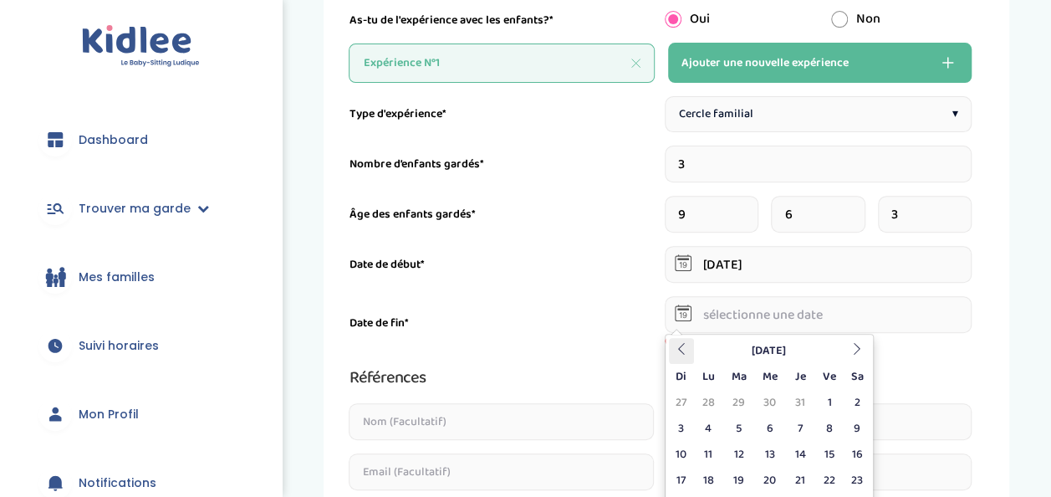
click at [678, 348] on icon at bounding box center [682, 349] width 12 height 12
click at [676, 348] on icon at bounding box center [682, 349] width 12 height 12
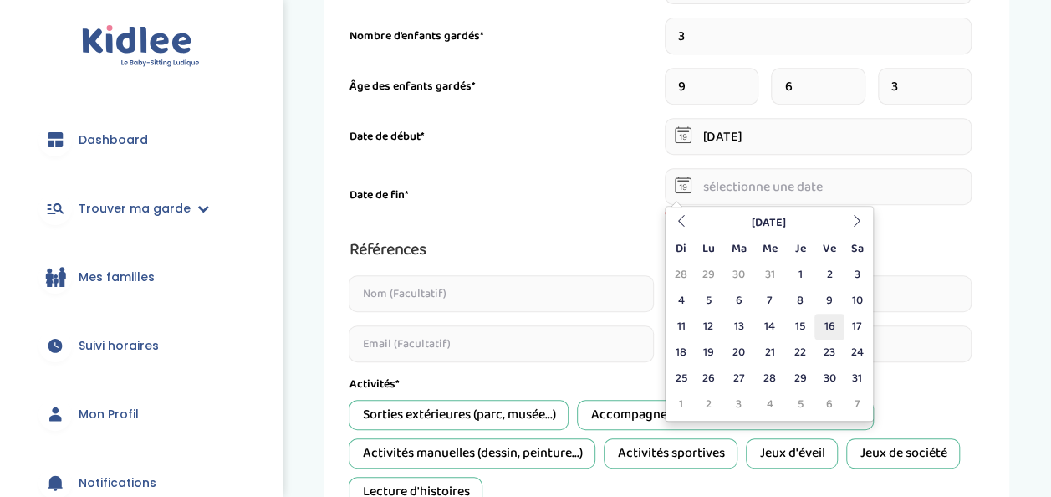
scroll to position [366, 0]
click at [858, 375] on td "31" at bounding box center [857, 378] width 25 height 26
type input "31-08-2024"
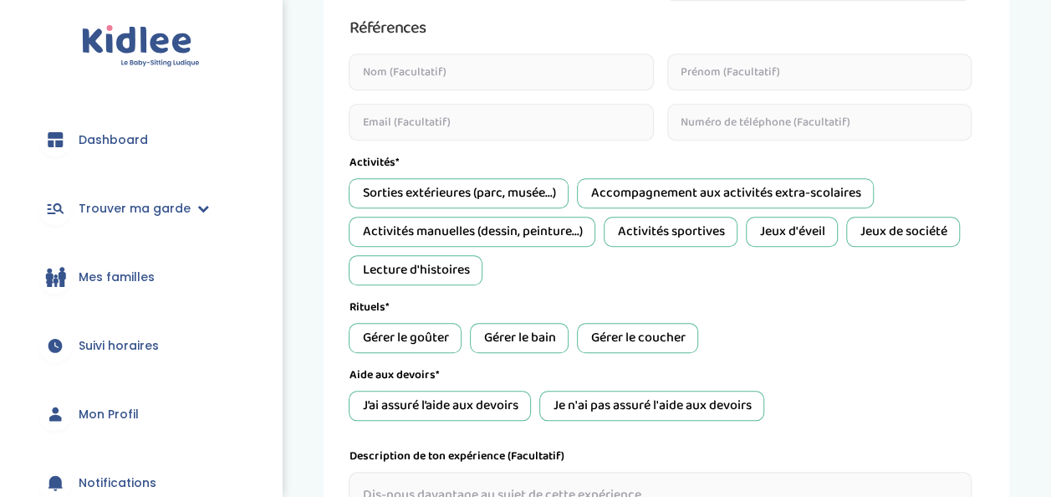
scroll to position [572, 0]
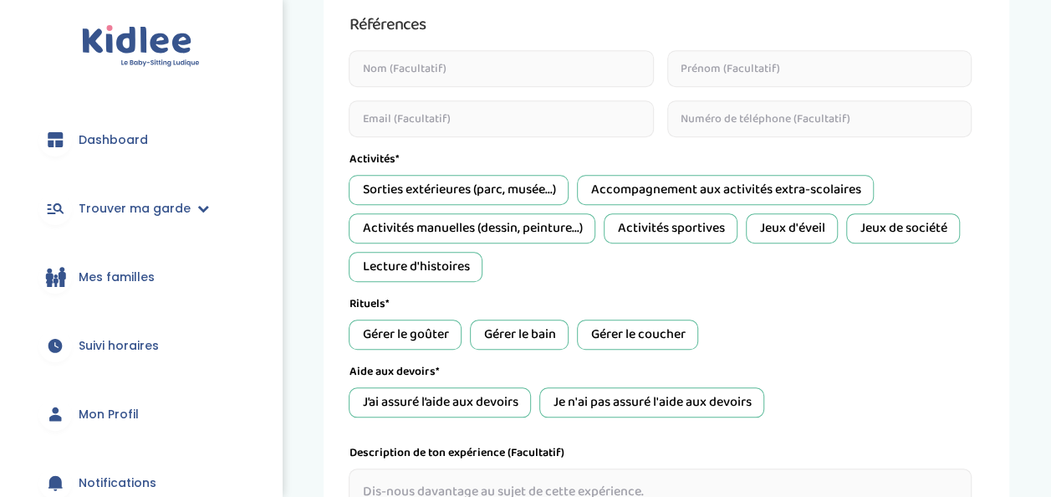
click at [484, 191] on div "Sorties extérieures (parc, musée...)" at bounding box center [459, 190] width 220 height 30
click at [646, 184] on div "Accompagnement aux activités extra-scolaires" at bounding box center [725, 190] width 297 height 30
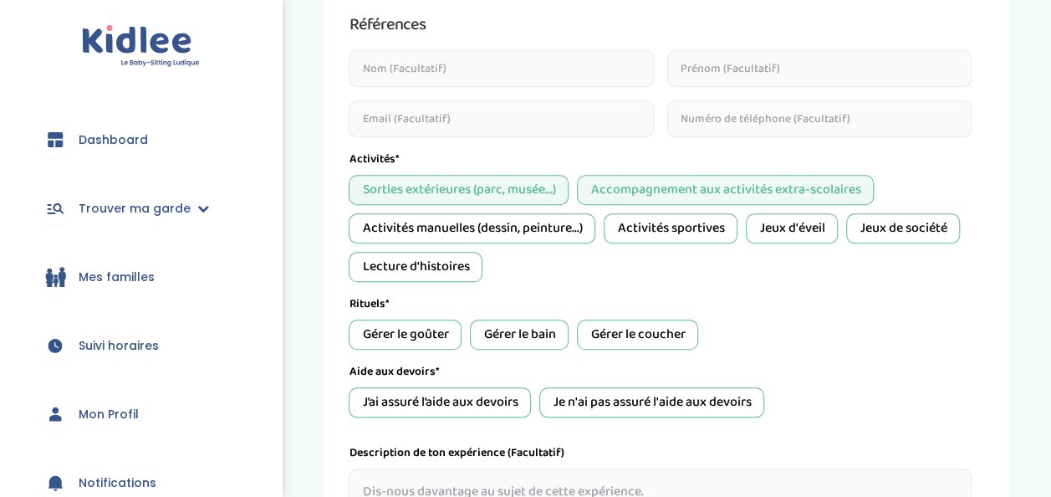
click at [926, 230] on div "Jeux de société" at bounding box center [904, 228] width 114 height 30
click at [522, 234] on div "Activités manuelles (dessin, peinture...)" at bounding box center [472, 228] width 247 height 30
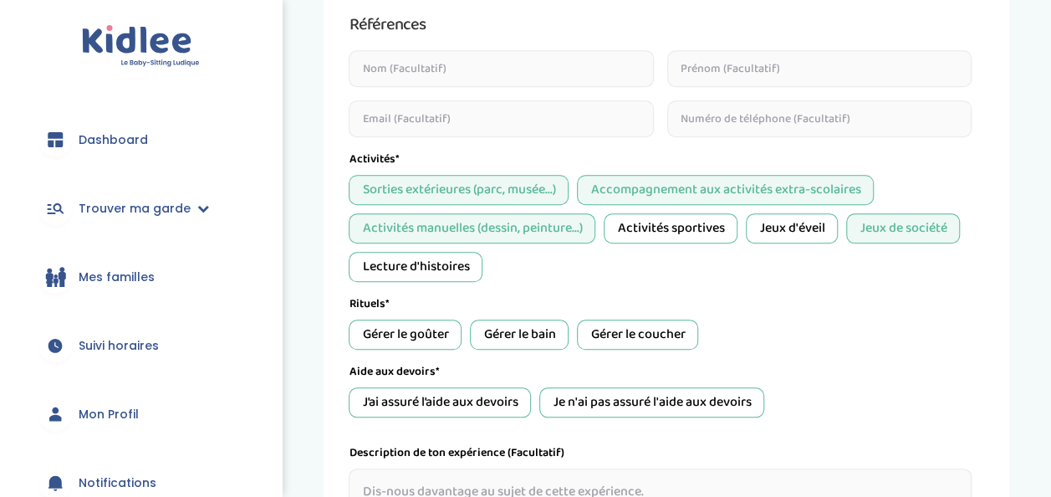
click at [445, 266] on div "Lecture d'histoires" at bounding box center [416, 267] width 134 height 30
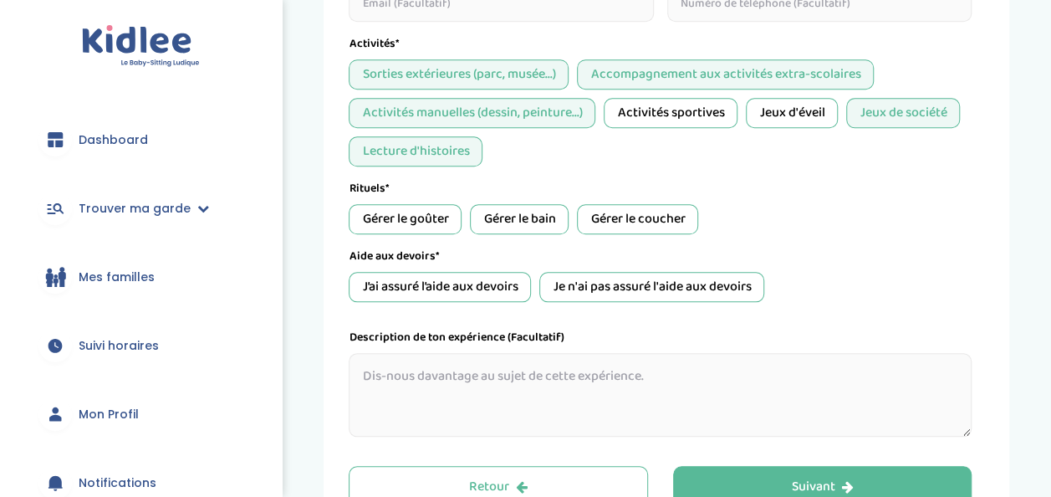
scroll to position [693, 0]
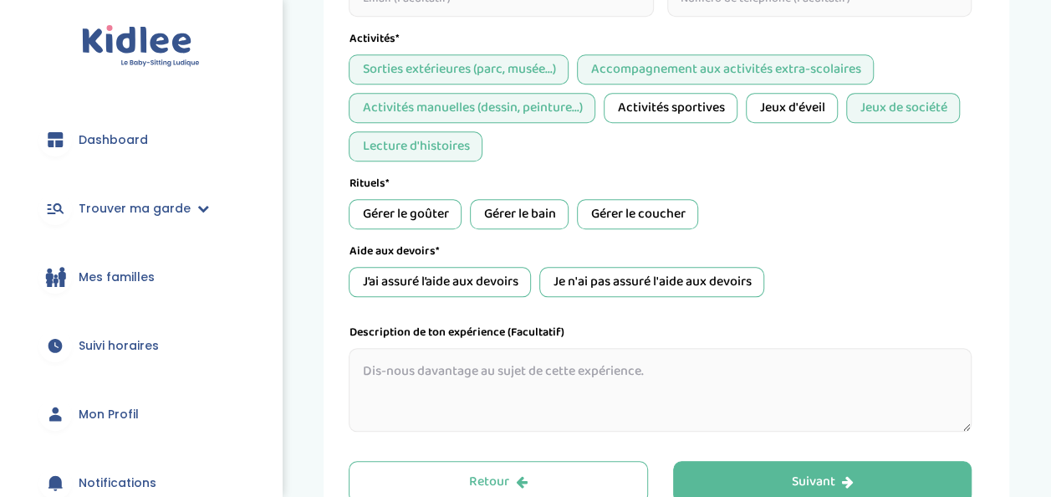
click at [390, 214] on div "Gérer le goûter" at bounding box center [405, 214] width 113 height 30
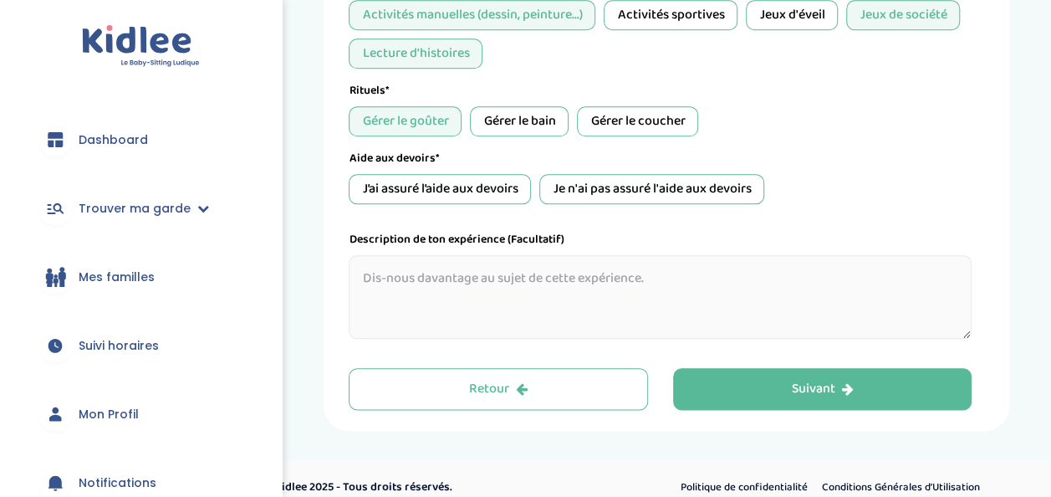
scroll to position [786, 0]
click at [473, 184] on div "J’ai assuré l’aide aux devoirs" at bounding box center [440, 188] width 182 height 30
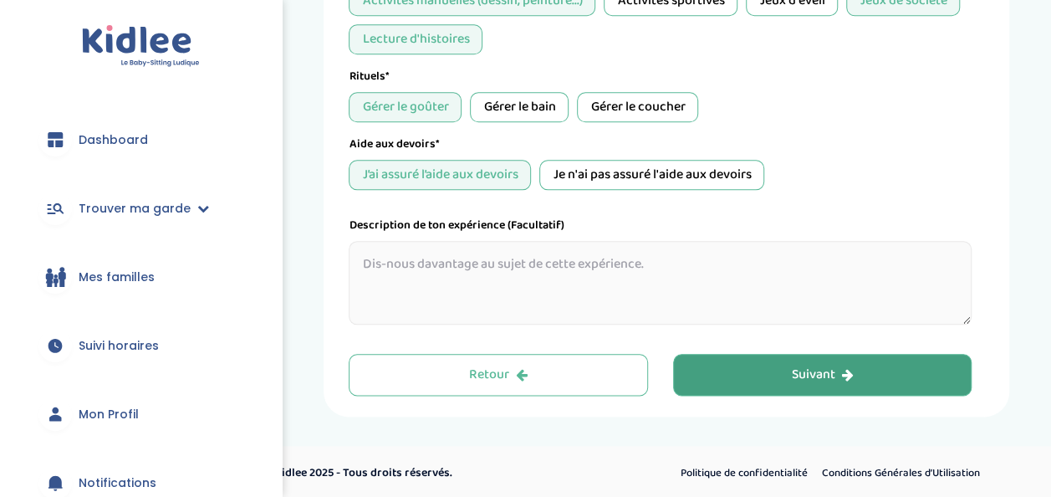
click at [737, 376] on button "Suivant" at bounding box center [822, 375] width 299 height 42
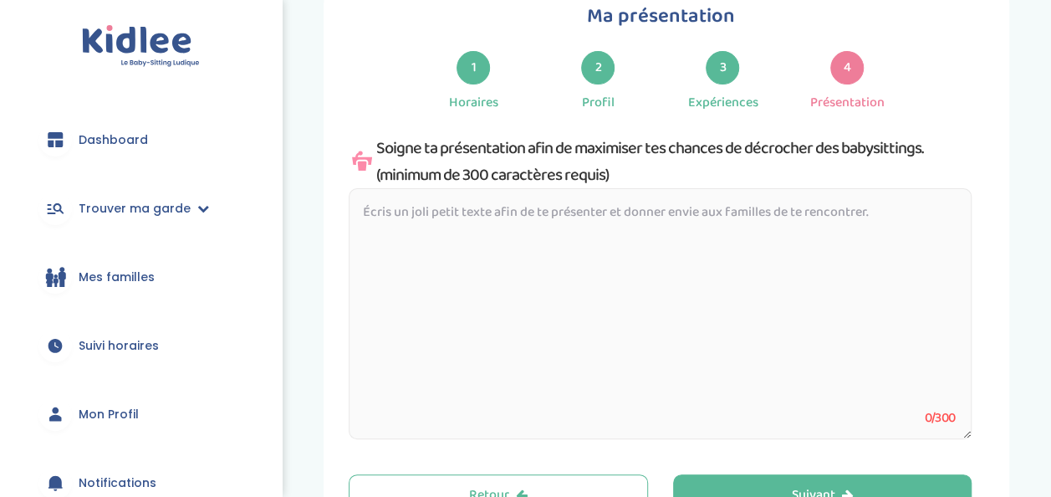
scroll to position [0, 0]
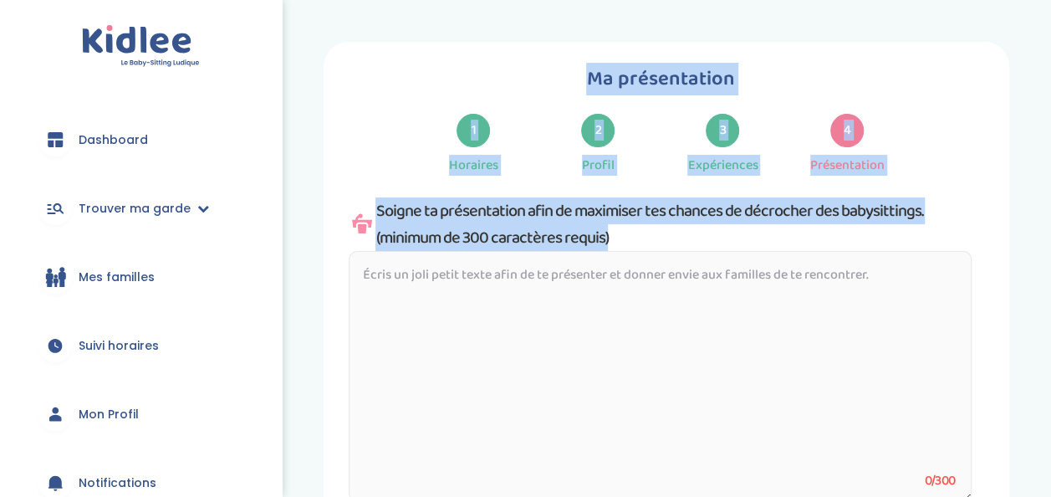
drag, startPoint x: 437, startPoint y: 90, endPoint x: 893, endPoint y: 336, distance: 518.7
click at [893, 336] on div "Ma présentation 1 Horaires 2 Profil 3 Expériences 4 Présentation Indique nous t…" at bounding box center [667, 321] width 636 height 516
copy div "Ma présentation 1 Horaires 2 Profil 3 Expériences 4 Présentation Indique nous t…"
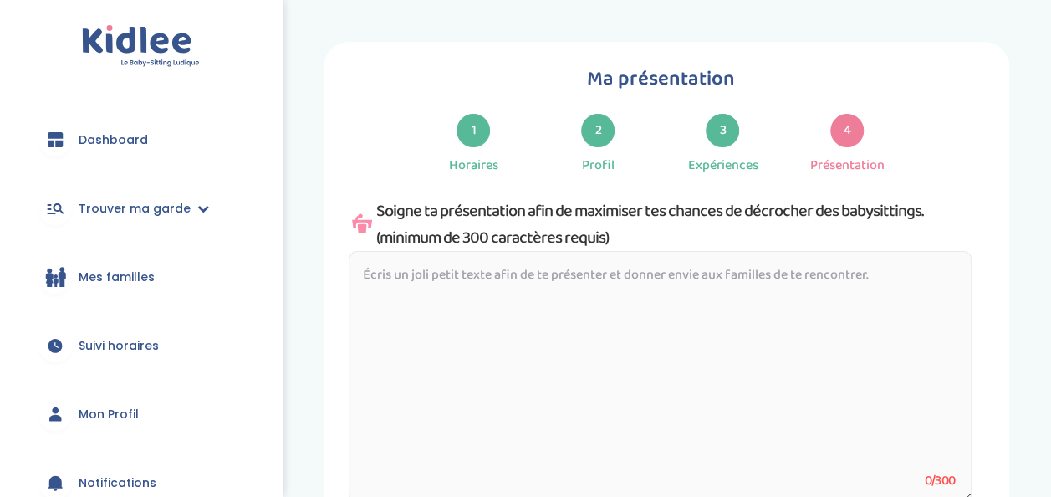
click at [502, 279] on textarea at bounding box center [660, 376] width 623 height 251
drag, startPoint x: 364, startPoint y: 271, endPoint x: 847, endPoint y: 309, distance: 484.1
click at [847, 309] on textarea at bounding box center [660, 376] width 623 height 251
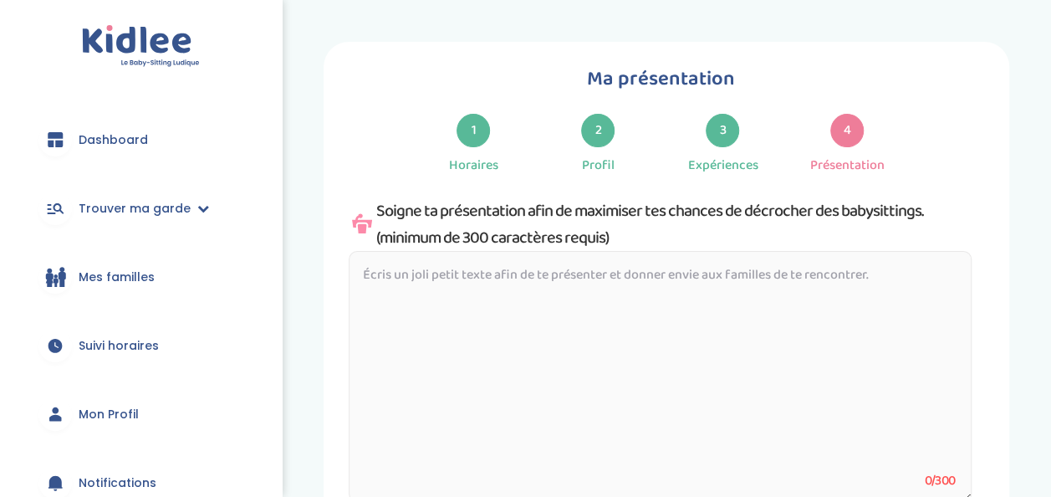
paste textarea "Bonjour, je m’appelle [Prénom], je suis étudiante et je cherche à mettre mon te…"
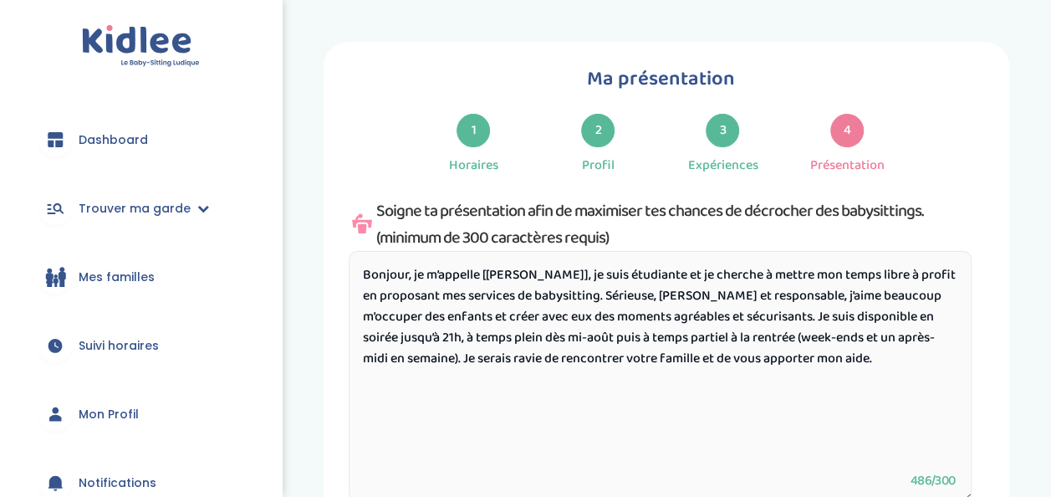
click at [766, 321] on textarea "Bonjour, je m’appelle [Prénom], je suis étudiante et je cherche à mettre mon te…" at bounding box center [660, 376] width 623 height 251
click at [764, 325] on textarea "Bonjour, je m’appelle [Prénom], je suis étudiante et je cherche à mettre mon te…" at bounding box center [660, 376] width 623 height 251
drag, startPoint x: 764, startPoint y: 325, endPoint x: 413, endPoint y: 355, distance: 351.8
click at [413, 355] on textarea "Bonjour, je m’appelle [Prénom], je suis étudiante et je cherche à mettre mon te…" at bounding box center [660, 376] width 623 height 251
paste textarea "Actuellement, je suis disponible à temps plein jusqu’au 8 septembre, puis uniqu…"
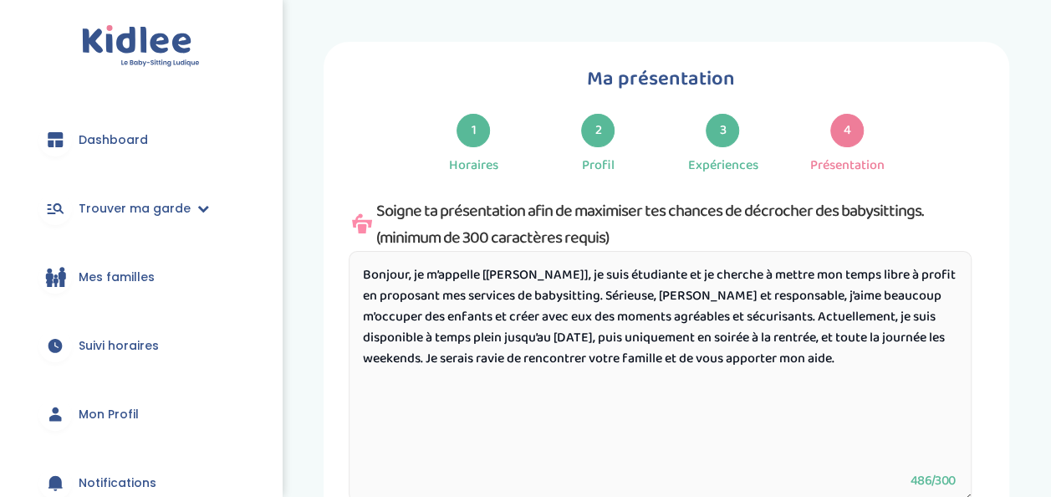
click at [559, 340] on textarea "Bonjour, je m’appelle [Prénom], je suis étudiante et je cherche à mettre mon te…" at bounding box center [660, 376] width 623 height 251
click at [562, 338] on textarea "Bonjour, je m’appelle [Prénom], je suis étudiante et je cherche à mettre mon te…" at bounding box center [660, 376] width 623 height 251
click at [717, 366] on textarea "Bonjour, je m’appelle [Prénom], je suis étudiante et je cherche à mettre mon te…" at bounding box center [660, 376] width 623 height 251
drag, startPoint x: 937, startPoint y: 336, endPoint x: 535, endPoint y: 366, distance: 403.5
click at [535, 366] on textarea "Bonjour, je m’appelle [Prénom], je suis étudiante et je cherche à mettre mon te…" at bounding box center [660, 376] width 623 height 251
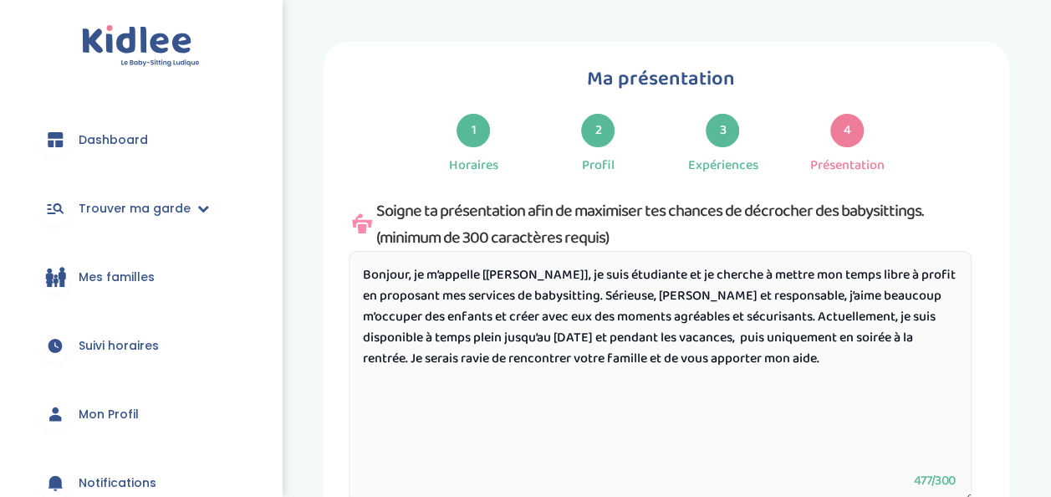
click at [576, 337] on textarea "Bonjour, je m’appelle [Prénom], je suis étudiante et je cherche à mettre mon te…" at bounding box center [660, 376] width 623 height 251
click at [689, 341] on textarea "Bonjour, je m’appelle [Prénom], je suis étudiante et je cherche à mettre mon te…" at bounding box center [660, 376] width 623 height 251
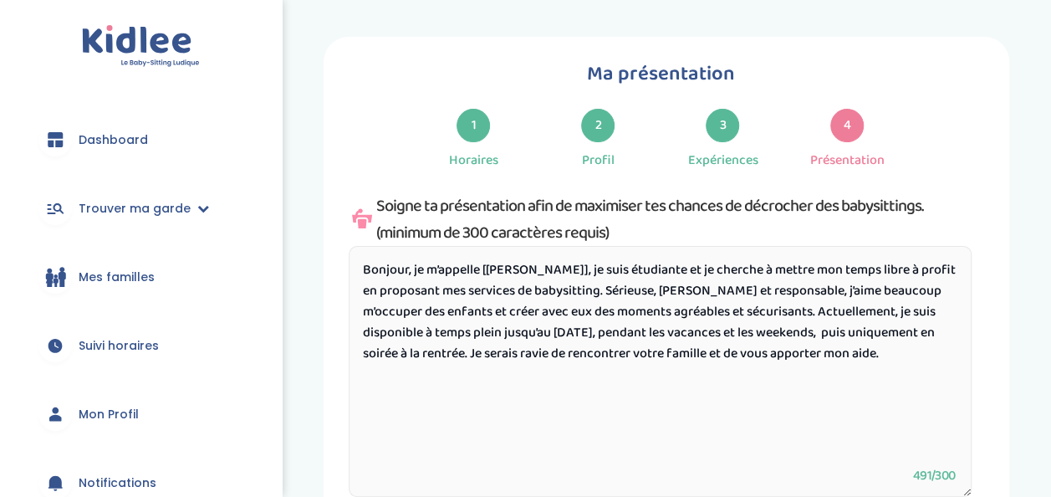
click at [539, 269] on textarea "Bonjour, je m’appelle [Prénom], je suis étudiante et je cherche à mettre mon te…" at bounding box center [660, 371] width 623 height 251
click at [535, 269] on textarea "Bonjour, je m’appelle [Prénom], je suis étudiante et je cherche à mettre mon te…" at bounding box center [660, 371] width 623 height 251
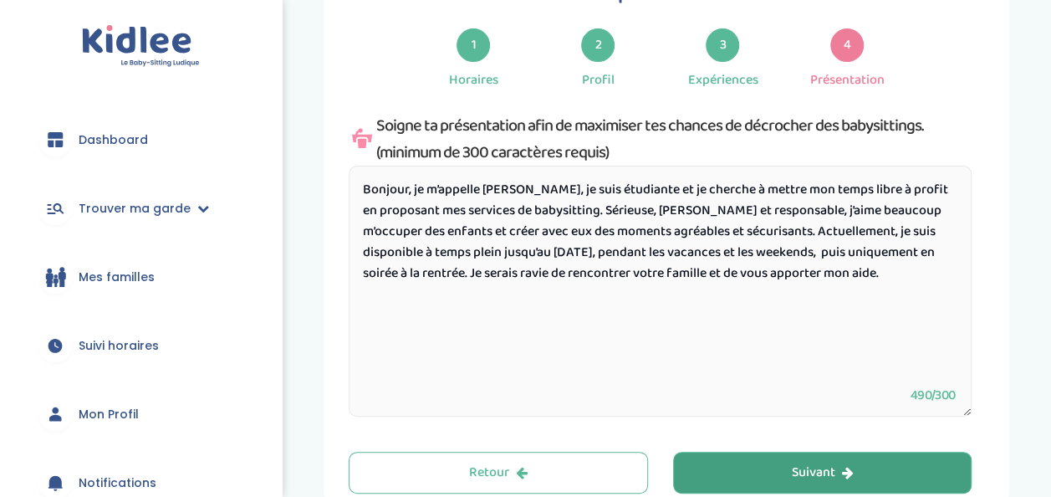
scroll to position [129, 0]
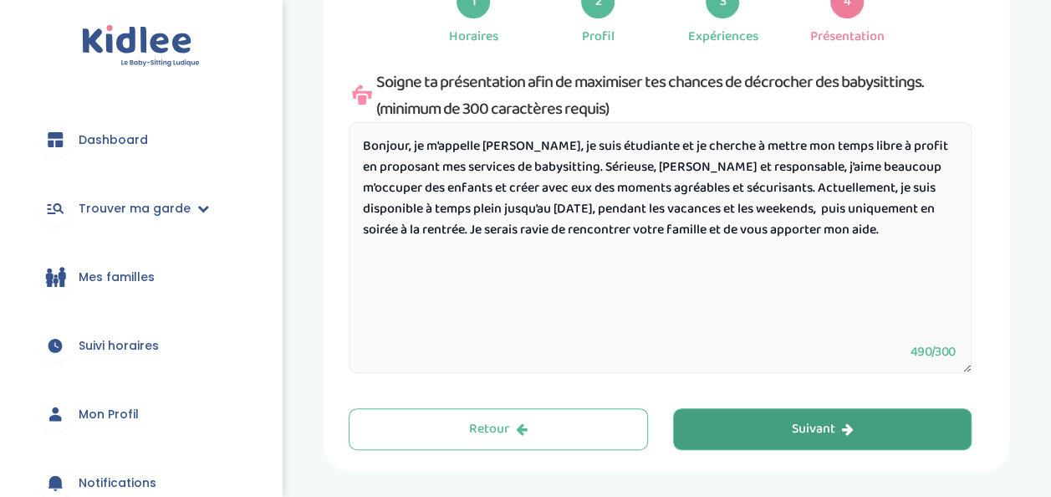
type textarea "Bonjour, je m’appelle Préfina, je suis étudiante et je cherche à mettre mon tem…"
click at [804, 423] on div "Suivant" at bounding box center [823, 429] width 62 height 19
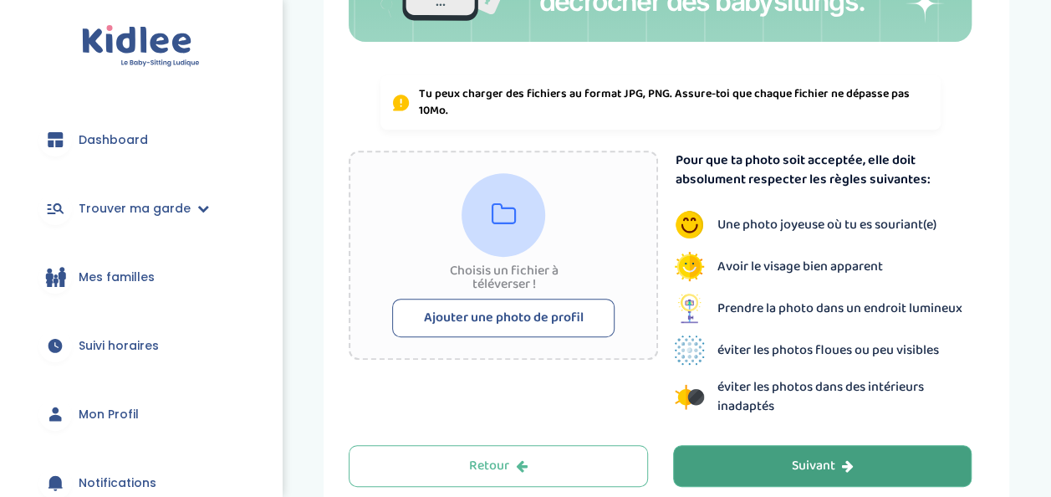
scroll to position [304, 0]
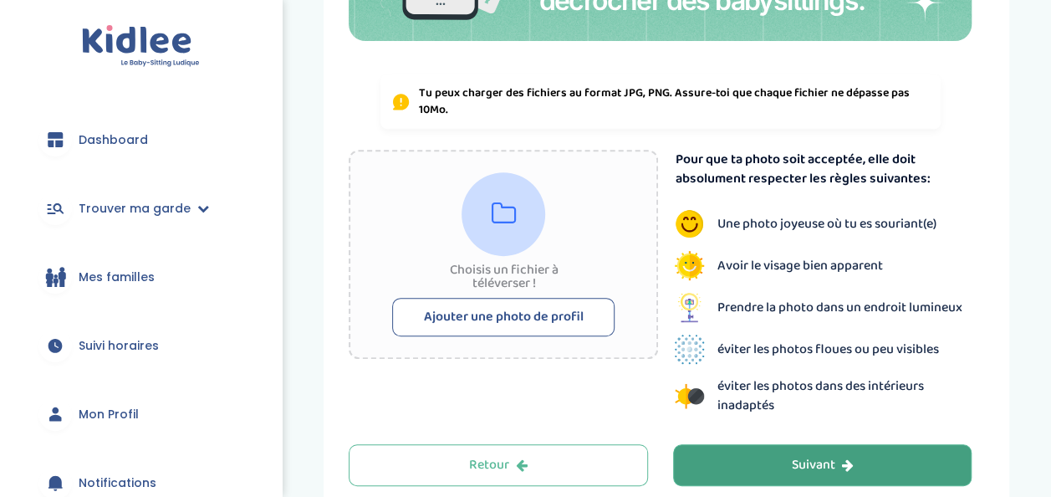
click at [525, 333] on button "Ajouter une photo de profil" at bounding box center [503, 317] width 223 height 38
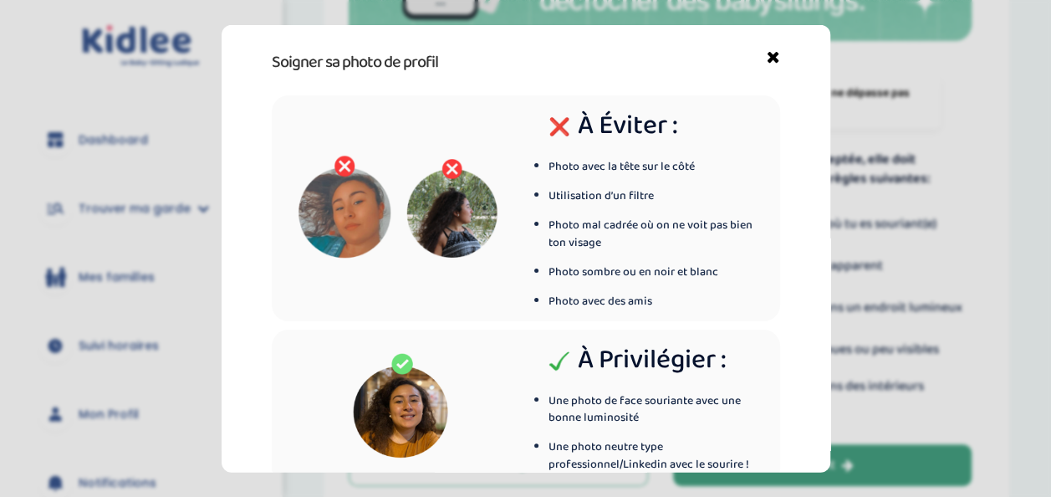
scroll to position [110, 0]
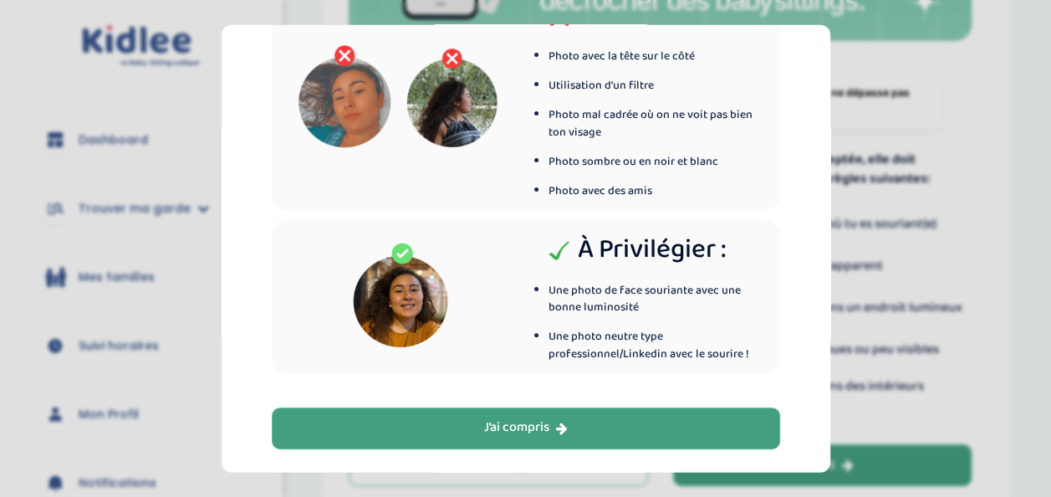
click at [489, 422] on div "J’ai compris" at bounding box center [526, 427] width 84 height 19
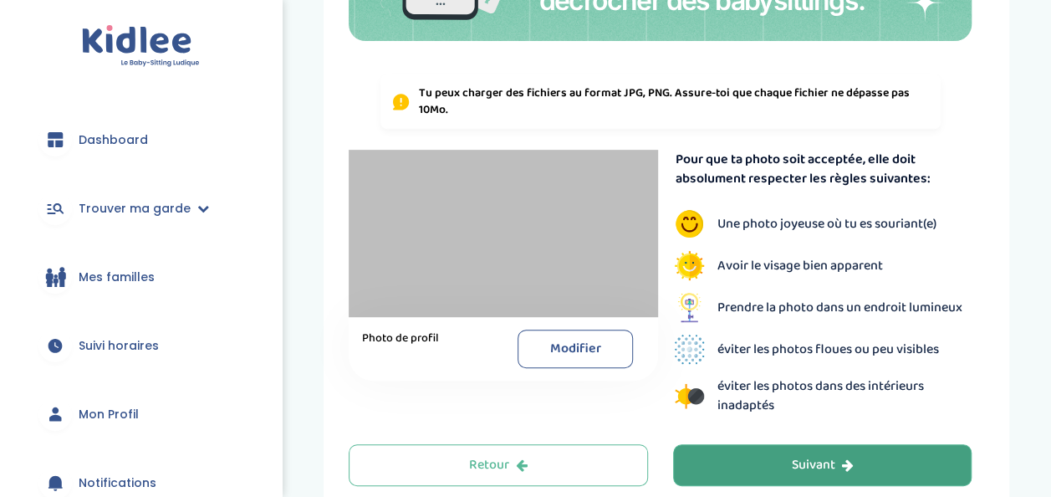
click at [543, 338] on button "Modifier" at bounding box center [575, 349] width 115 height 38
click at [564, 342] on button "Modifier" at bounding box center [575, 349] width 115 height 38
click at [560, 348] on button "Modifier" at bounding box center [575, 349] width 115 height 38
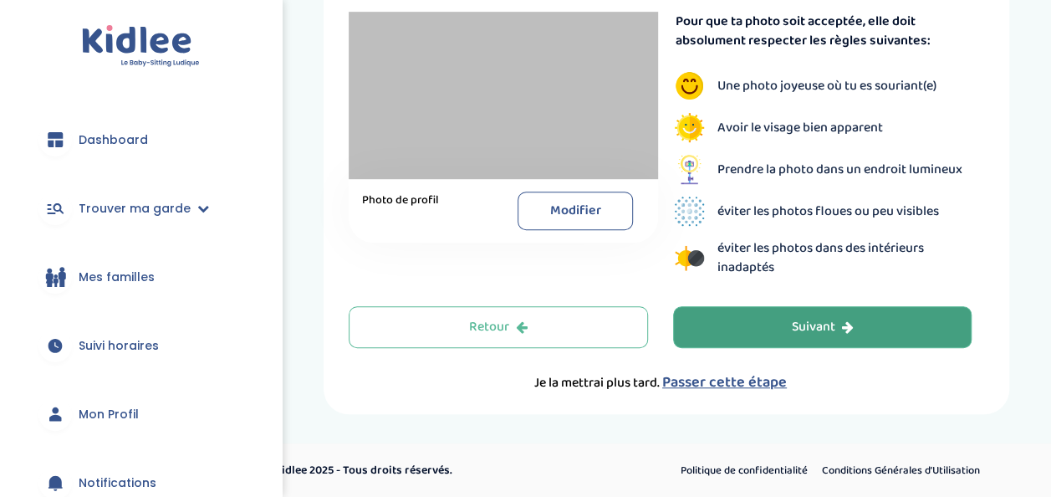
click at [790, 350] on div "Retour Suivant Je la mettrai plus tard. Passer cette étape" at bounding box center [660, 349] width 648 height 87
click at [797, 340] on button "Suivant" at bounding box center [822, 327] width 299 height 42
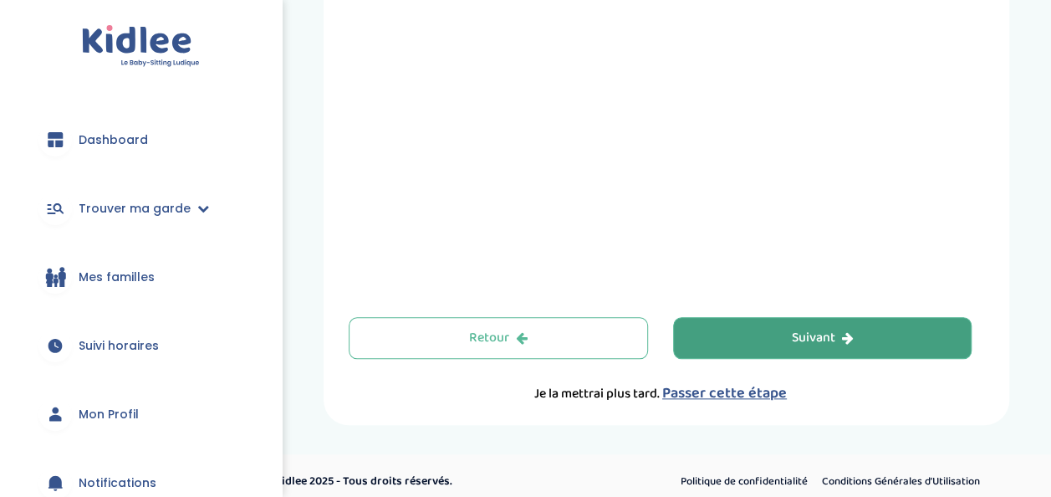
scroll to position [729, 0]
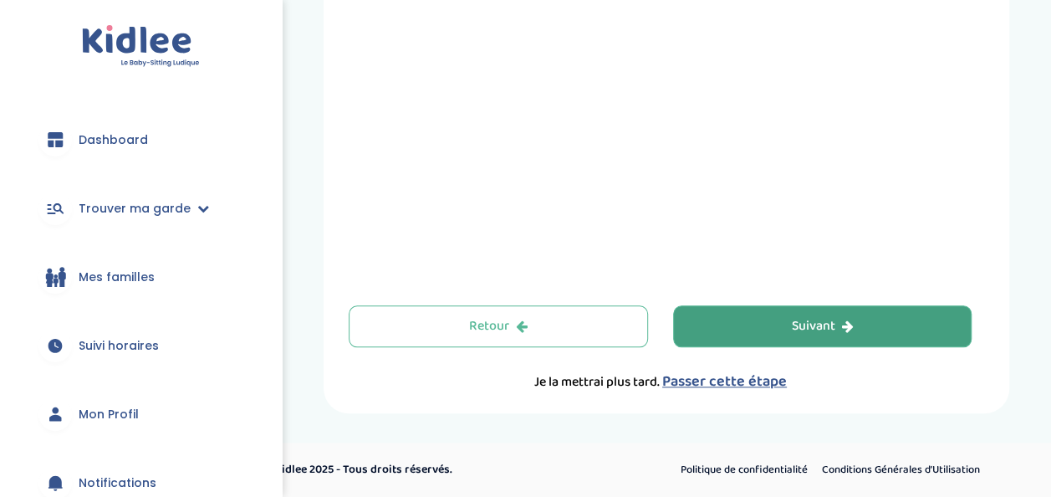
click at [800, 327] on div "Suivant" at bounding box center [823, 326] width 62 height 19
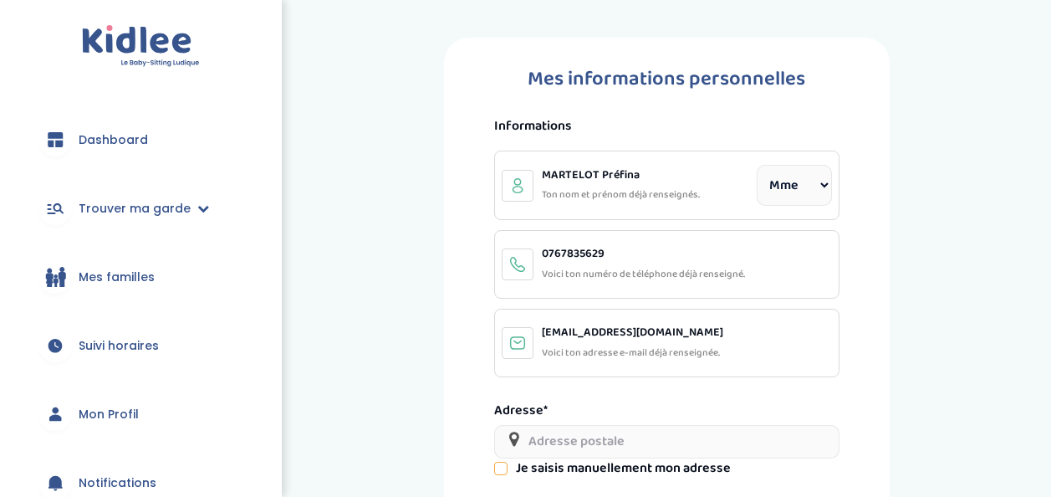
select select "1"
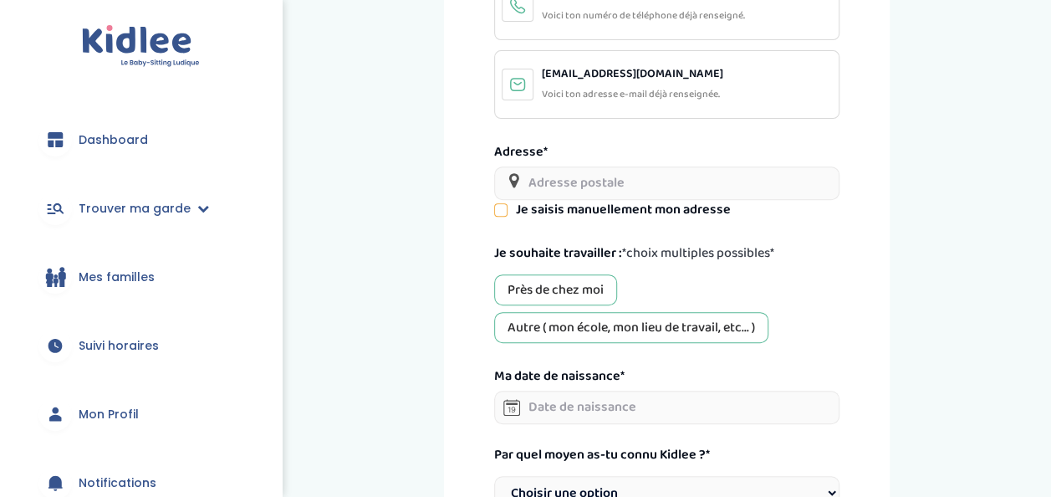
scroll to position [261, 0]
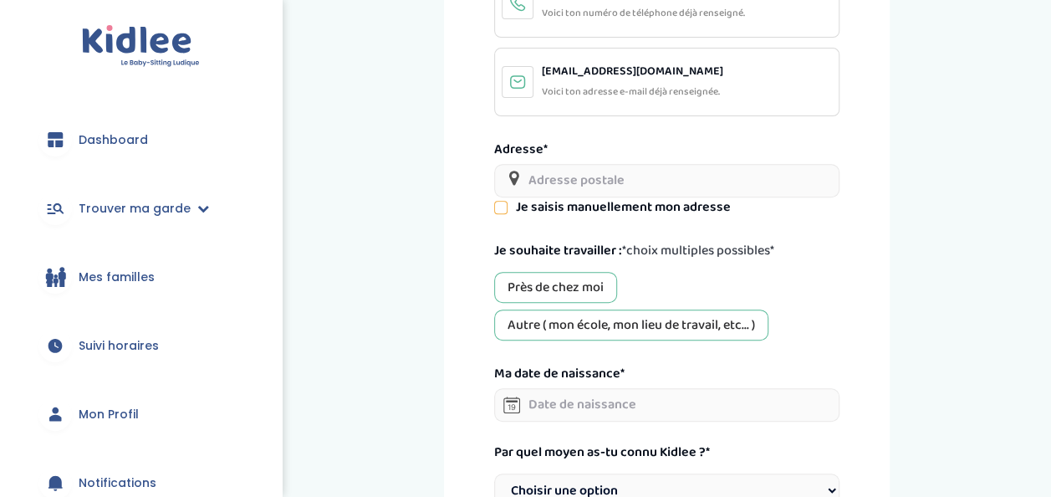
click at [601, 182] on input "text" at bounding box center [666, 180] width 345 height 33
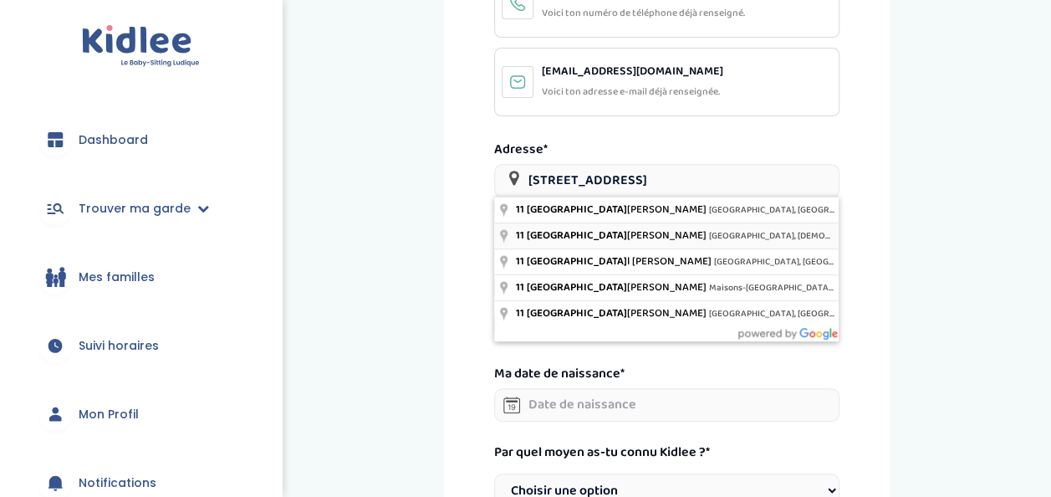
type input "11 Avenue du Général de Gaulle, Saint-Ouen-l'Aumône, France"
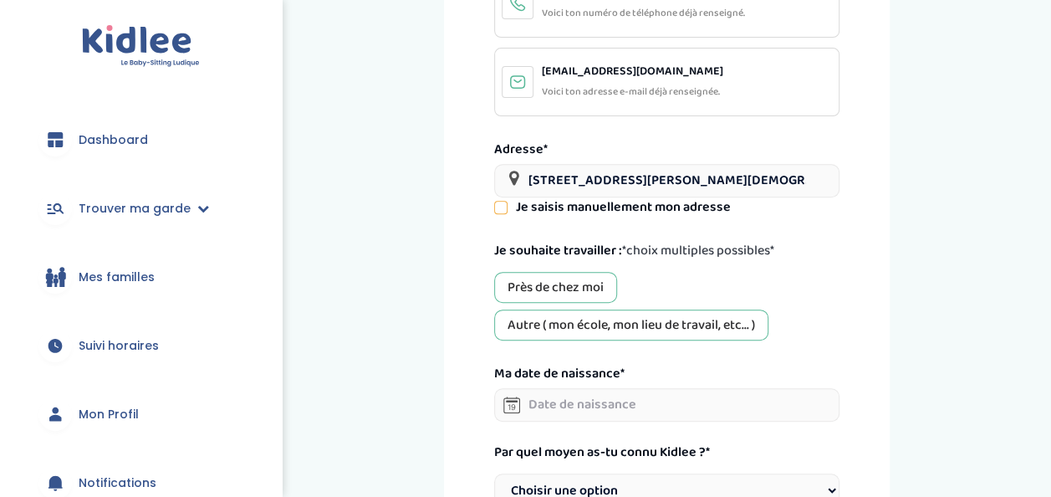
click at [550, 283] on div "Près de chez moi" at bounding box center [555, 287] width 123 height 31
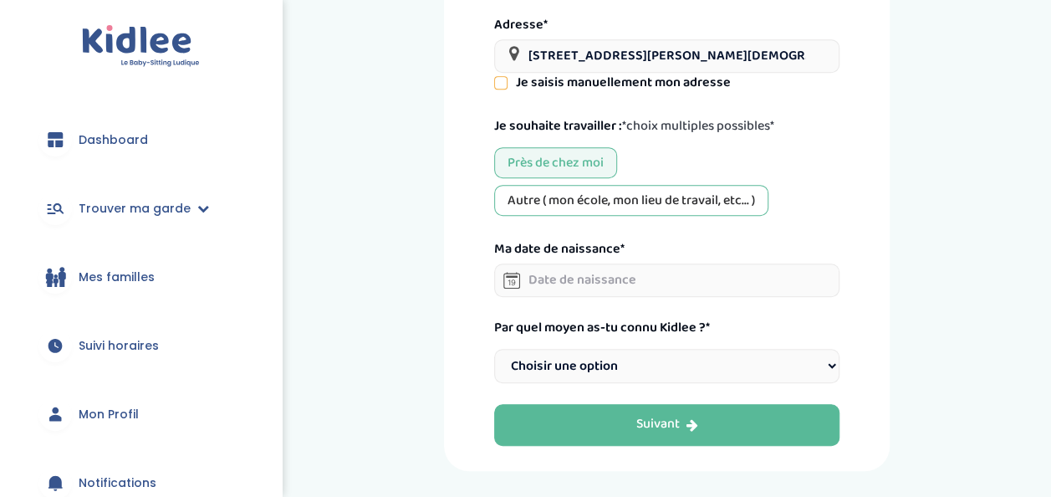
scroll to position [401, 0]
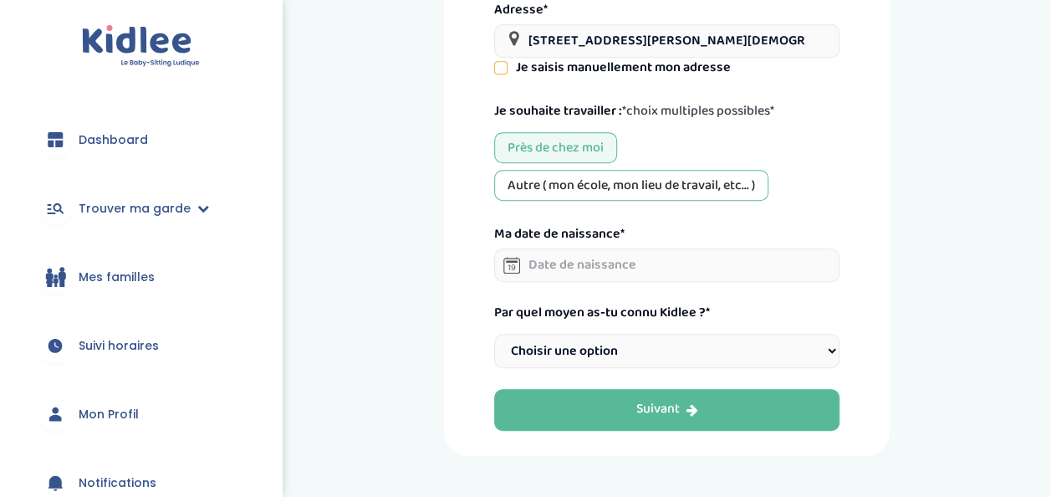
click at [576, 182] on div "Autre ( mon école, mon lieu de travail, etc... )" at bounding box center [631, 185] width 274 height 31
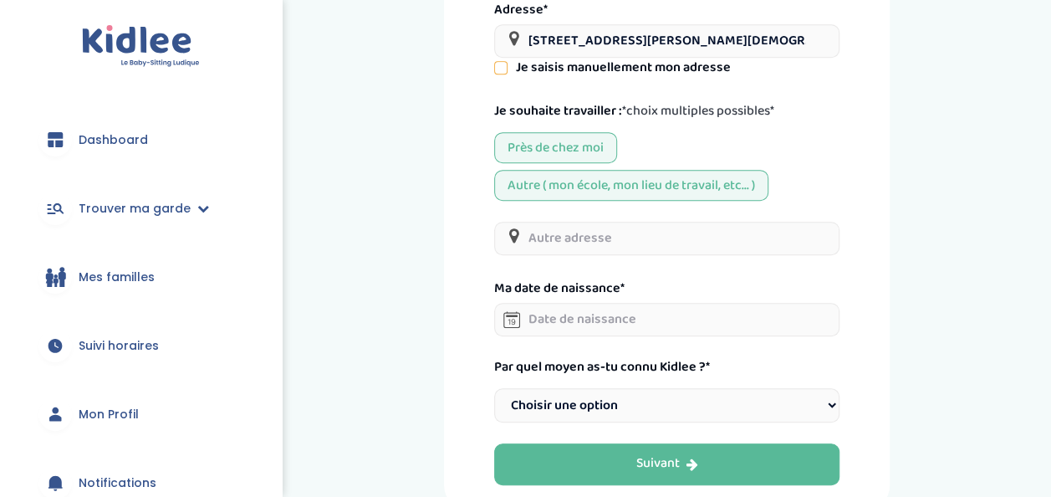
click at [572, 227] on input "text" at bounding box center [666, 238] width 345 height 33
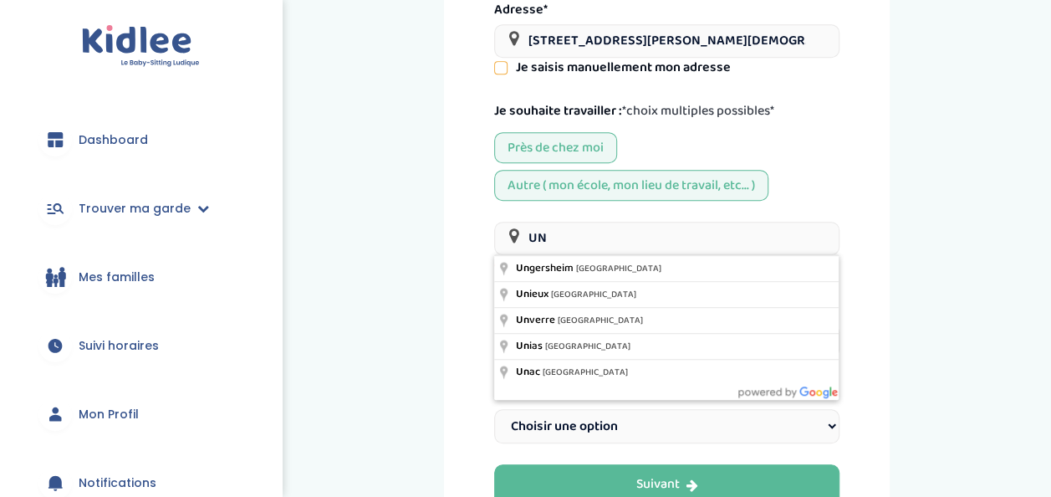
click at [601, 243] on input "UN" at bounding box center [666, 238] width 345 height 33
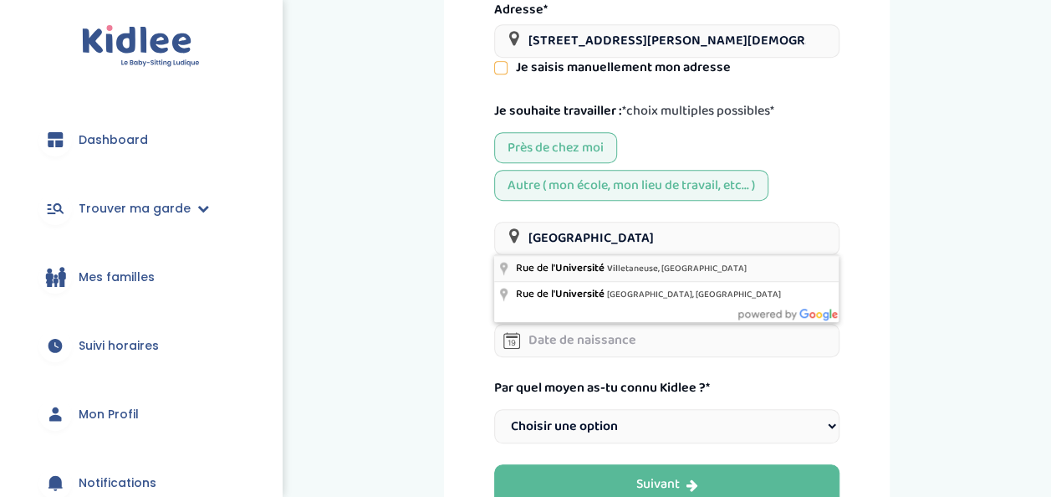
type input "Rue de l'Université, Villetaneuse, France"
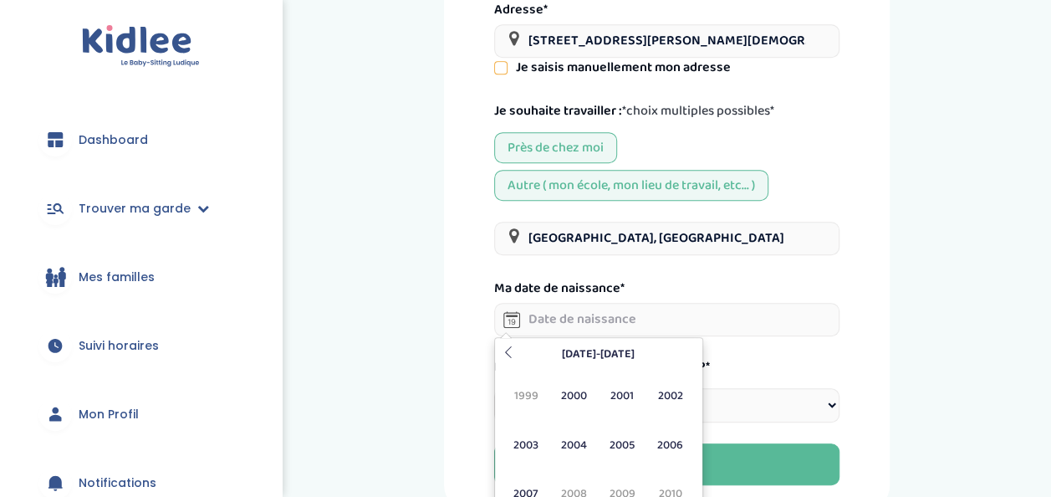
click at [606, 318] on input "text" at bounding box center [666, 319] width 345 height 33
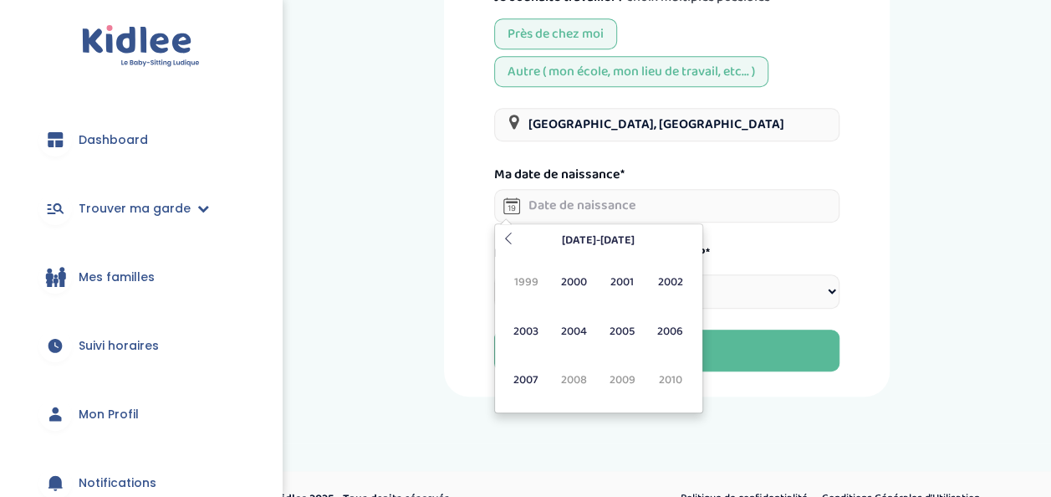
scroll to position [524, 0]
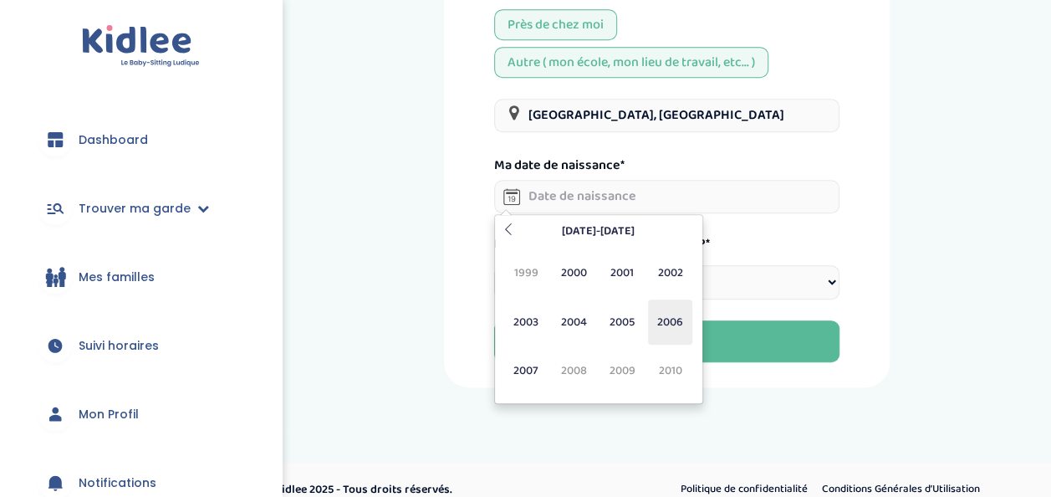
click at [674, 320] on span "2006" at bounding box center [670, 321] width 44 height 45
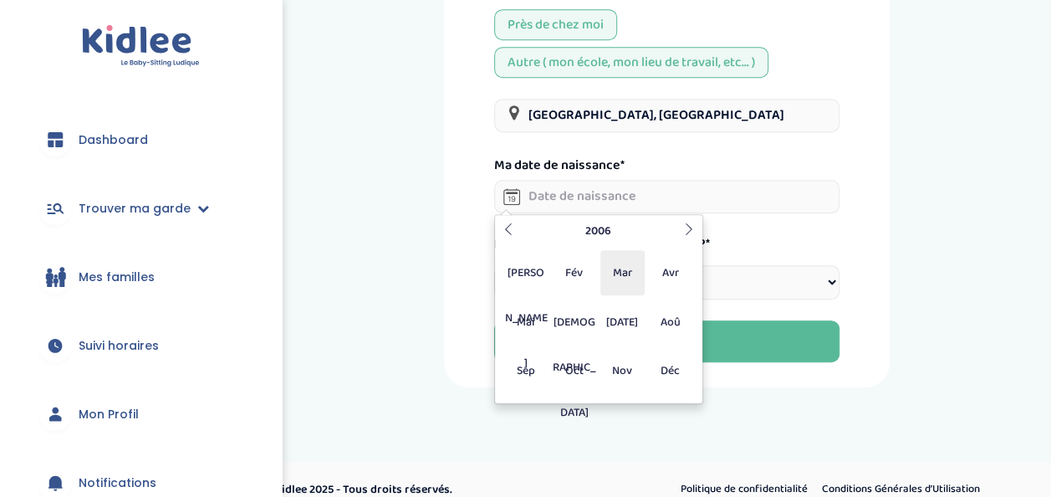
click at [627, 283] on span "Mar" at bounding box center [623, 272] width 44 height 45
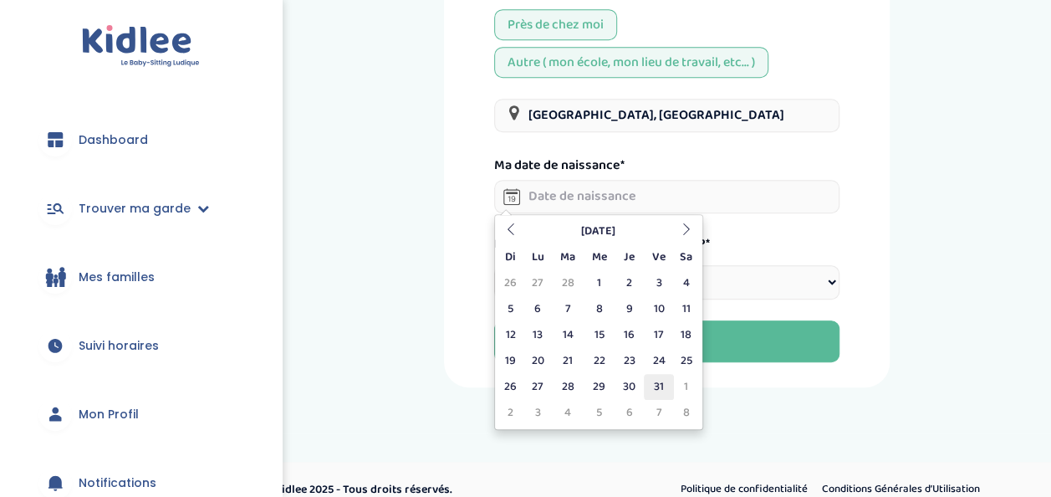
click at [655, 381] on td "31" at bounding box center [658, 387] width 29 height 26
type input "31-03-2006"
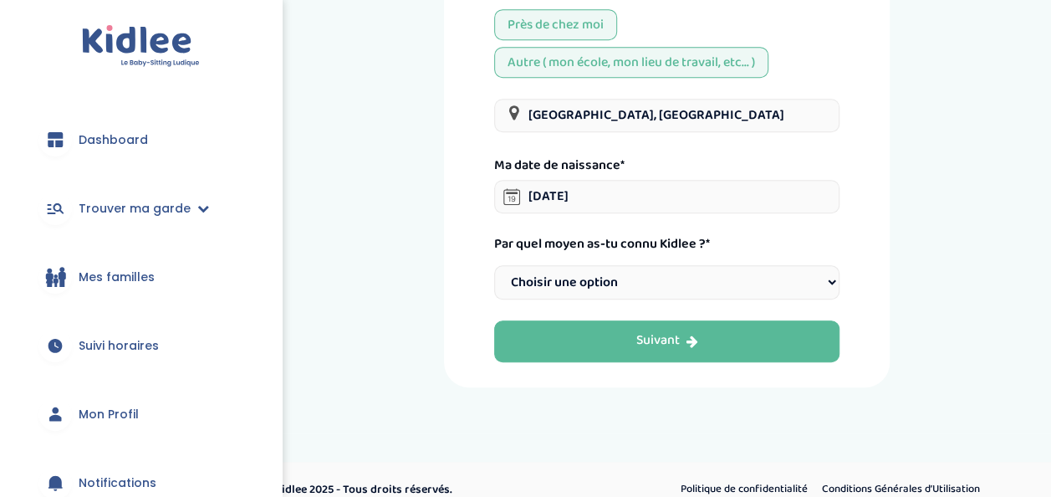
click at [661, 281] on select "Choisir une option Bouche à Oreille Google Plateforme Gens de confiance Faceboo…" at bounding box center [666, 282] width 345 height 34
click at [651, 265] on select "Choisir une option Bouche à Oreille Google Plateforme Gens de confiance Faceboo…" at bounding box center [666, 282] width 345 height 34
select select "1"
click at [494, 265] on select "Choisir une option Bouche à Oreille Google Plateforme Gens de confiance Faceboo…" at bounding box center [666, 282] width 345 height 34
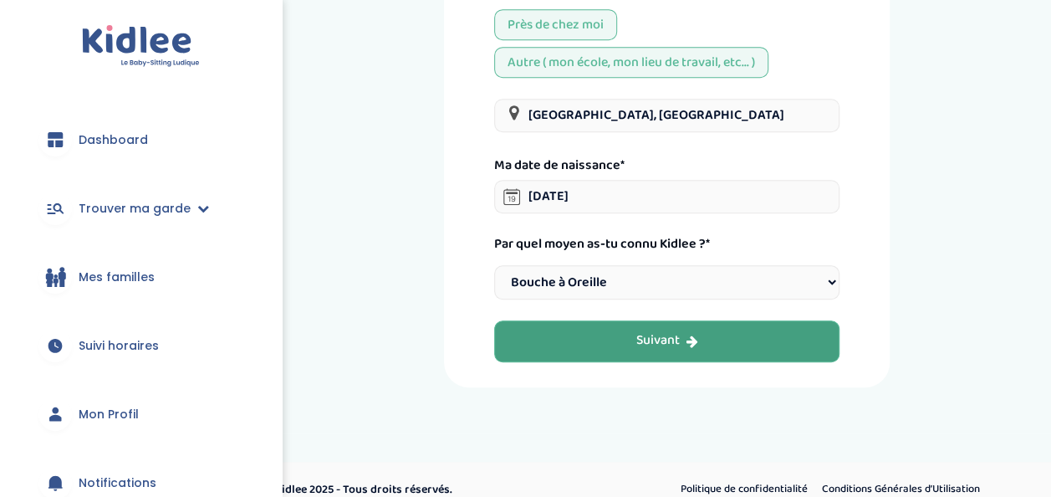
click at [656, 340] on div "Suivant" at bounding box center [667, 340] width 62 height 19
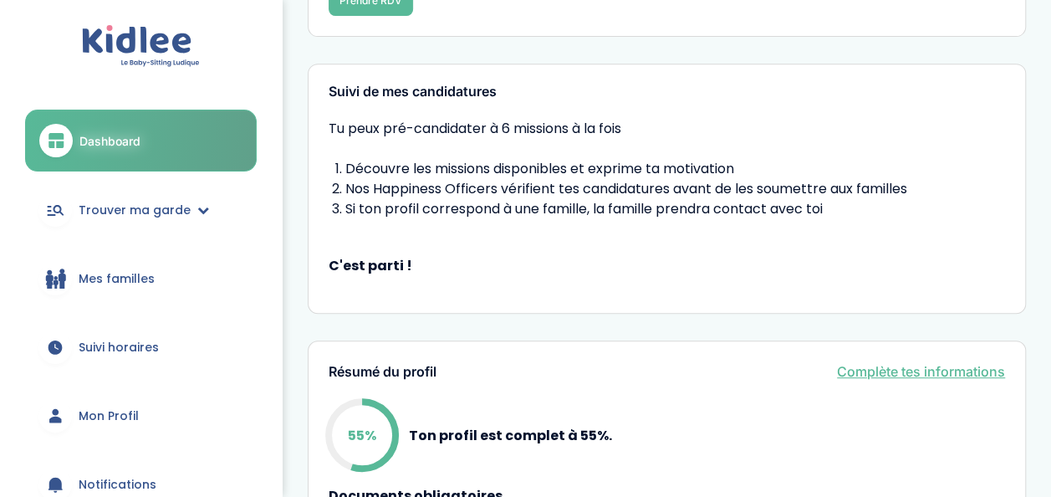
scroll to position [363, 0]
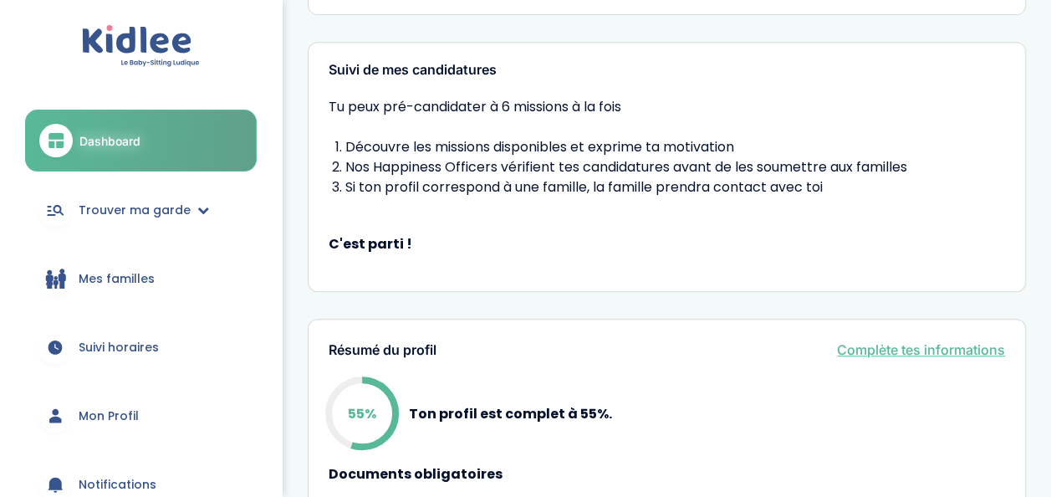
click at [156, 407] on link "Mon Profil" at bounding box center [141, 416] width 232 height 60
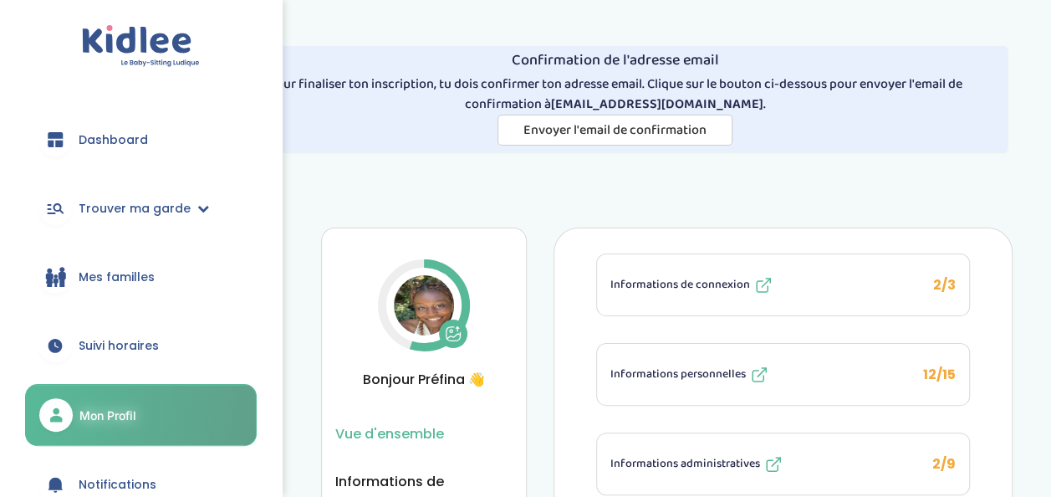
click at [422, 310] on img at bounding box center [424, 305] width 60 height 60
click at [457, 332] on icon at bounding box center [453, 333] width 17 height 17
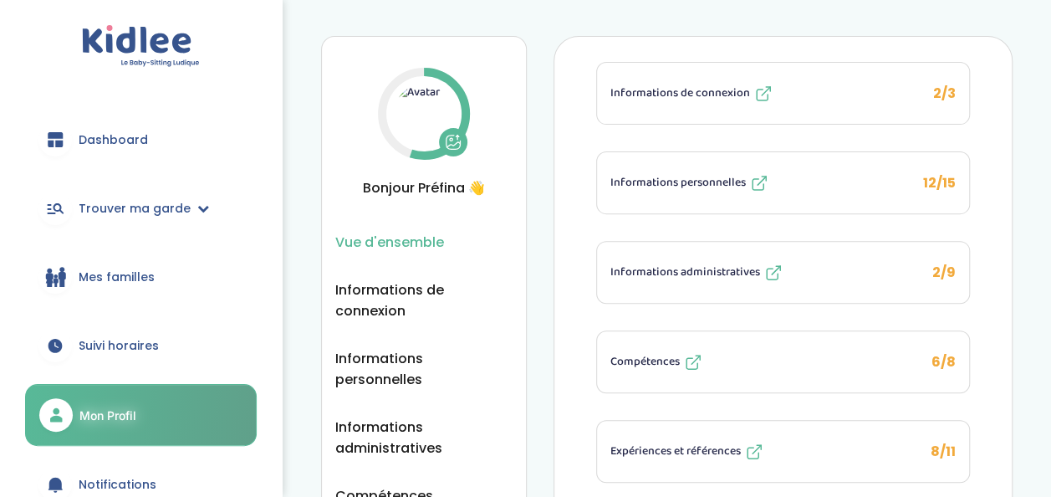
scroll to position [198, 0]
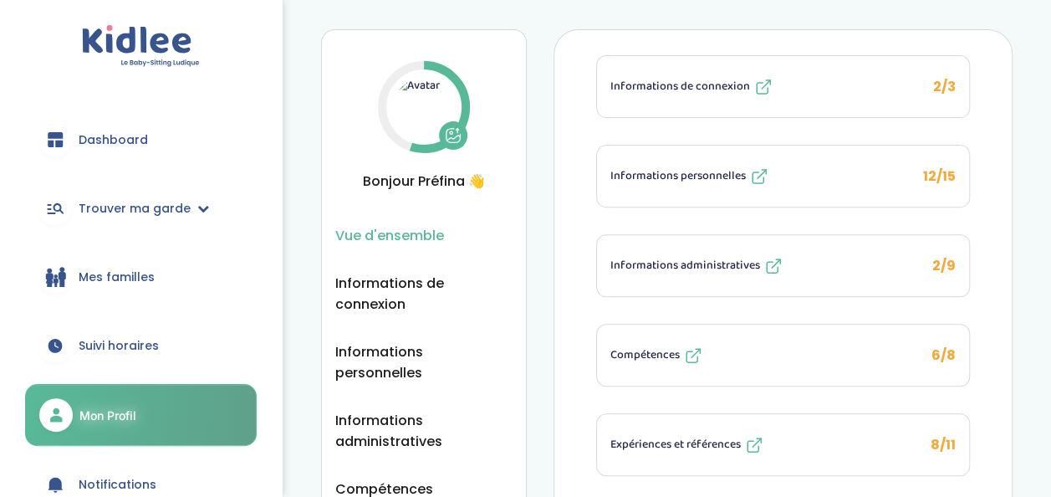
click at [925, 88] on button "Informations de connexion 2/3" at bounding box center [783, 86] width 372 height 61
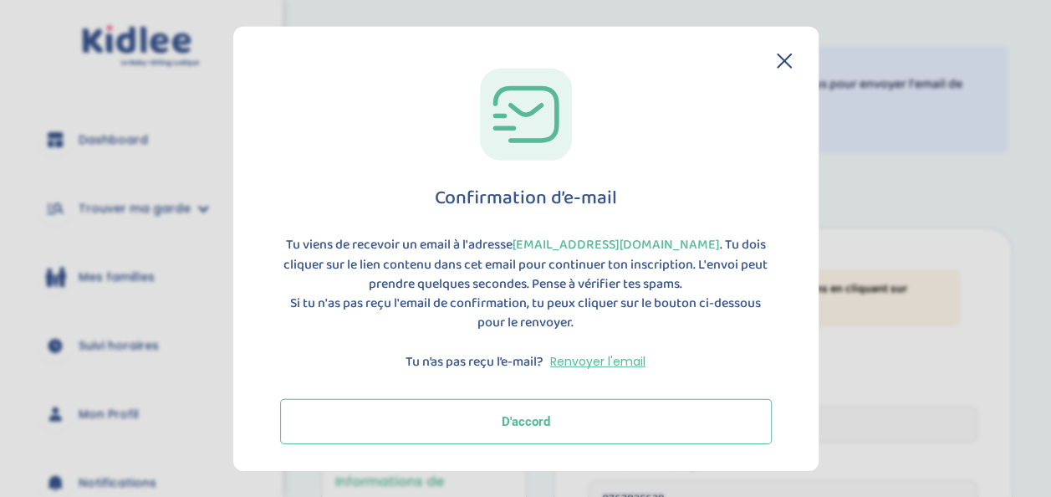
click at [636, 412] on button "D'accord" at bounding box center [526, 420] width 492 height 45
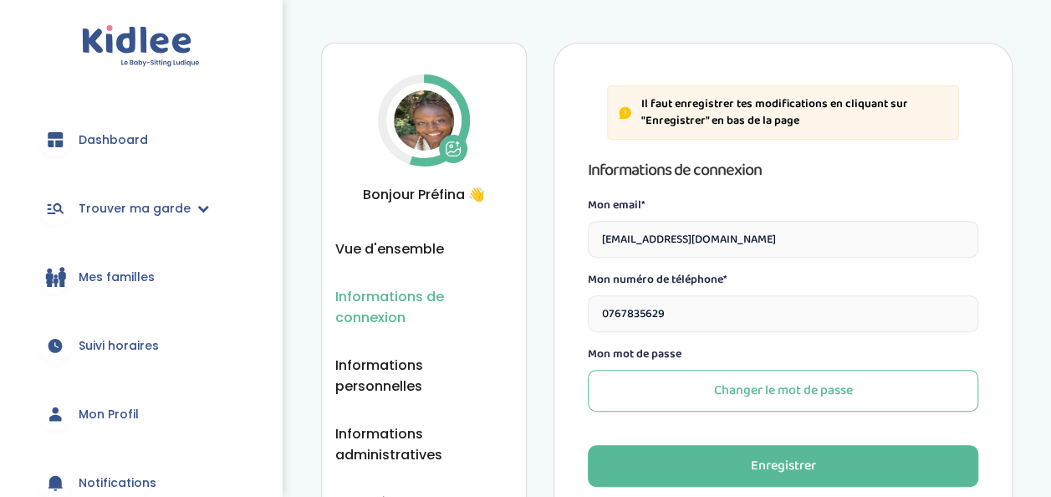
scroll to position [187, 0]
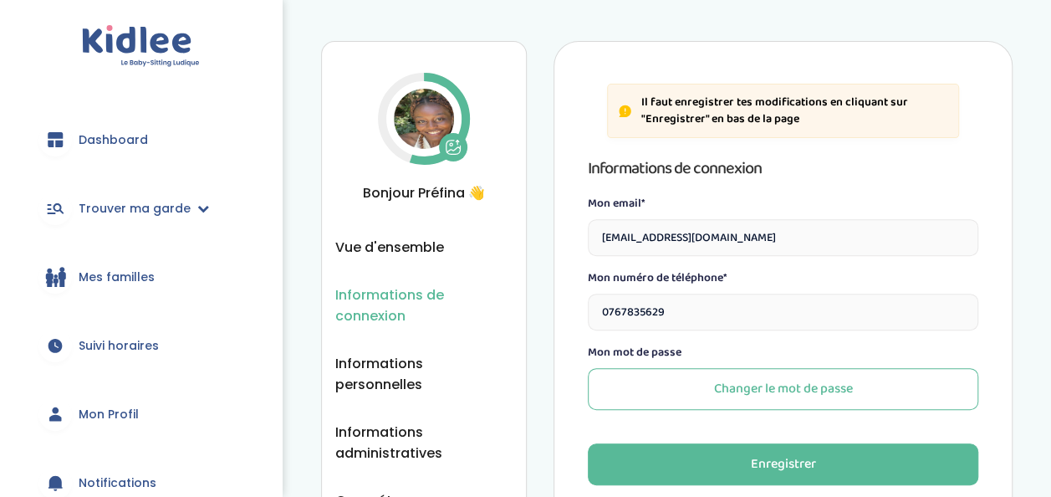
click at [137, 136] on span "Dashboard" at bounding box center [113, 140] width 69 height 18
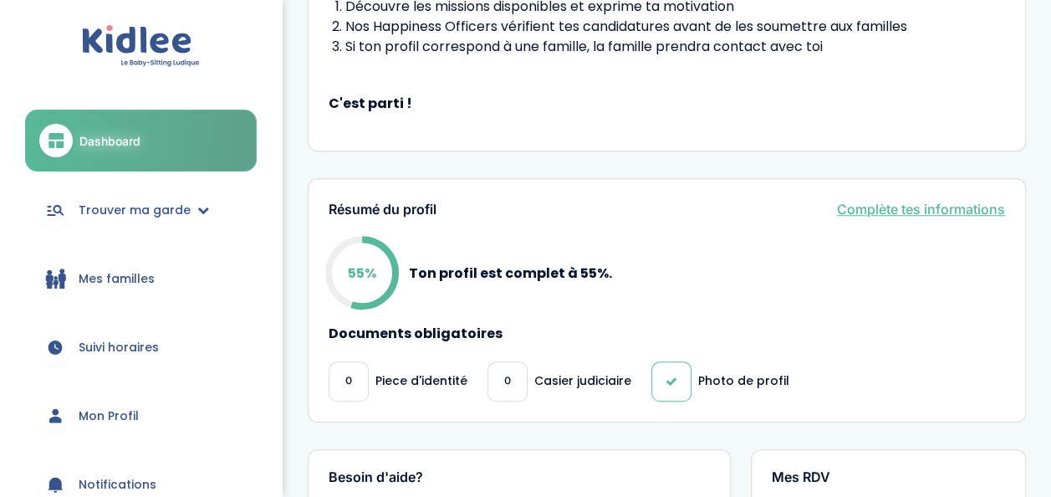
scroll to position [506, 0]
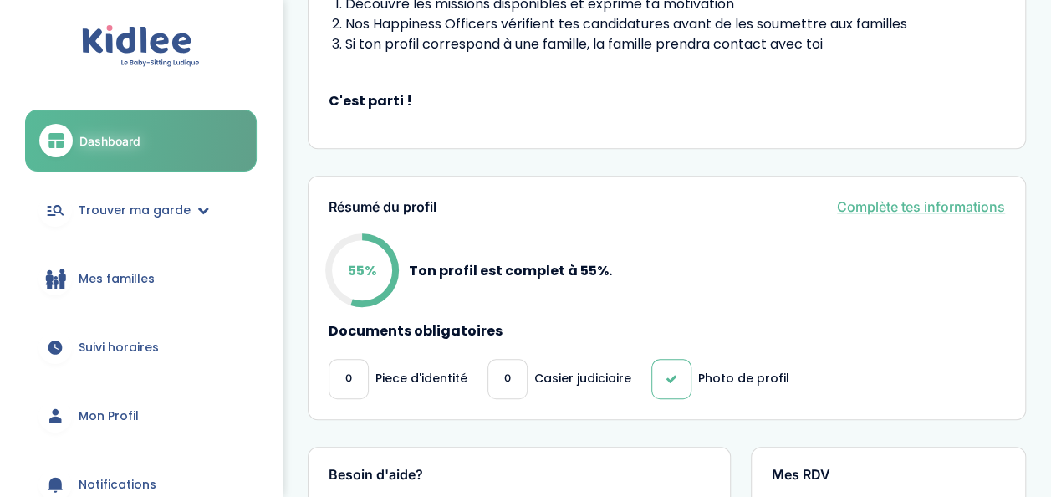
click at [880, 201] on link "Complète tes informations" at bounding box center [921, 207] width 168 height 20
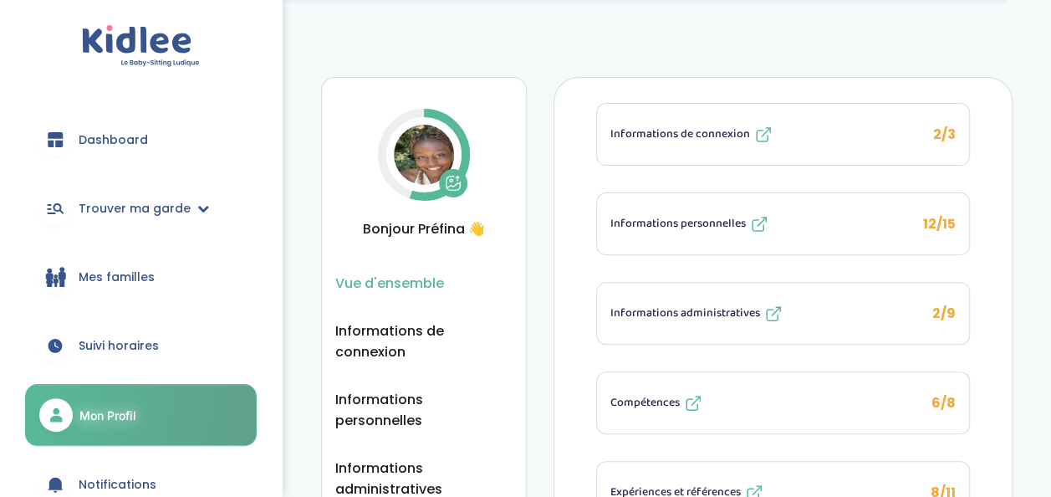
scroll to position [149, 0]
click at [754, 137] on icon at bounding box center [764, 136] width 20 height 20
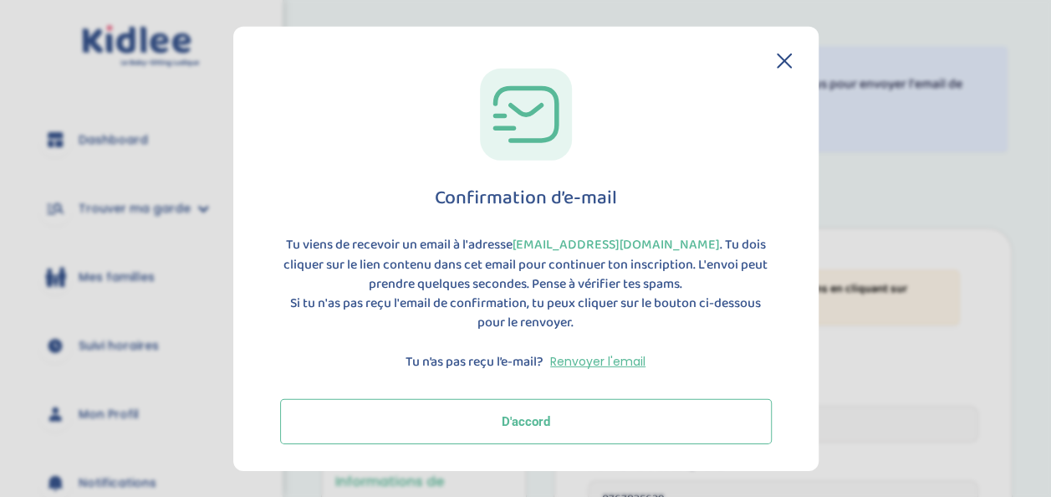
click at [504, 424] on button "D'accord" at bounding box center [526, 420] width 492 height 45
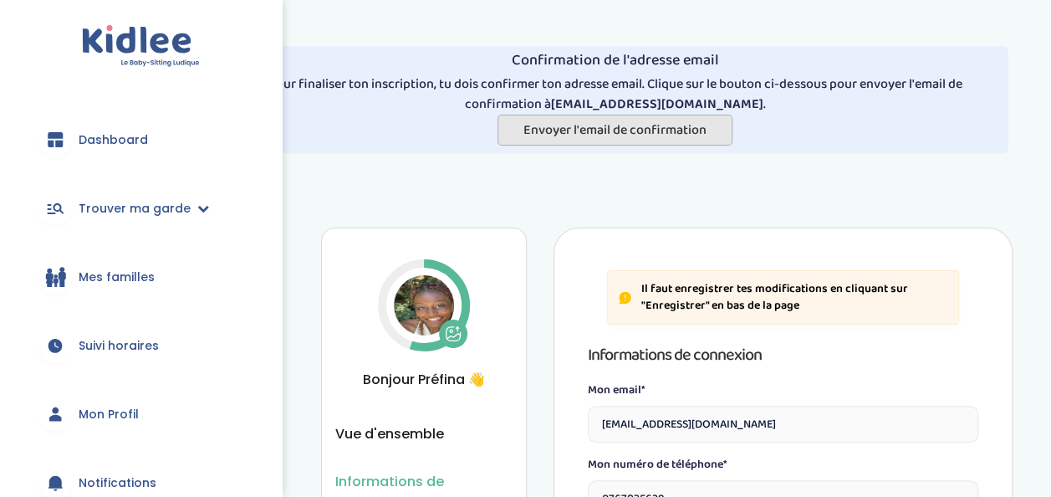
click at [591, 132] on span "Envoyer l'email de confirmation" at bounding box center [615, 130] width 183 height 21
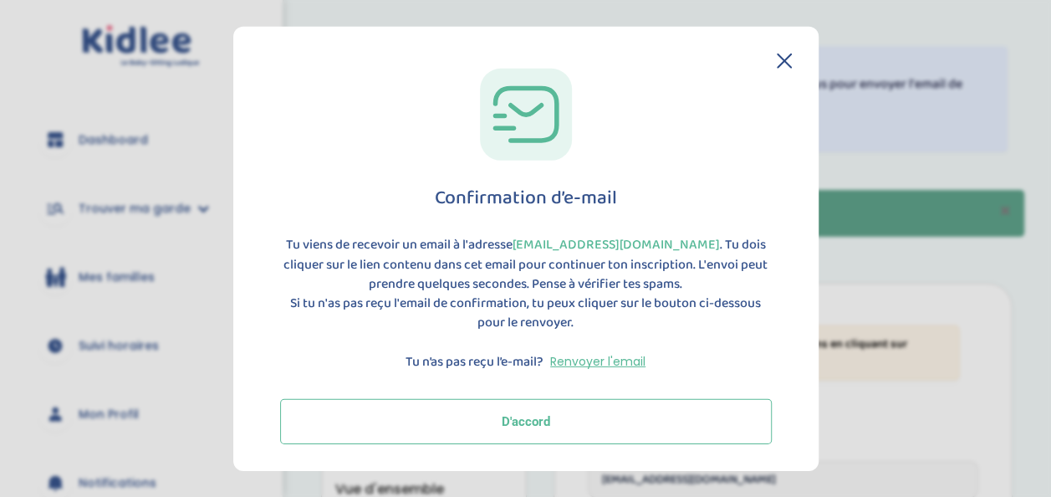
click at [430, 436] on button "D'accord" at bounding box center [526, 420] width 492 height 45
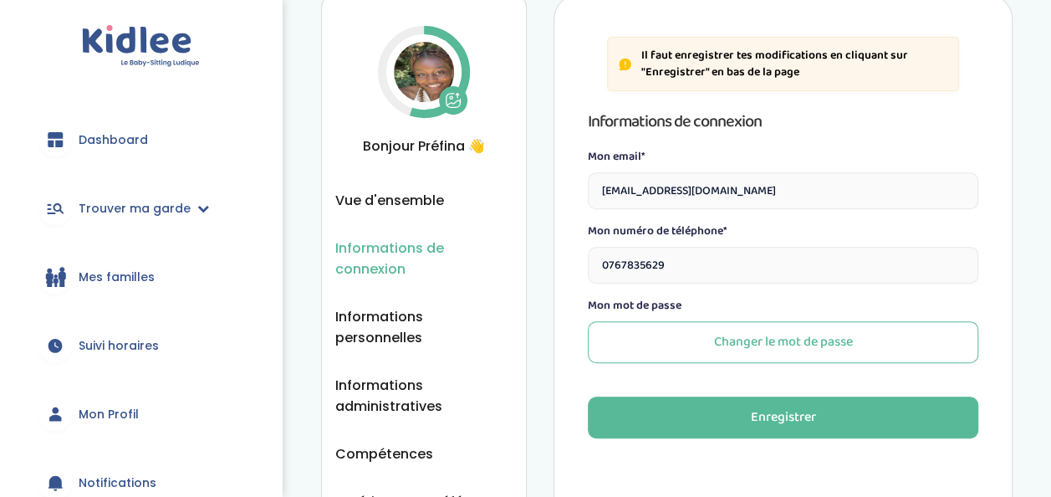
scroll to position [294, 0]
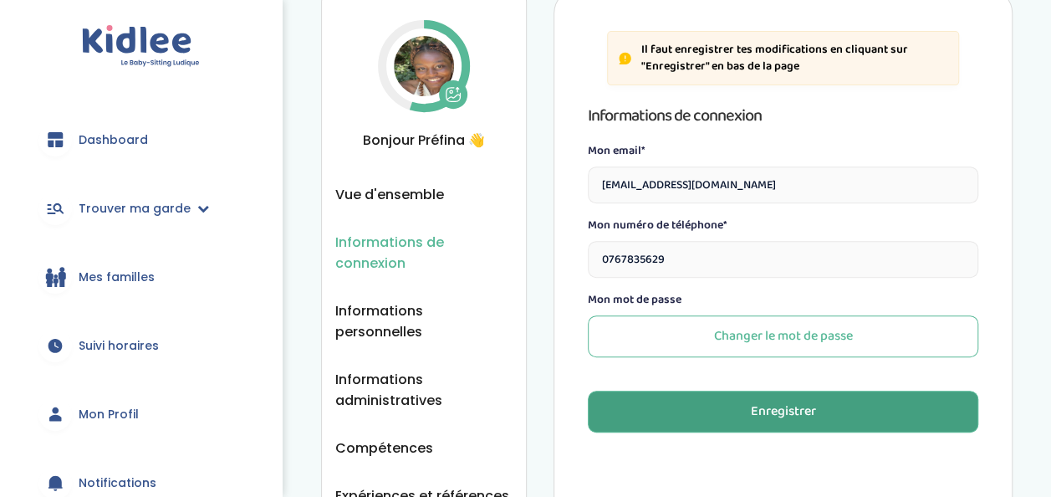
click at [703, 402] on button "Enregistrer" at bounding box center [783, 412] width 391 height 42
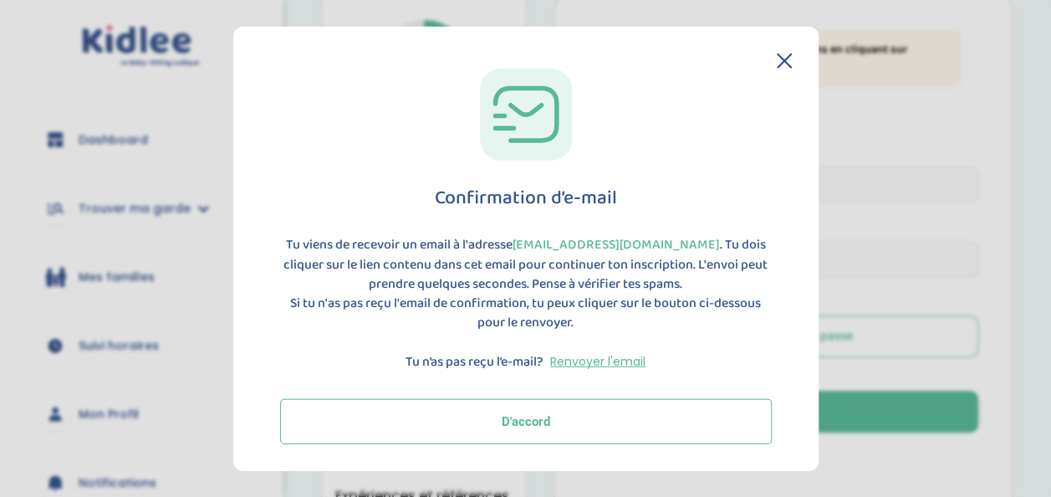
click at [534, 423] on button "D'accord" at bounding box center [526, 420] width 492 height 45
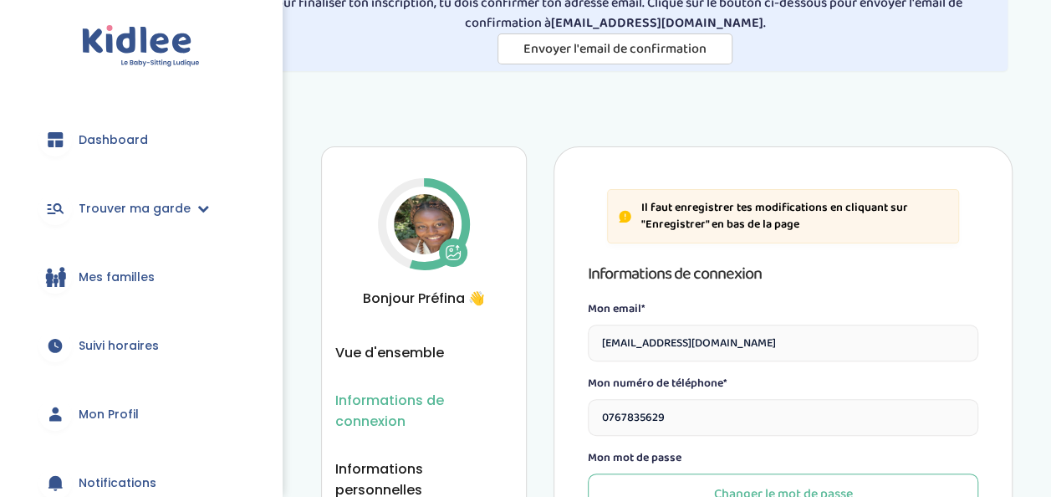
click at [101, 124] on link "Dashboard" at bounding box center [141, 140] width 232 height 60
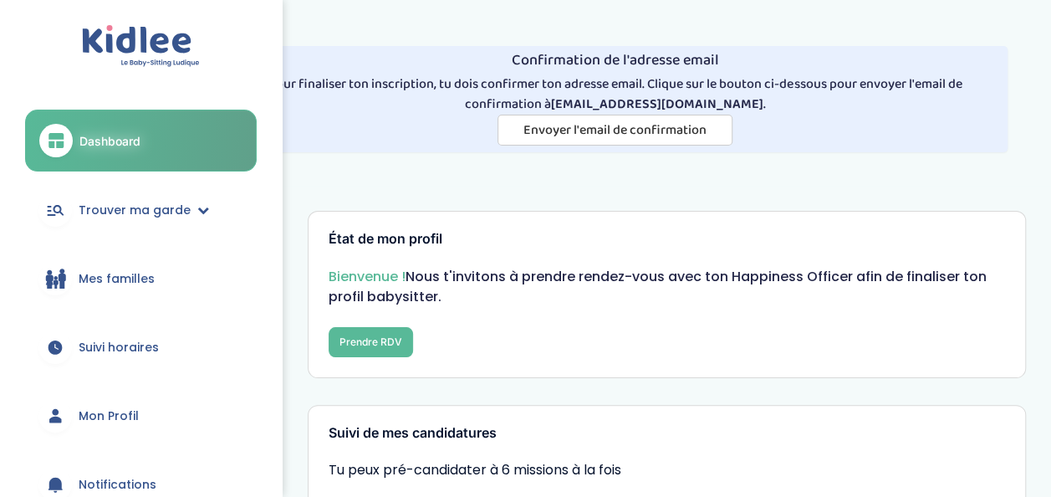
click at [110, 423] on span "Mon Profil" at bounding box center [109, 416] width 60 height 18
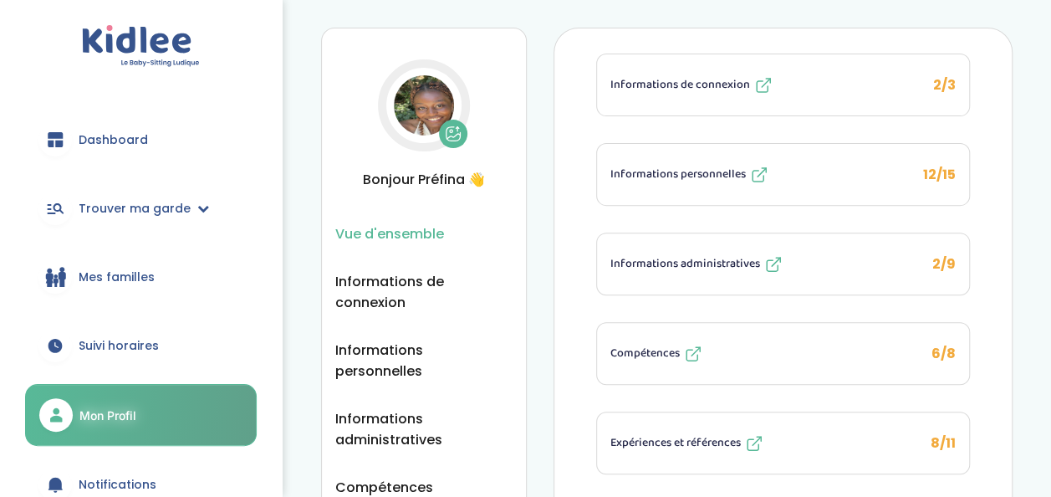
scroll to position [226, 0]
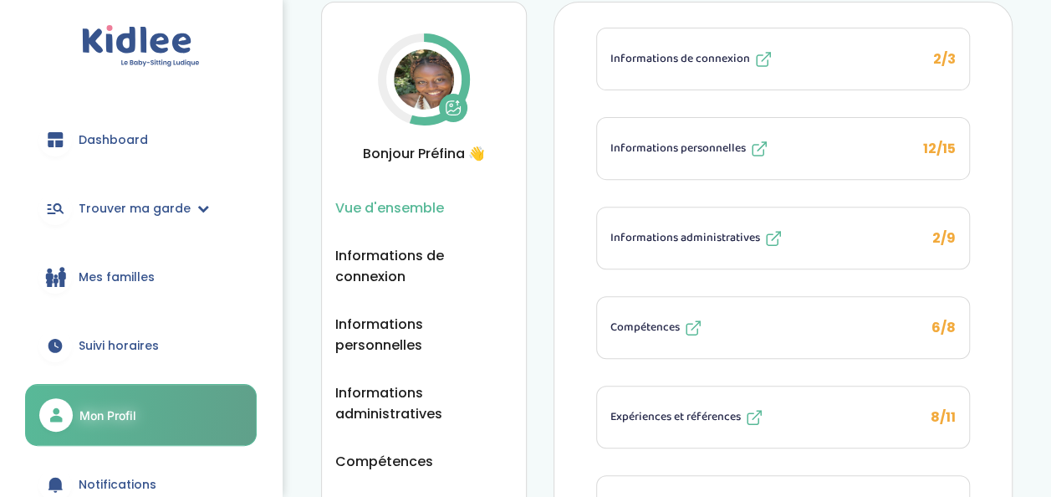
click at [726, 59] on span "Informations de connexion" at bounding box center [681, 59] width 140 height 18
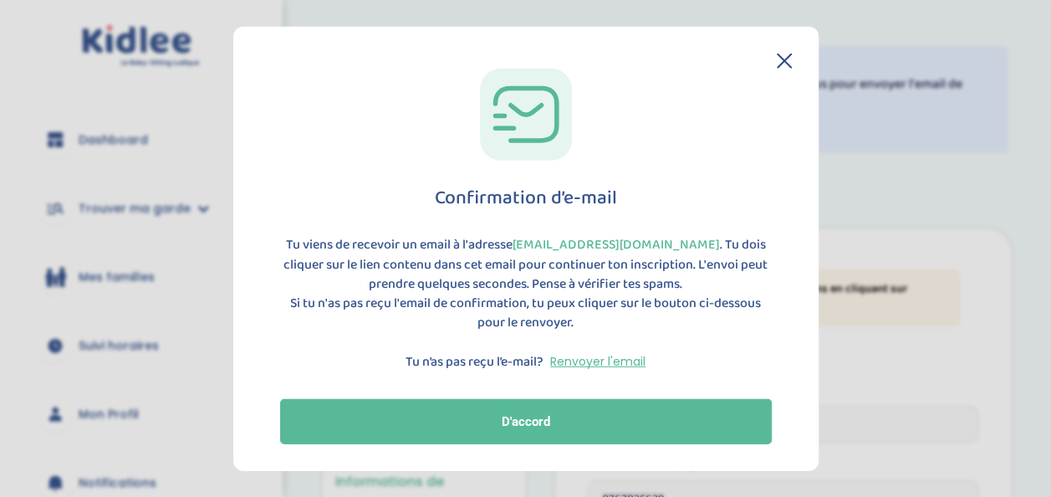
click at [784, 74] on div "Confirmation d’e-mail Tu viens de recevoir un email à l'adresse [EMAIL_ADDRESS]…" at bounding box center [526, 257] width 532 height 376
click at [783, 54] on icon at bounding box center [784, 61] width 15 height 15
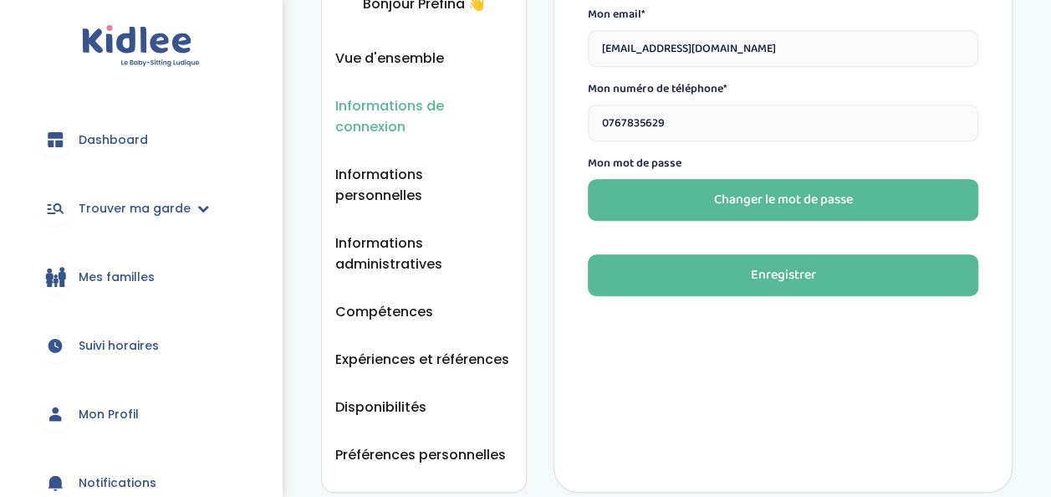
scroll to position [378, 0]
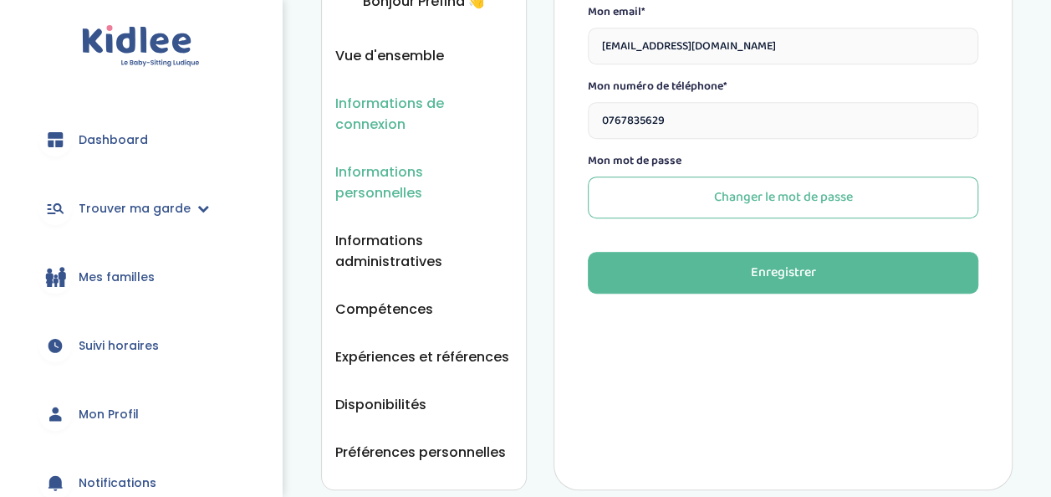
click at [462, 166] on span "Informations personnelles" at bounding box center [423, 182] width 177 height 42
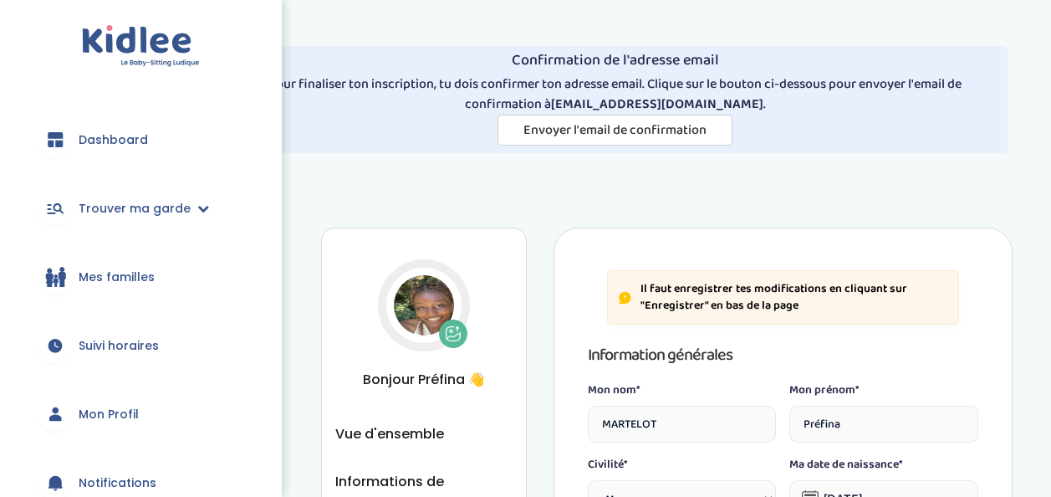
select select "1"
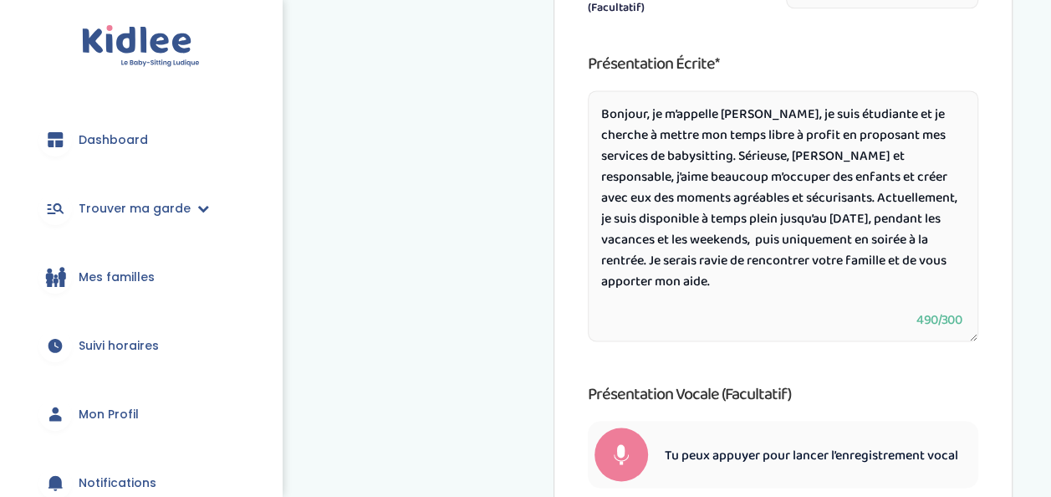
scroll to position [1369, 0]
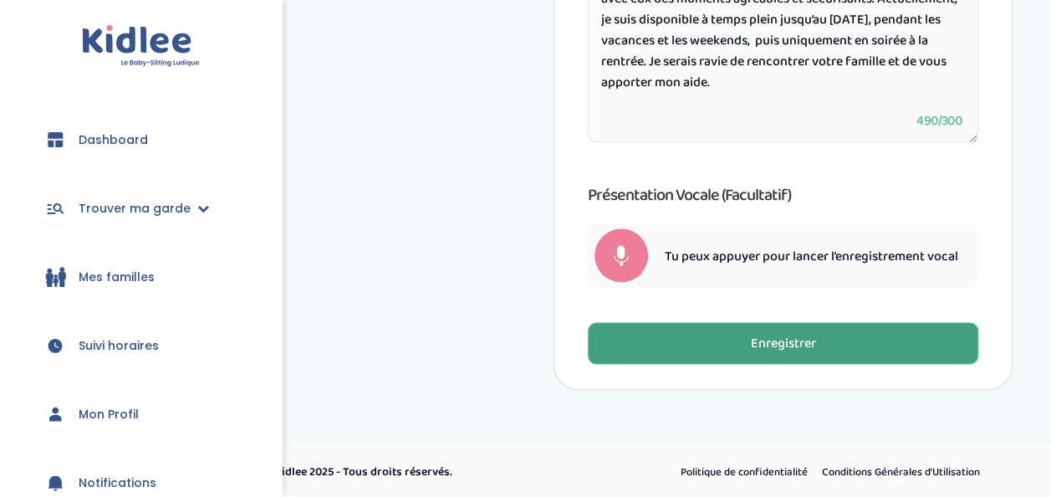
click at [733, 349] on button "Enregistrer" at bounding box center [783, 343] width 391 height 42
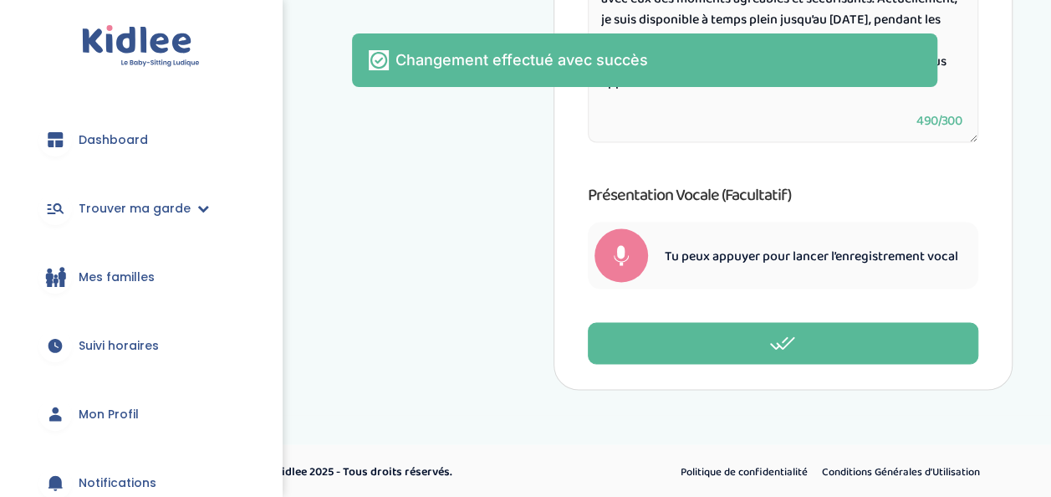
scroll to position [239, 0]
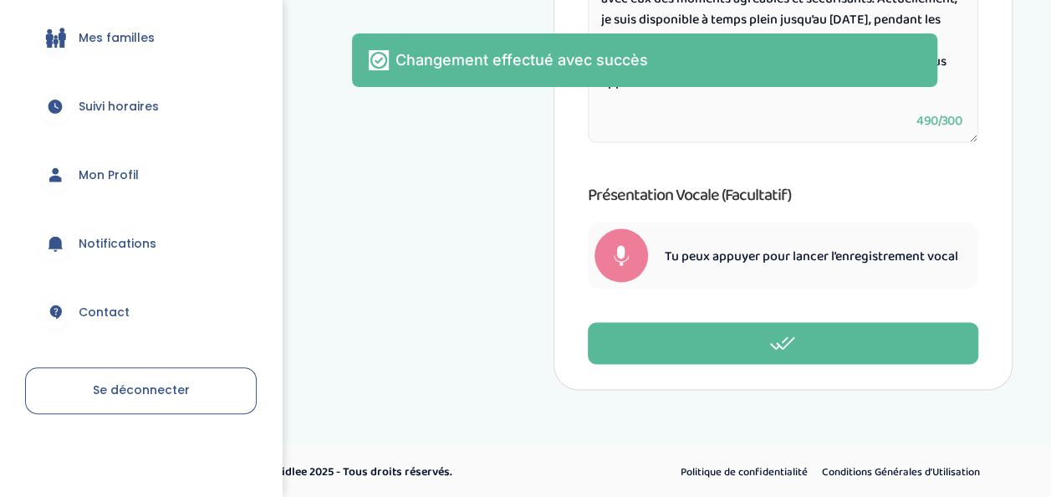
click at [141, 172] on link "Mon Profil" at bounding box center [141, 175] width 232 height 60
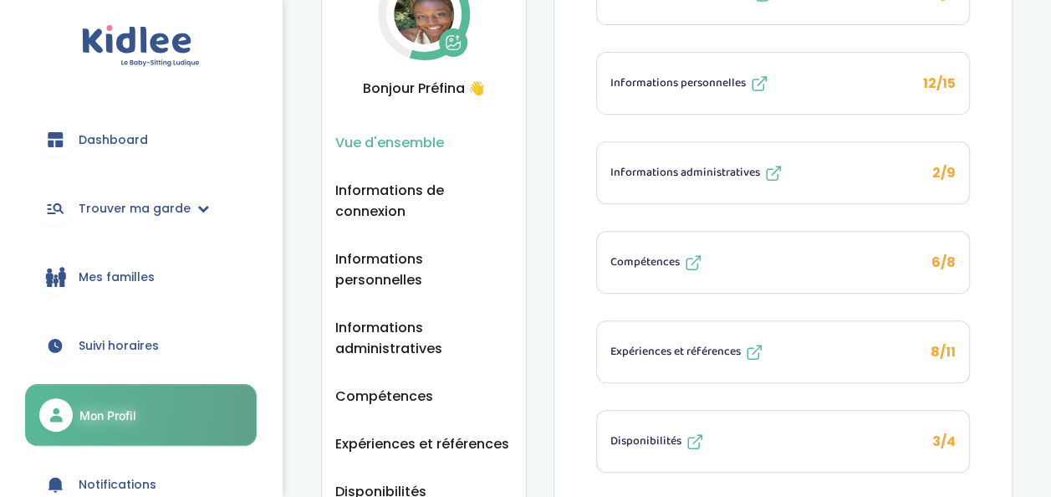
scroll to position [281, 0]
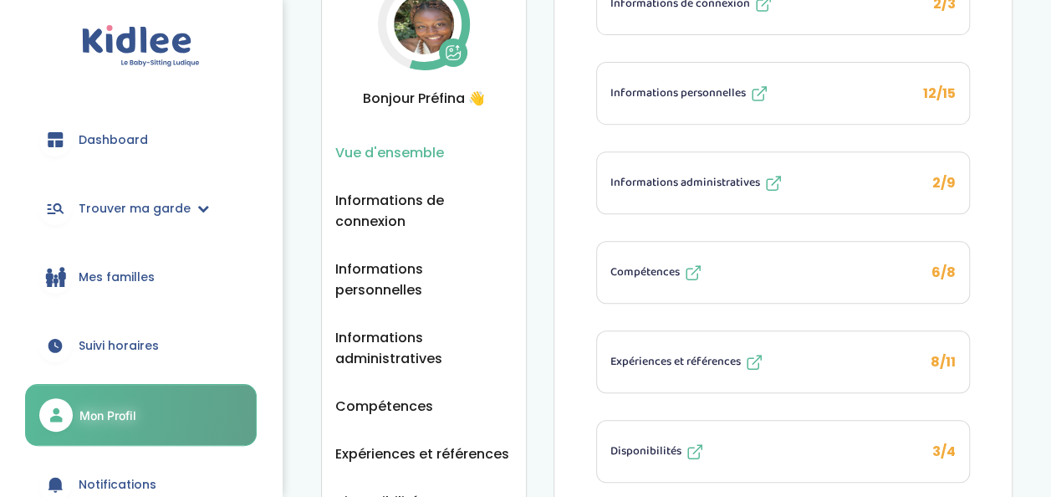
click at [751, 174] on span "Informations administratives" at bounding box center [686, 183] width 150 height 18
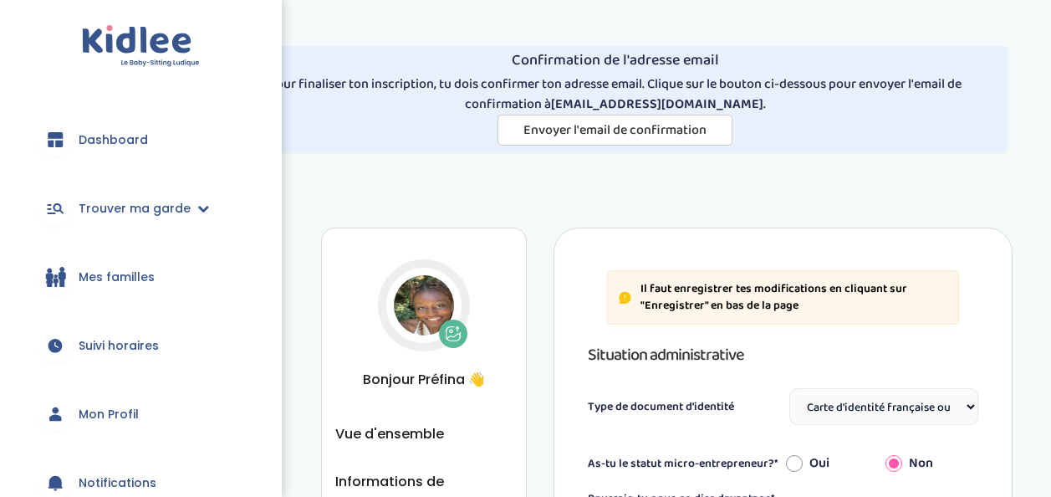
select select "Carte d'identité française ou Passeport français daté de moins de 5 ans"
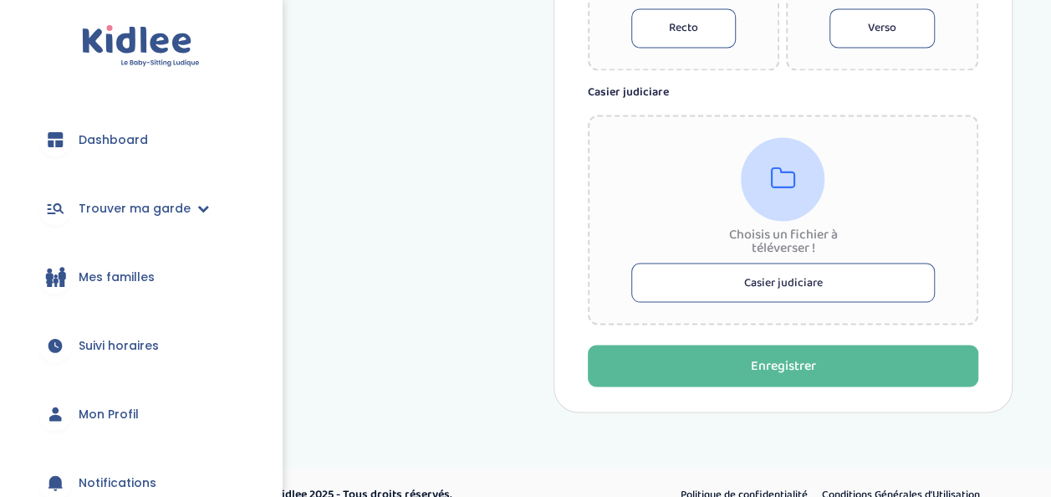
scroll to position [1343, 0]
